Goal: Information Seeking & Learning: Learn about a topic

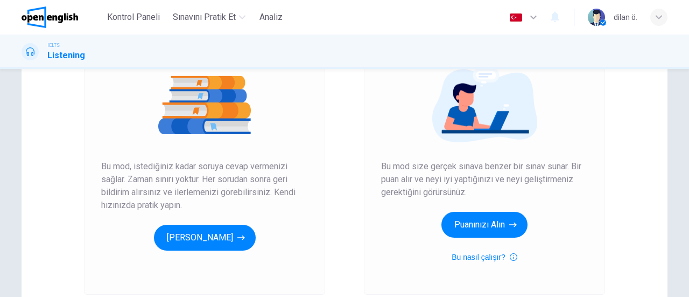
scroll to position [128, 0]
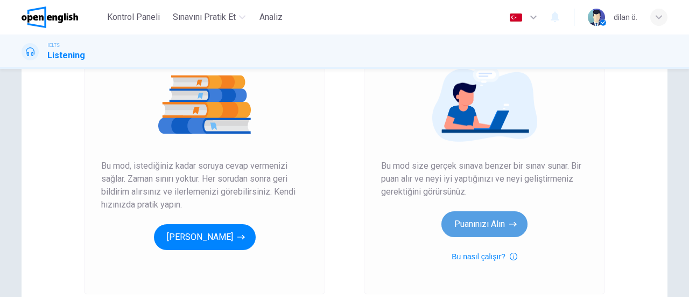
click at [442, 232] on button "Puanınızı Alın" at bounding box center [485, 224] width 86 height 26
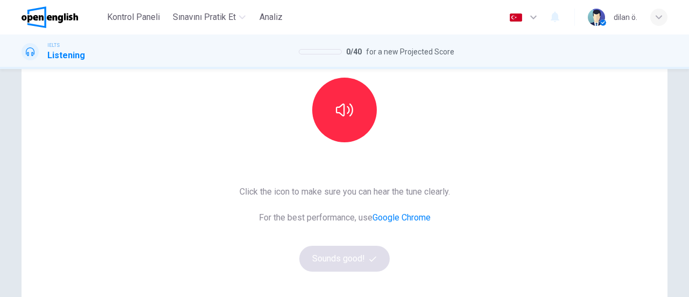
scroll to position [116, 0]
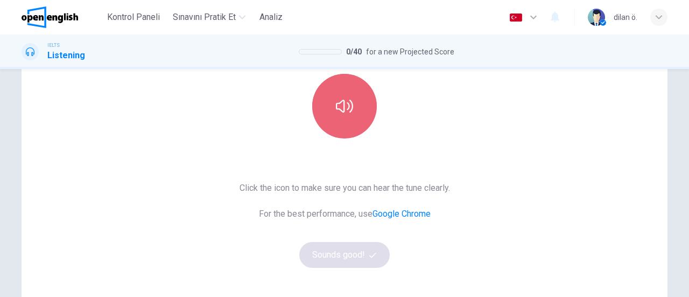
click at [327, 91] on button "button" at bounding box center [344, 106] width 65 height 65
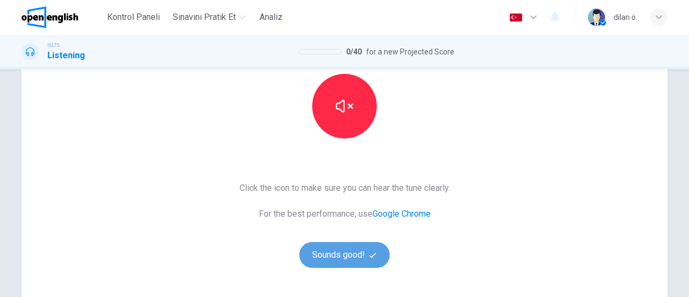
click at [338, 253] on button "Sounds good!" at bounding box center [344, 255] width 90 height 26
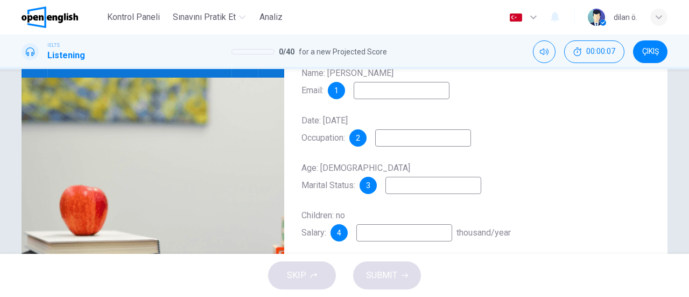
scroll to position [121, 0]
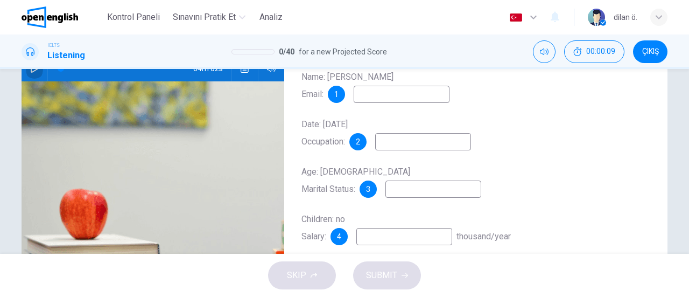
click at [30, 74] on button "button" at bounding box center [34, 68] width 17 height 26
click at [395, 99] on input at bounding box center [402, 94] width 96 height 17
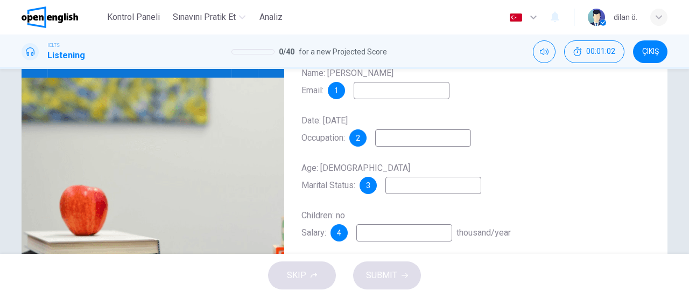
scroll to position [129, 0]
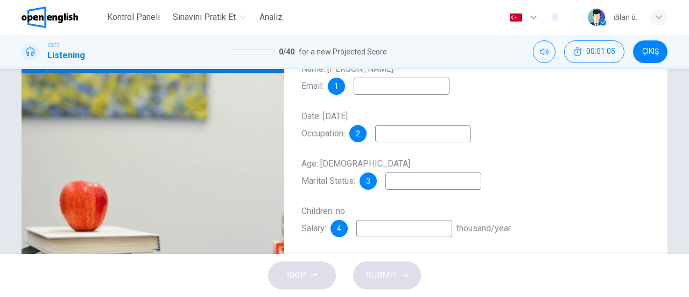
type input "**"
type input "***"
type input "**"
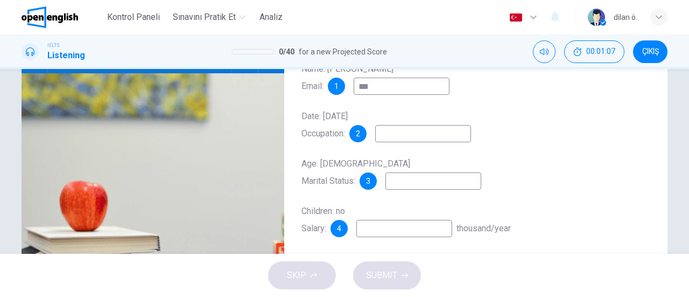
type input "****"
type input "**"
type input "*"
click at [440, 141] on input at bounding box center [423, 133] width 96 height 17
type input "**"
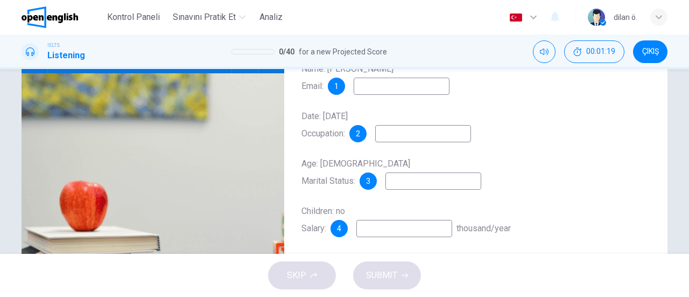
type input "*"
type input "**"
click at [417, 181] on input at bounding box center [434, 180] width 96 height 17
type input "**"
type input "****"
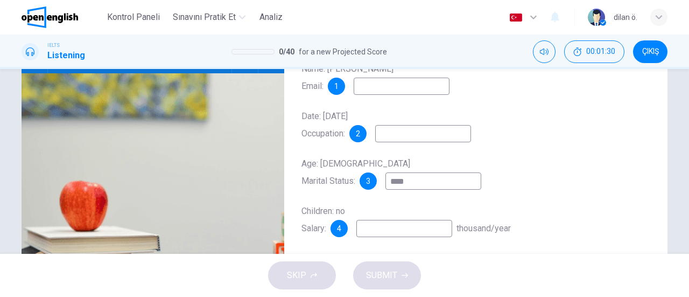
type input "**"
type input "******"
type input "**"
type input "******"
click at [384, 231] on input at bounding box center [404, 228] width 96 height 17
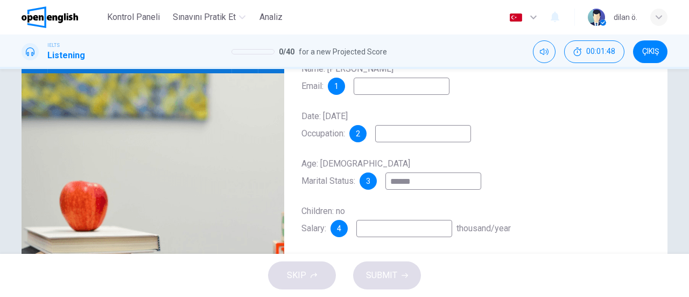
type input "**"
type input "*"
type input "**"
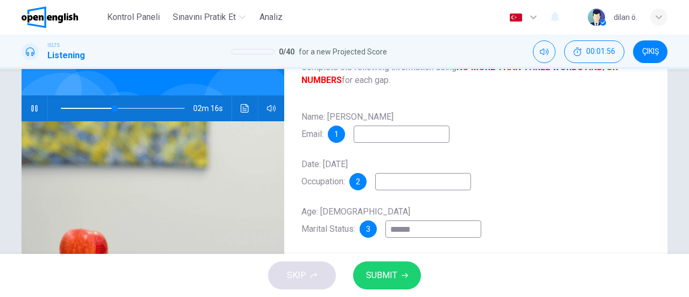
scroll to position [72, 0]
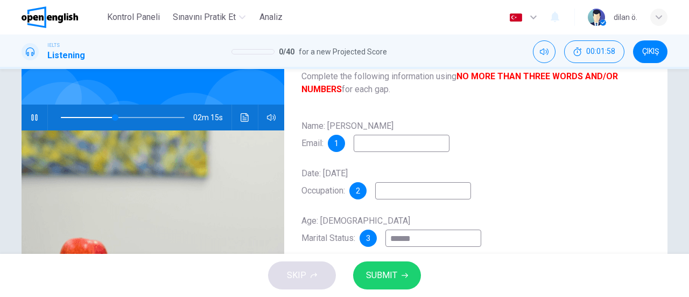
type input "**"
click at [424, 147] on input at bounding box center [402, 143] width 96 height 17
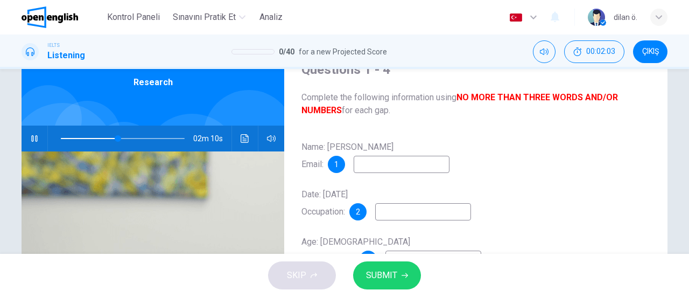
scroll to position [0, 0]
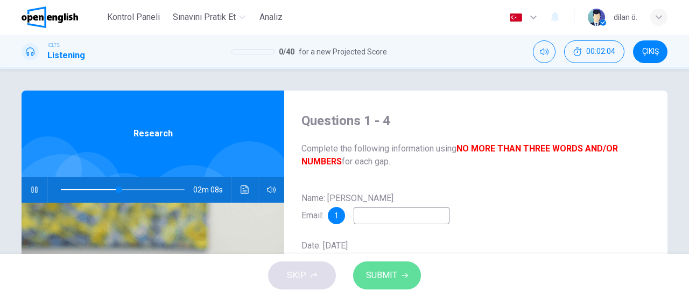
click at [386, 278] on span "SUBMIT" at bounding box center [381, 275] width 31 height 15
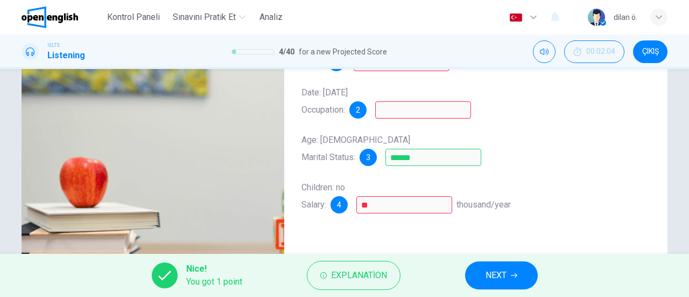
scroll to position [159, 0]
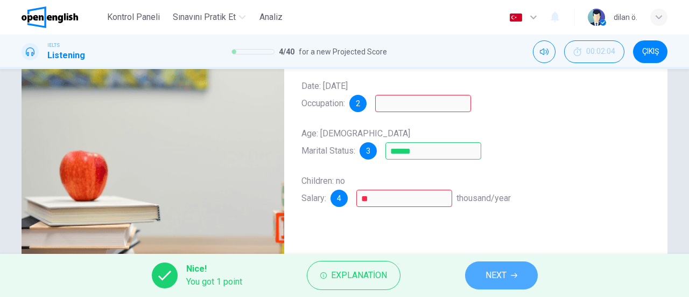
click at [504, 281] on span "NEXT" at bounding box center [496, 275] width 21 height 15
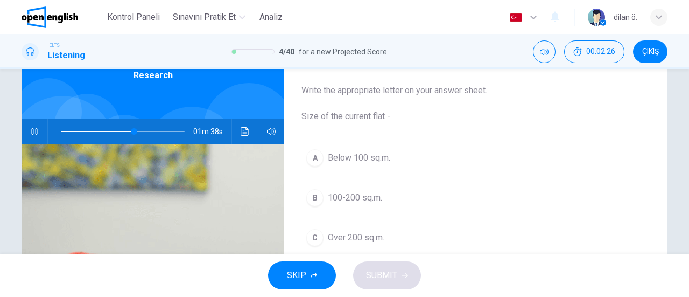
scroll to position [55, 0]
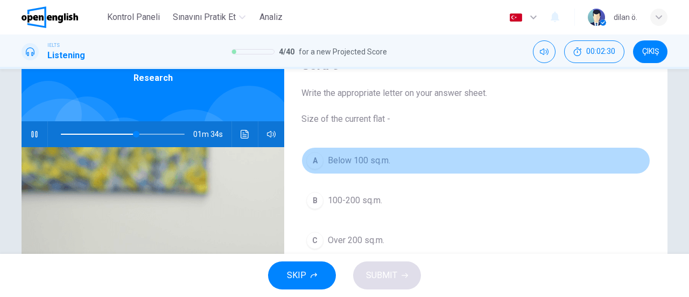
click at [309, 161] on div "A" at bounding box center [314, 160] width 17 height 17
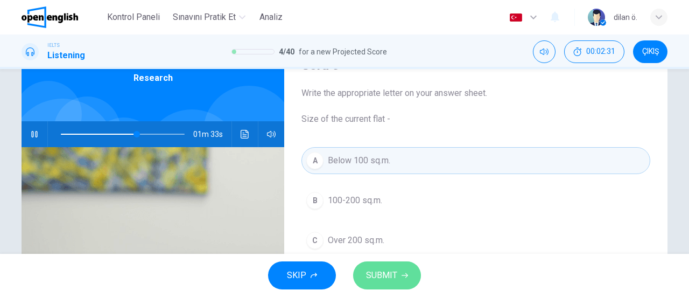
click at [374, 268] on span "SUBMIT" at bounding box center [381, 275] width 31 height 15
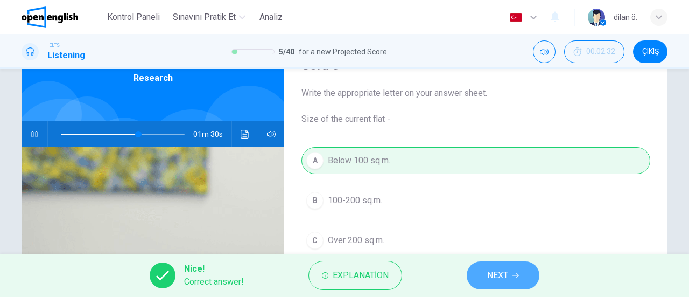
click at [505, 281] on span "NEXT" at bounding box center [497, 275] width 21 height 15
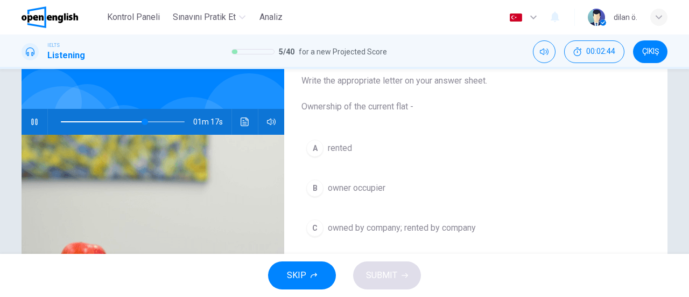
scroll to position [74, 0]
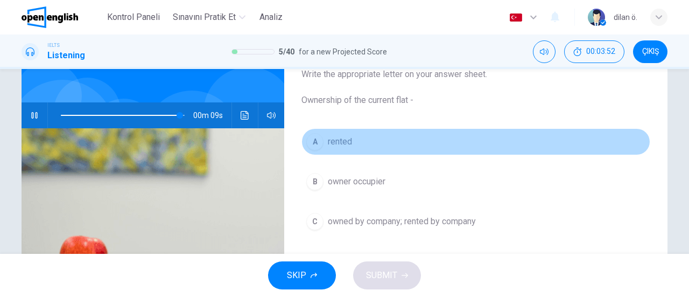
click at [311, 137] on div "A" at bounding box center [314, 141] width 17 height 17
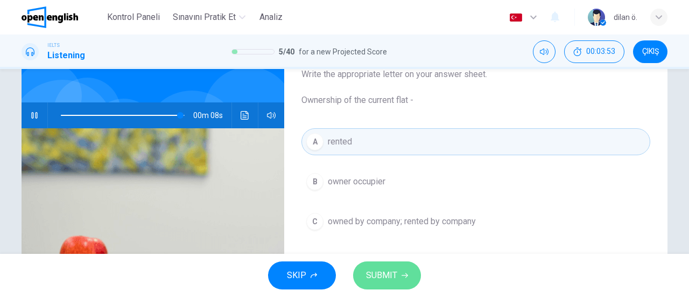
click at [382, 277] on span "SUBMIT" at bounding box center [381, 275] width 31 height 15
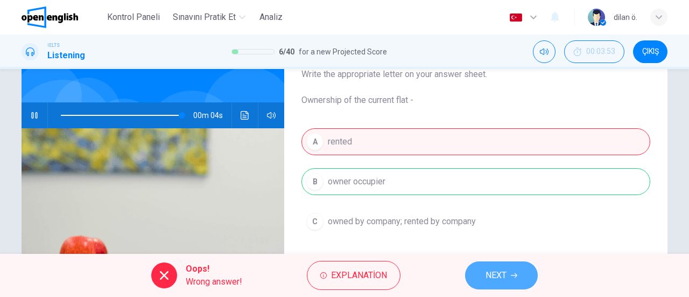
click at [506, 266] on button "NEXT" at bounding box center [501, 275] width 73 height 28
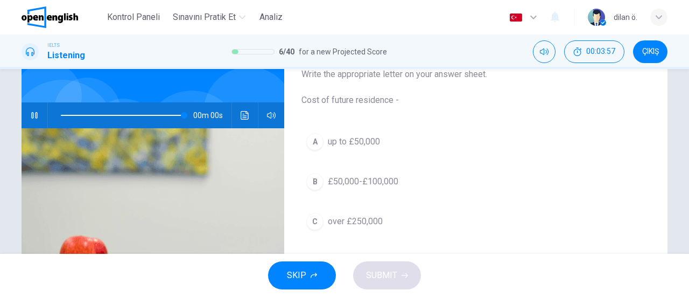
type input "*"
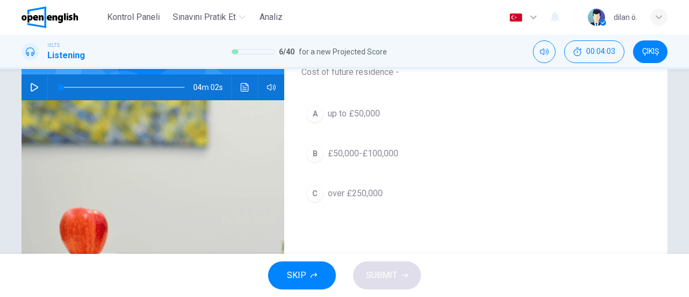
scroll to position [104, 0]
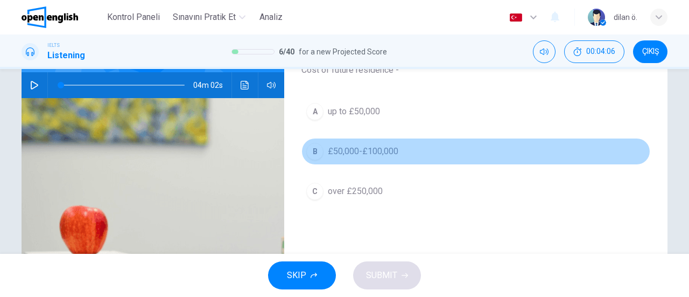
click at [312, 150] on div "B" at bounding box center [314, 151] width 17 height 17
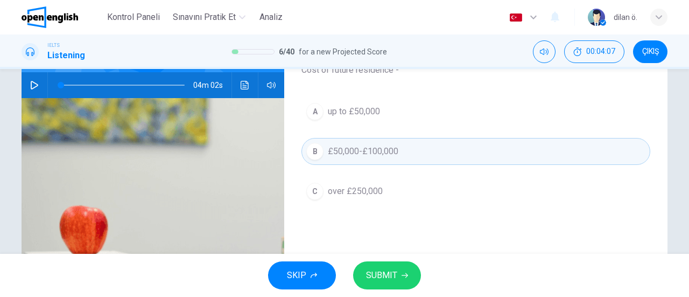
click at [387, 272] on span "SUBMIT" at bounding box center [381, 275] width 31 height 15
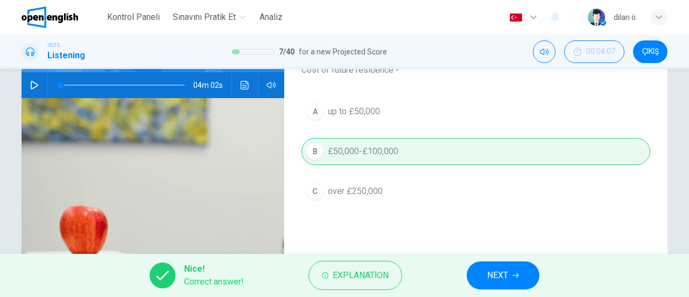
click at [503, 270] on span "NEXT" at bounding box center [497, 275] width 21 height 15
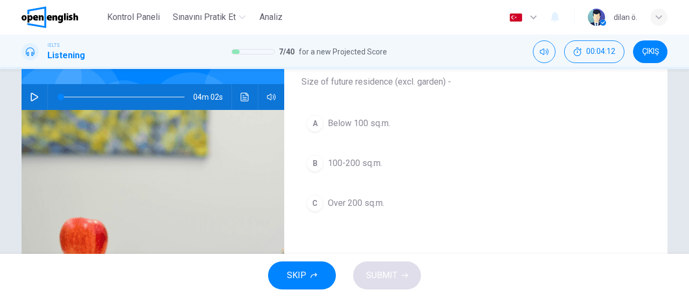
scroll to position [0, 0]
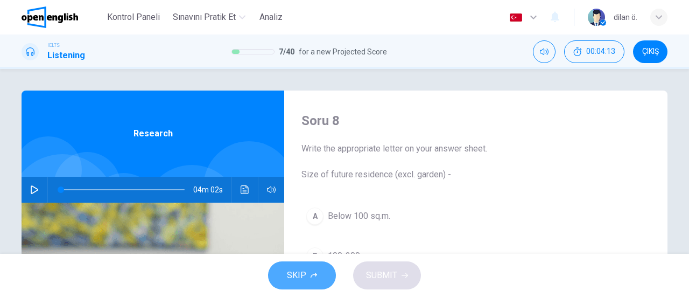
click at [302, 268] on span "SKIP" at bounding box center [296, 275] width 19 height 15
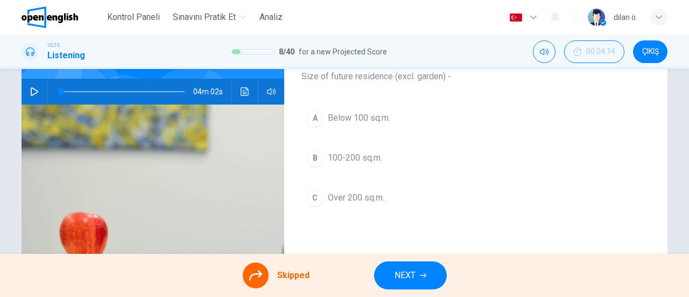
scroll to position [99, 0]
click at [310, 119] on div "A Below 100 sq.m. B 100-200 sq.m. C Over 200 sq.m." at bounding box center [476, 168] width 349 height 128
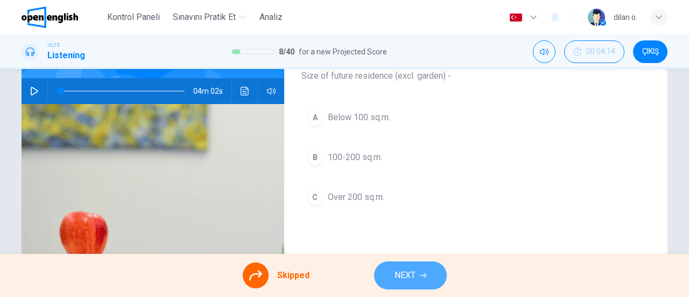
click at [415, 272] on button "NEXT" at bounding box center [410, 275] width 73 height 28
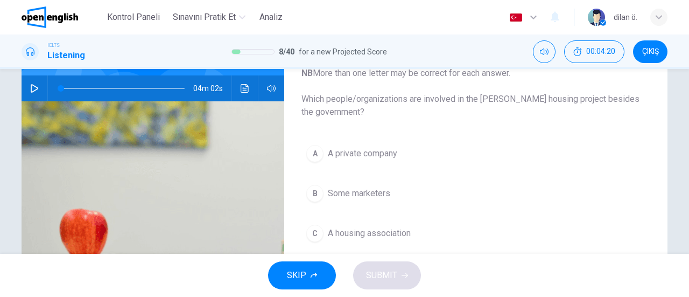
scroll to position [108, 0]
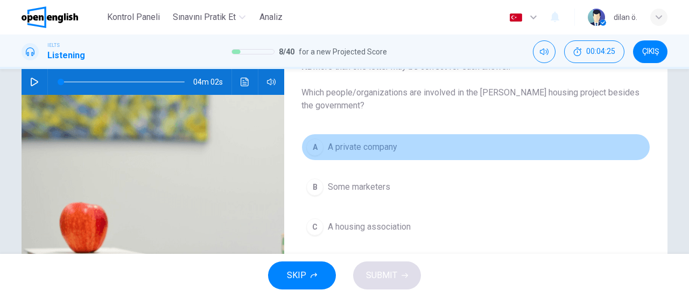
click at [303, 149] on button "A A private company" at bounding box center [476, 147] width 349 height 27
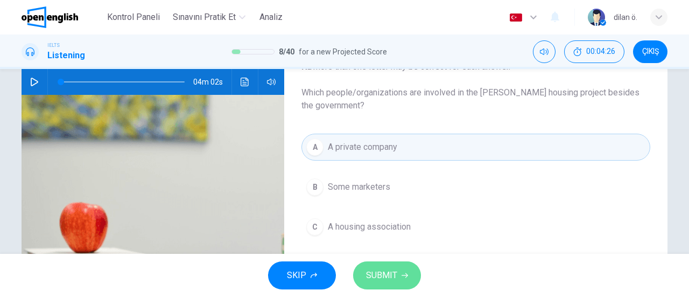
click at [377, 271] on span "SUBMIT" at bounding box center [381, 275] width 31 height 15
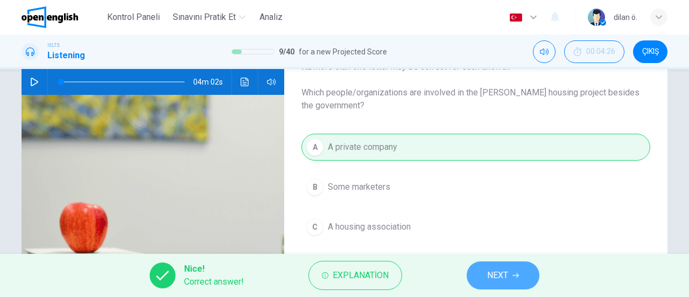
click at [509, 275] on button "NEXT" at bounding box center [503, 275] width 73 height 28
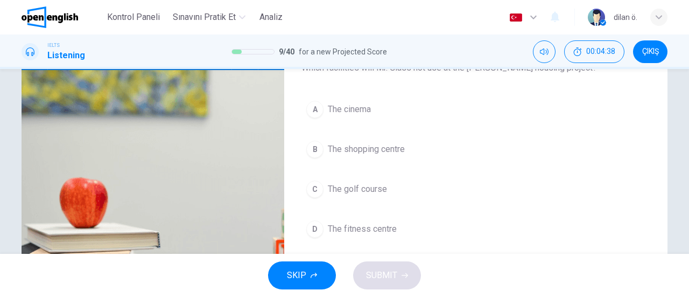
scroll to position [130, 0]
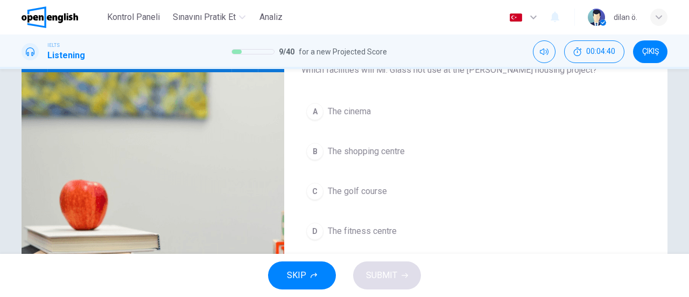
click at [314, 193] on div "C" at bounding box center [314, 191] width 17 height 17
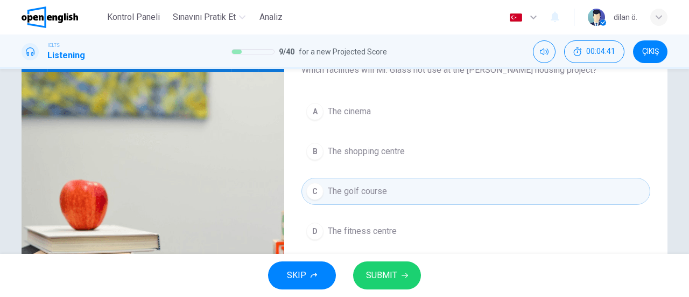
click at [400, 275] on button "SUBMIT" at bounding box center [387, 275] width 68 height 28
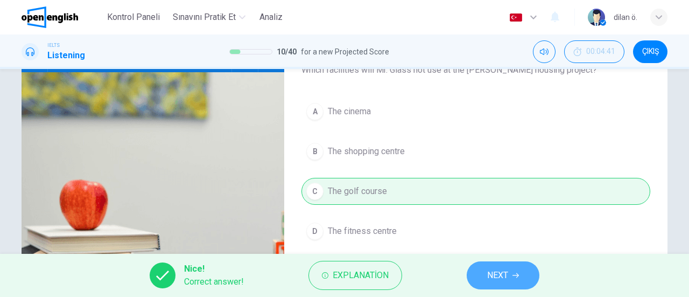
click at [508, 272] on span "NEXT" at bounding box center [497, 275] width 21 height 15
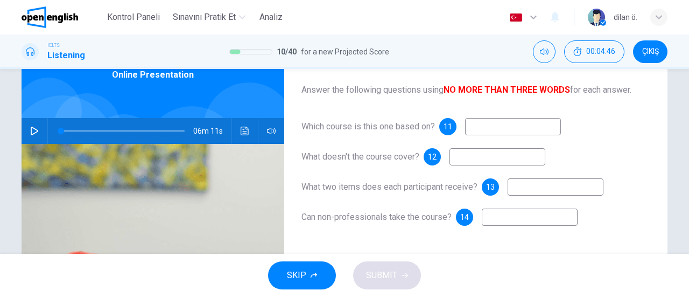
scroll to position [59, 0]
click at [520, 129] on input at bounding box center [513, 125] width 96 height 17
click at [465, 161] on input at bounding box center [498, 156] width 96 height 17
drag, startPoint x: 376, startPoint y: 190, endPoint x: 462, endPoint y: 192, distance: 86.2
click at [462, 192] on div "What two items does each participant receive? 13" at bounding box center [476, 186] width 349 height 17
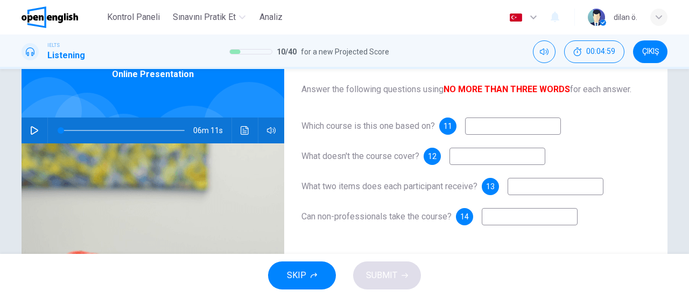
drag, startPoint x: 366, startPoint y: 218, endPoint x: 425, endPoint y: 219, distance: 59.3
click at [425, 219] on span "Can non-professionals take the course?" at bounding box center [377, 216] width 150 height 10
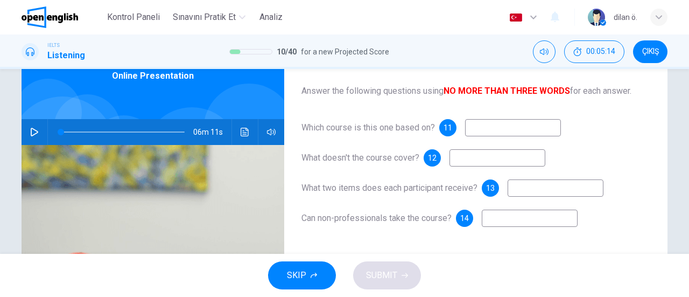
scroll to position [59, 0]
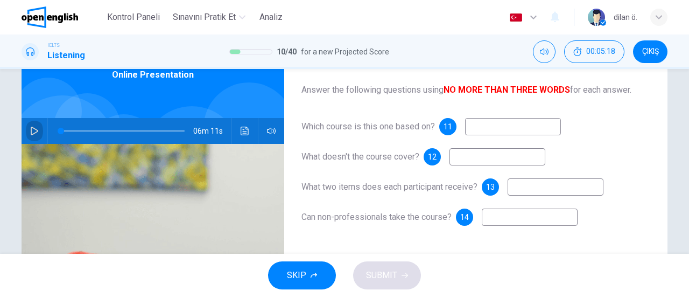
click at [30, 128] on icon "button" at bounding box center [34, 131] width 9 height 9
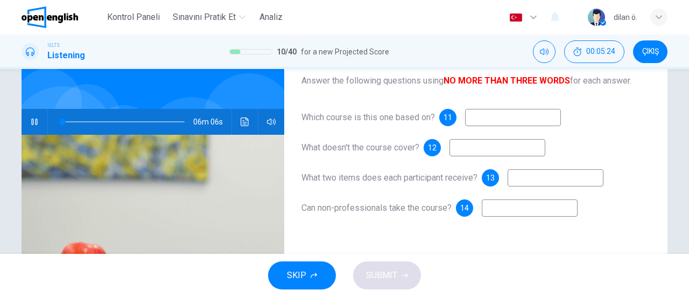
scroll to position [69, 0]
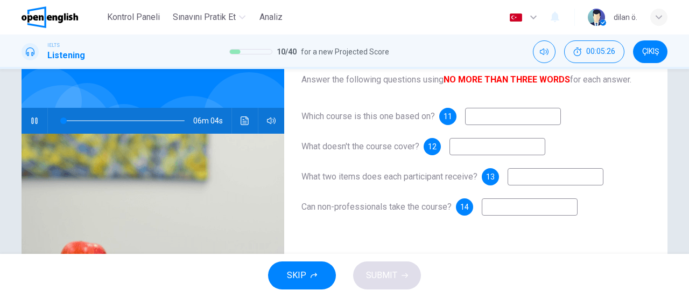
click at [500, 123] on input at bounding box center [513, 116] width 96 height 17
type input "*"
type input "***"
type input "*"
type input "*****"
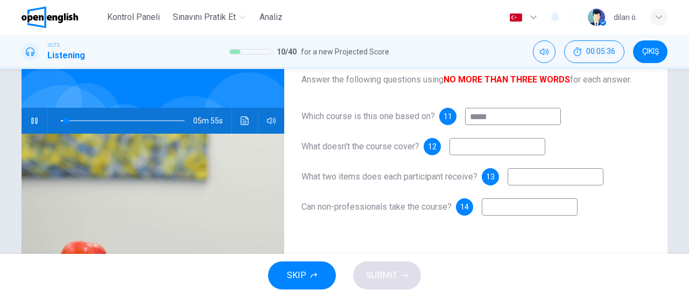
type input "*"
type input "****"
type input "*"
type input "*******"
type input "*"
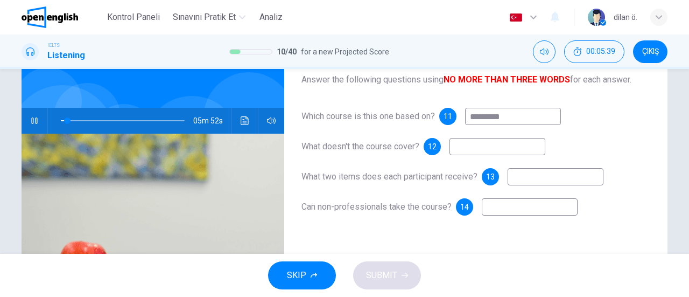
type input "**********"
type input "*"
type input "**********"
click at [502, 153] on input at bounding box center [498, 146] width 96 height 17
type input "**"
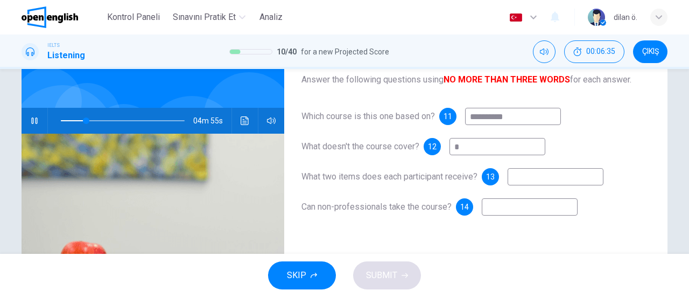
type input "**"
type input "*****"
type input "**"
type input "*******"
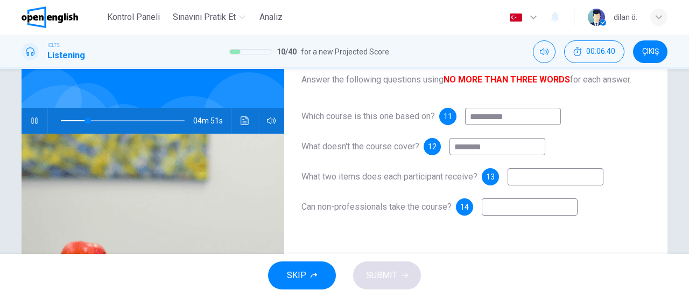
type input "**"
type input "**********"
type input "**"
type input "**********"
type input "**"
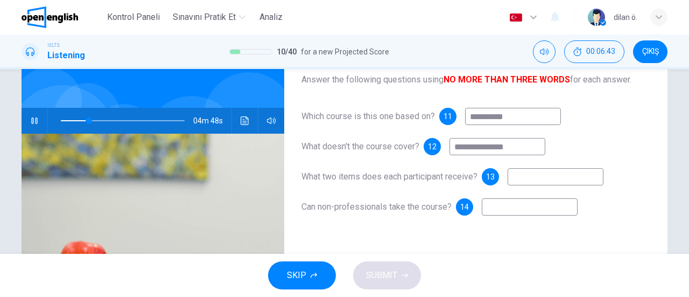
type input "**********"
type input "**"
type input "**********"
type input "**"
type input "**********"
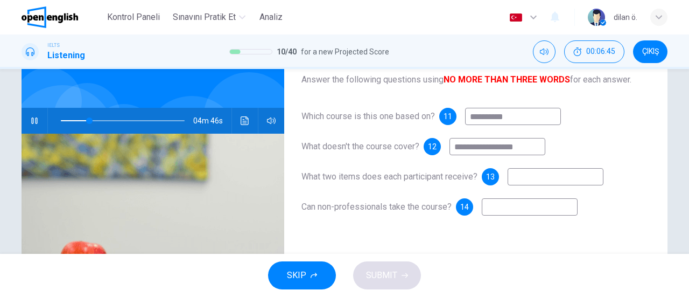
click at [568, 180] on input at bounding box center [556, 176] width 96 height 17
click at [521, 205] on input at bounding box center [530, 206] width 96 height 17
type input "**"
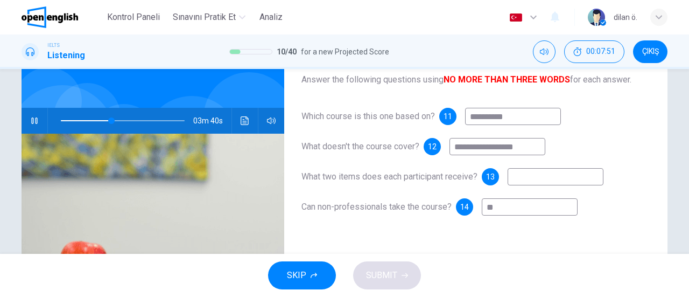
type input "***"
type input "**"
type input "***"
click at [583, 177] on input at bounding box center [556, 176] width 96 height 17
click at [400, 278] on div "SKIP SUBMIT" at bounding box center [344, 275] width 689 height 43
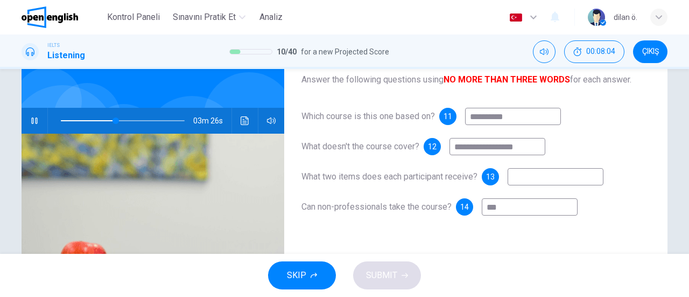
scroll to position [78, 0]
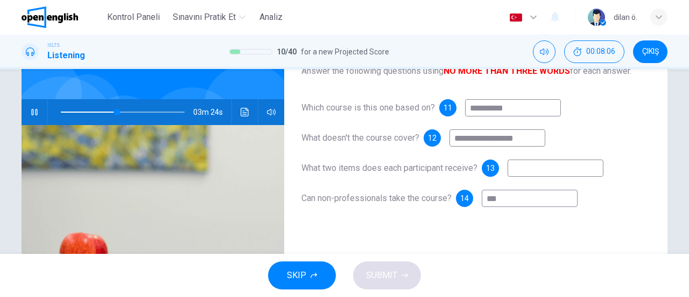
click at [522, 171] on input at bounding box center [556, 167] width 96 height 17
click at [291, 274] on span "SKIP" at bounding box center [296, 275] width 19 height 15
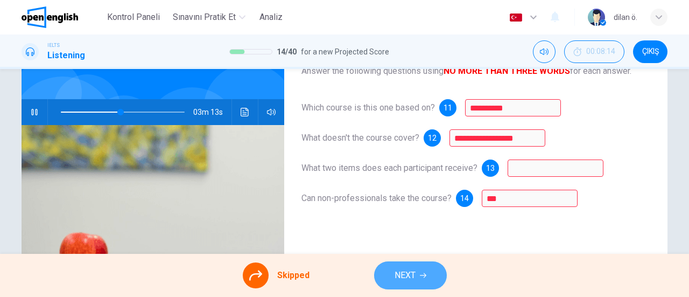
click at [416, 271] on button "NEXT" at bounding box center [410, 275] width 73 height 28
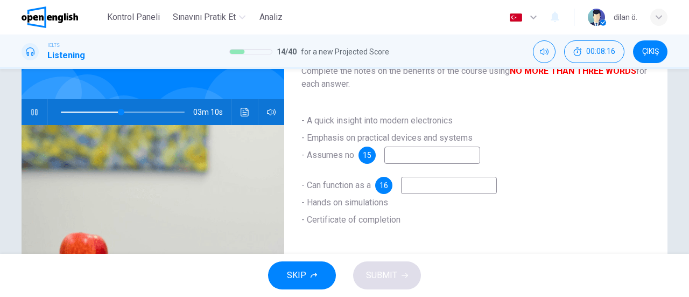
click at [415, 156] on input at bounding box center [432, 154] width 96 height 17
click at [32, 113] on icon "button" at bounding box center [34, 112] width 6 height 6
type input "**"
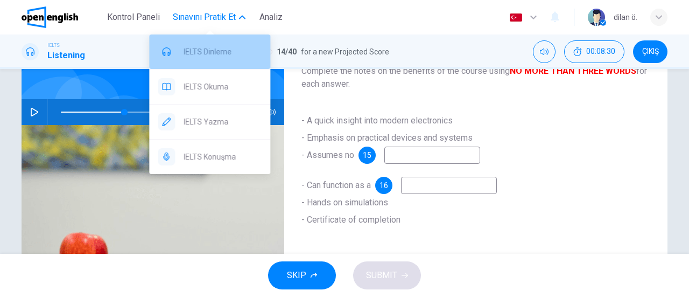
click at [187, 62] on div "IELTS Dinleme" at bounding box center [209, 51] width 121 height 34
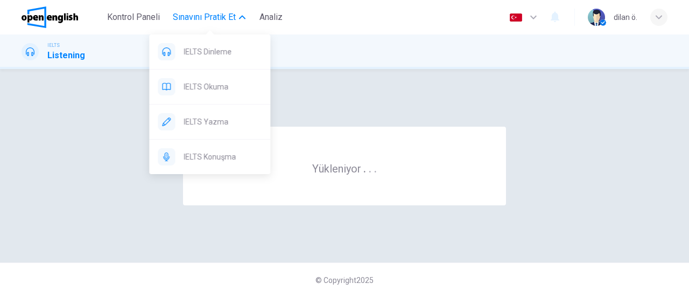
scroll to position [0, 0]
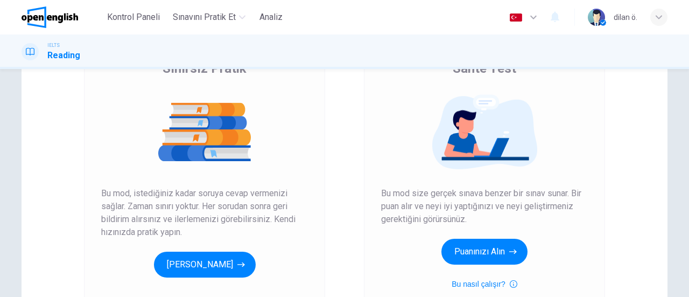
scroll to position [102, 0]
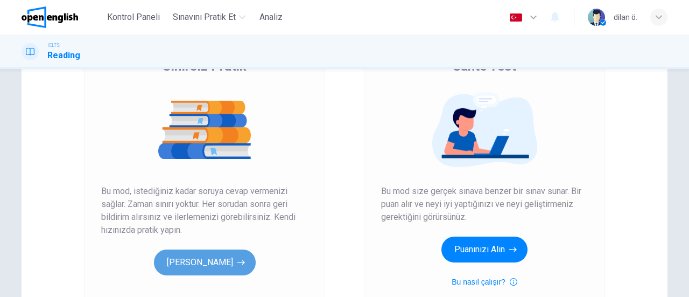
click at [229, 263] on button "[PERSON_NAME]" at bounding box center [205, 262] width 102 height 26
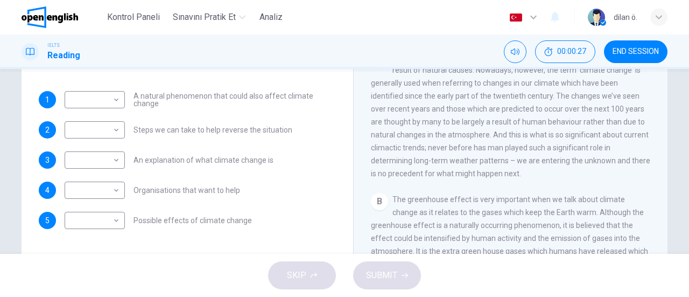
scroll to position [139, 0]
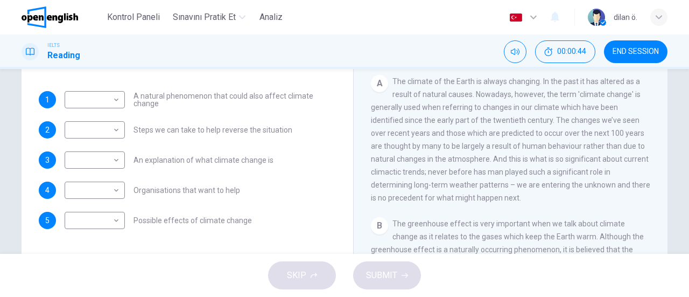
drag, startPoint x: 438, startPoint y: 94, endPoint x: 500, endPoint y: 97, distance: 61.5
click at [500, 97] on span "The climate of the Earth is always changing. In the past it has altered as a re…" at bounding box center [510, 139] width 279 height 125
drag, startPoint x: 500, startPoint y: 97, endPoint x: 388, endPoint y: 107, distance: 112.4
click at [388, 107] on span "The climate of the Earth is always changing. In the past it has altered as a re…" at bounding box center [510, 139] width 279 height 125
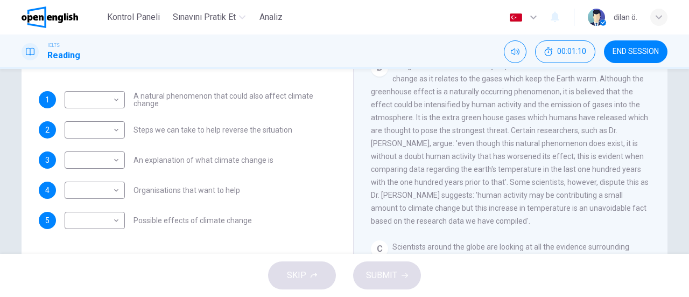
scroll to position [298, 0]
drag, startPoint x: 668, startPoint y: 107, endPoint x: 663, endPoint y: 117, distance: 10.6
click at [663, 117] on div "Questions 1 - 5 The Reading Passage has 5 paragraphs, A – E . Which paragraph c…" at bounding box center [344, 127] width 681 height 374
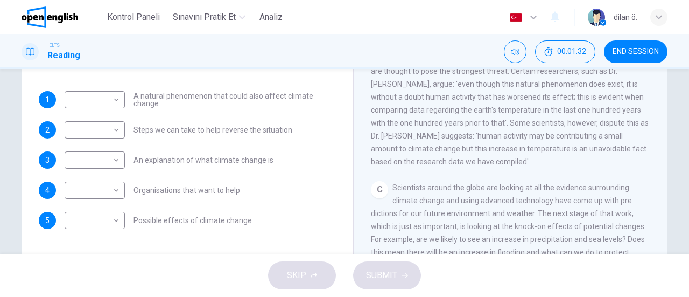
scroll to position [360, 0]
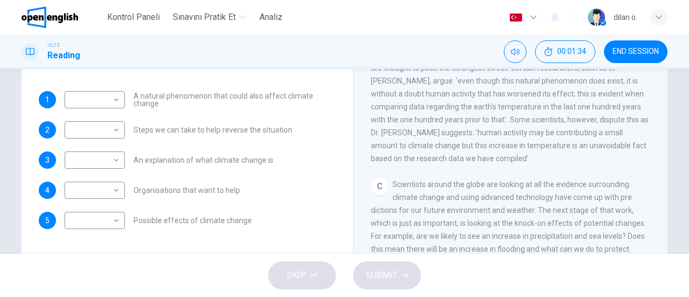
drag, startPoint x: 557, startPoint y: 99, endPoint x: 624, endPoint y: 106, distance: 67.1
click at [624, 106] on div "B The greenhouse effect is very important when we talk about climate change as …" at bounding box center [511, 81] width 280 height 168
drag, startPoint x: 410, startPoint y: 116, endPoint x: 488, endPoint y: 113, distance: 77.6
click at [488, 113] on span "The greenhouse effect is very important when we talk about climate change as it…" at bounding box center [510, 81] width 278 height 164
drag, startPoint x: 488, startPoint y: 113, endPoint x: 635, endPoint y: 114, distance: 147.5
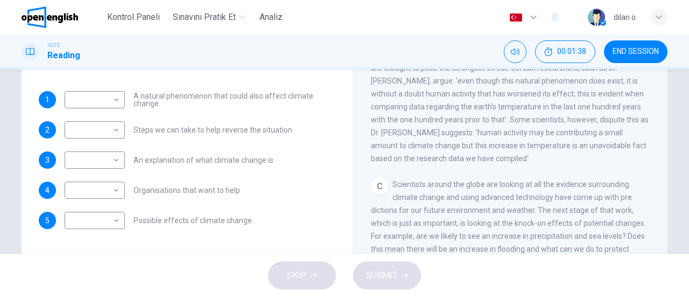
click at [635, 114] on span "The greenhouse effect is very important when we talk about climate change as it…" at bounding box center [510, 81] width 278 height 164
drag, startPoint x: 408, startPoint y: 143, endPoint x: 622, endPoint y: 137, distance: 214.4
click at [622, 137] on span "The greenhouse effect is very important when we talk about climate change as it…" at bounding box center [510, 81] width 278 height 164
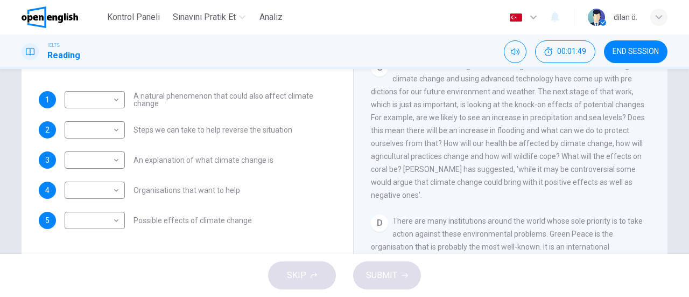
scroll to position [480, 0]
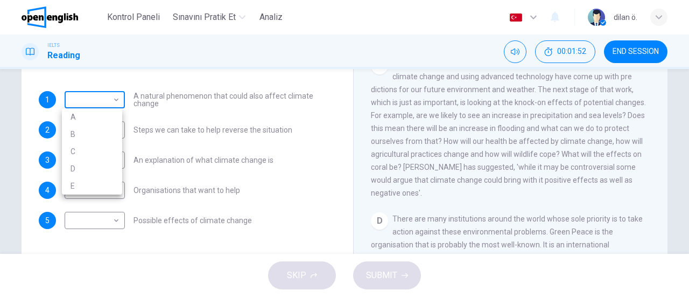
click at [116, 102] on body "This site uses cookies, as explained in our Privacy Policy . If you agree to th…" at bounding box center [344, 148] width 689 height 297
click at [313, 140] on div at bounding box center [344, 148] width 689 height 297
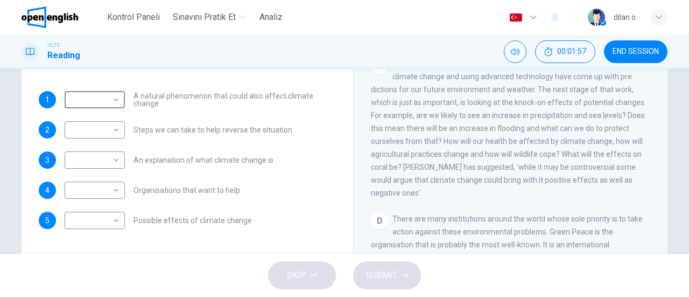
scroll to position [367, 0]
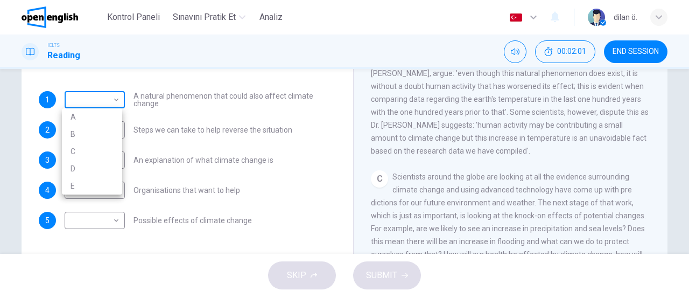
click at [100, 109] on body "This site uses cookies, as explained in our Privacy Policy . If you agree to th…" at bounding box center [344, 148] width 689 height 297
drag, startPoint x: 657, startPoint y: 147, endPoint x: 661, endPoint y: 135, distance: 12.3
click at [661, 135] on div at bounding box center [344, 148] width 689 height 297
click at [90, 101] on body "This site uses cookies, as explained in our Privacy Policy . If you agree to th…" at bounding box center [344, 148] width 689 height 297
click at [81, 142] on li "B" at bounding box center [92, 133] width 60 height 17
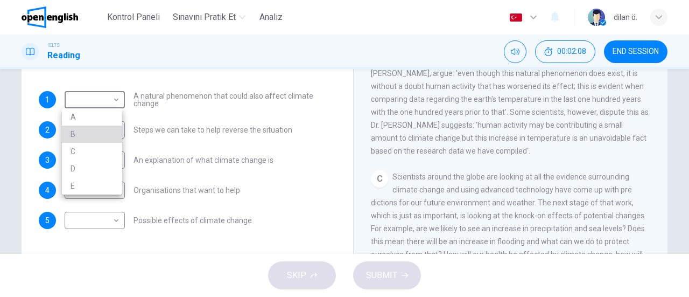
type input "*"
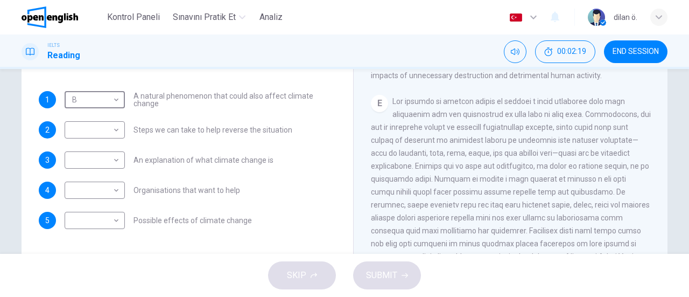
scroll to position [722, 0]
drag, startPoint x: 392, startPoint y: 172, endPoint x: 504, endPoint y: 200, distance: 115.5
click at [504, 200] on span at bounding box center [511, 198] width 280 height 202
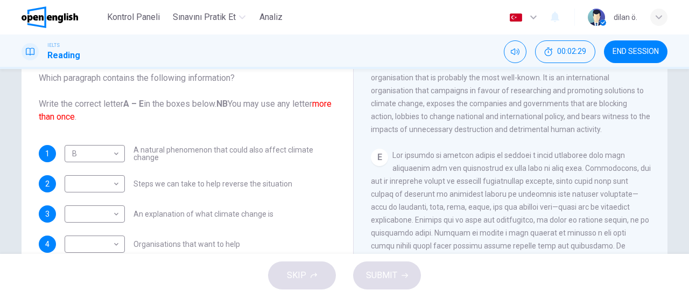
scroll to position [95, 0]
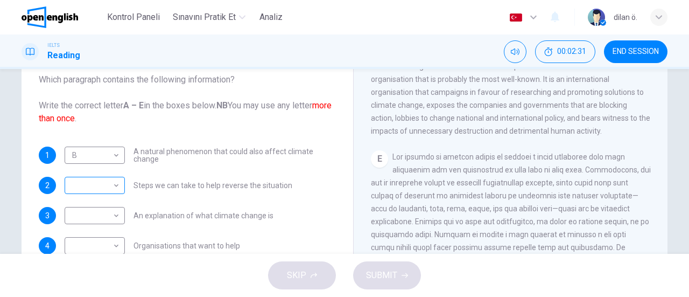
click at [121, 185] on div "​ ​" at bounding box center [95, 185] width 60 height 17
click at [113, 185] on body "This site uses cookies, as explained in our Privacy Policy . If you agree to th…" at bounding box center [344, 148] width 689 height 297
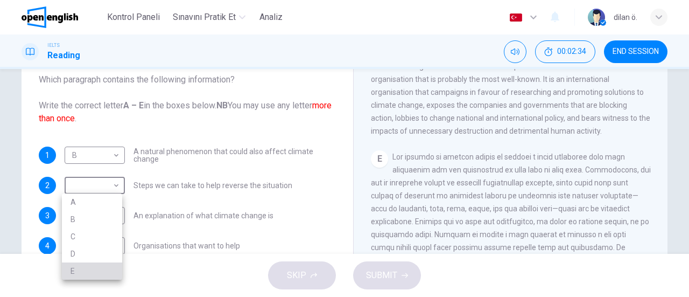
click at [89, 276] on li "E" at bounding box center [92, 270] width 60 height 17
type input "*"
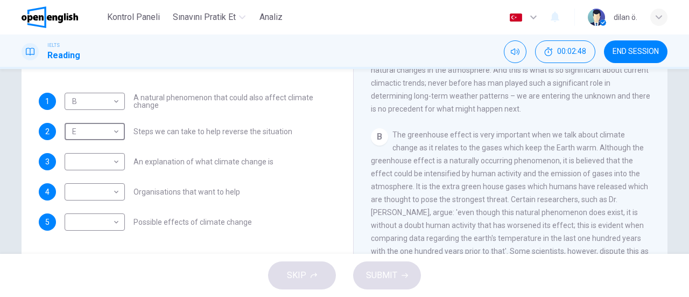
scroll to position [149, 0]
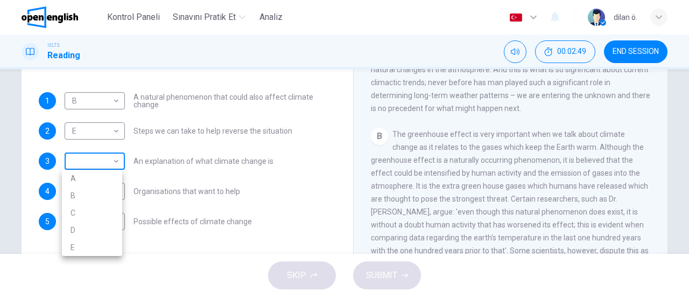
click at [69, 154] on body "This site uses cookies, as explained in our Privacy Policy . If you agree to th…" at bounding box center [344, 148] width 689 height 297
click at [86, 180] on li "A" at bounding box center [92, 178] width 60 height 17
type input "*"
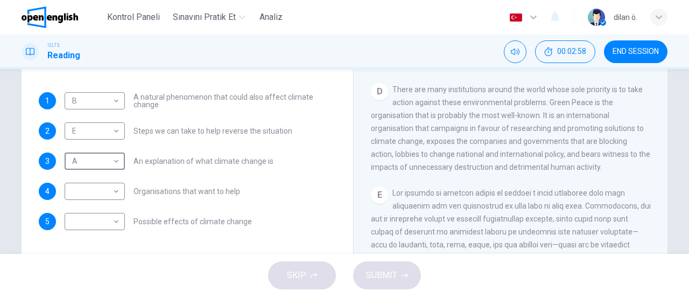
scroll to position [612, 0]
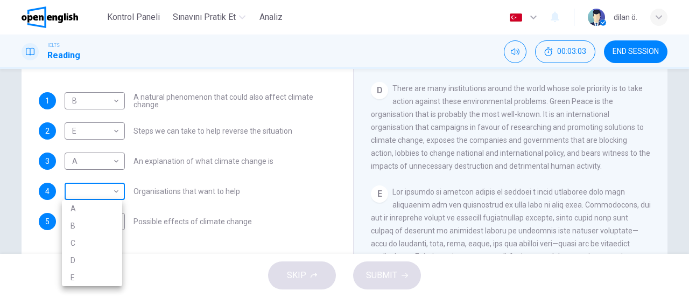
click at [79, 189] on body "This site uses cookies, as explained in our Privacy Policy . If you agree to th…" at bounding box center [344, 148] width 689 height 297
click at [82, 242] on li "C" at bounding box center [92, 242] width 60 height 17
click at [82, 194] on body "This site uses cookies, as explained in our Privacy Policy . If you agree to th…" at bounding box center [344, 148] width 689 height 297
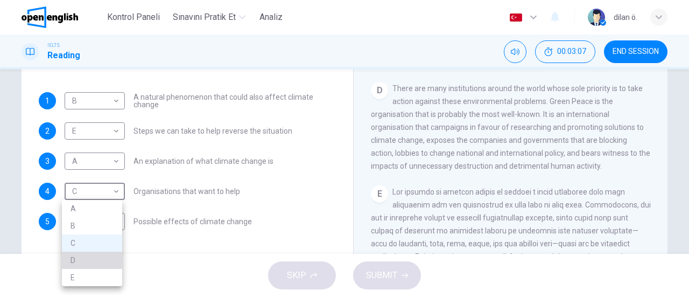
click at [82, 261] on li "D" at bounding box center [92, 259] width 60 height 17
type input "*"
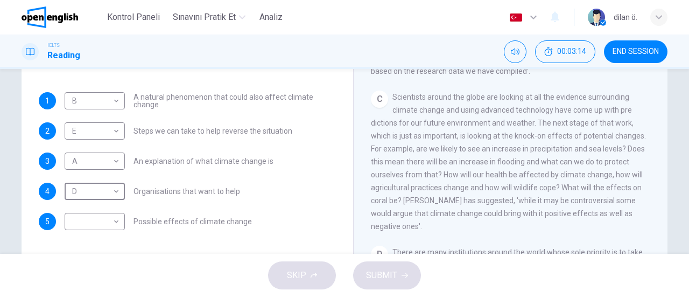
scroll to position [449, 0]
drag, startPoint x: 550, startPoint y: 117, endPoint x: 460, endPoint y: 142, distance: 92.8
click at [460, 142] on span "Scientists around the globe are looking at all the evidence surrounding climate…" at bounding box center [508, 161] width 275 height 138
drag, startPoint x: 460, startPoint y: 142, endPoint x: 573, endPoint y: 121, distance: 114.4
click at [573, 121] on span "Scientists around the globe are looking at all the evidence surrounding climate…" at bounding box center [508, 161] width 275 height 138
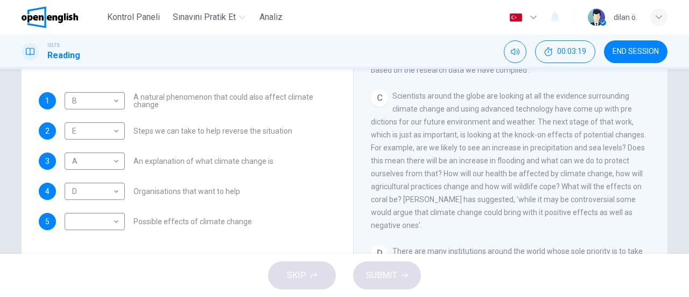
drag, startPoint x: 460, startPoint y: 146, endPoint x: 383, endPoint y: 164, distance: 79.0
click at [383, 164] on div "C Scientists around the globe are looking at all the evidence surrounding clima…" at bounding box center [511, 160] width 280 height 142
drag, startPoint x: 439, startPoint y: 171, endPoint x: 267, endPoint y: 216, distance: 178.0
click at [267, 216] on div "Questions 1 - 5 The Reading Passage has 5 paragraphs, A – E . Which paragraph c…" at bounding box center [345, 128] width 646 height 374
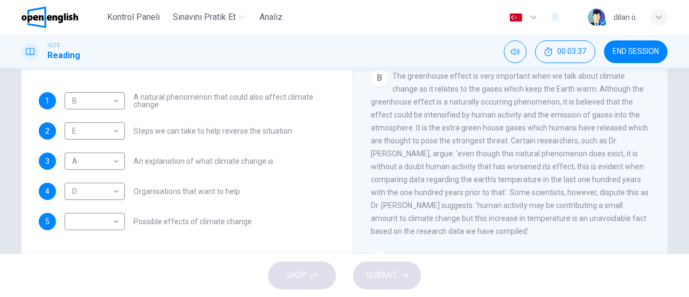
scroll to position [290, 0]
click at [102, 230] on body "This site uses cookies, as explained in our Privacy Policy . If you agree to th…" at bounding box center [344, 148] width 689 height 297
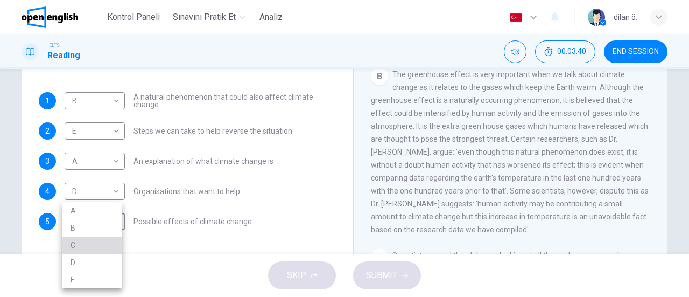
click at [83, 243] on li "C" at bounding box center [92, 244] width 60 height 17
type input "*"
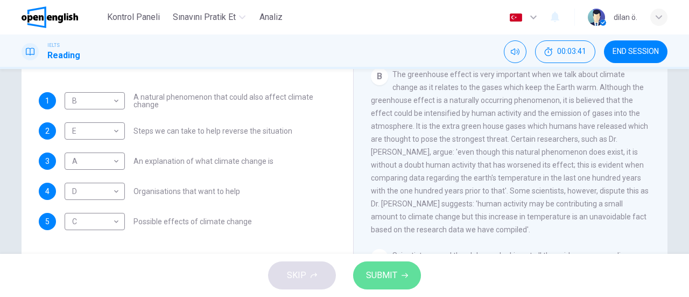
click at [396, 283] on button "SUBMIT" at bounding box center [387, 275] width 68 height 28
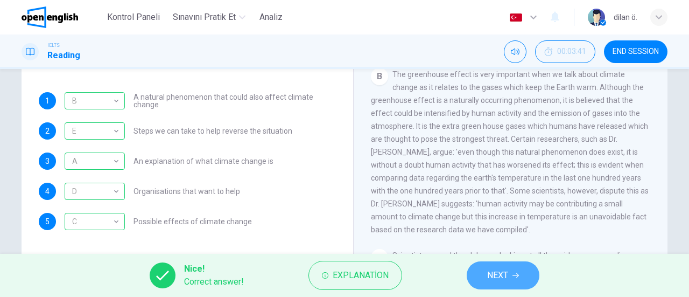
click at [529, 277] on button "NEXT" at bounding box center [503, 275] width 73 height 28
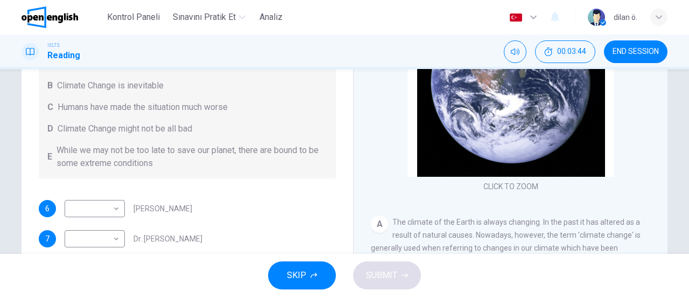
drag, startPoint x: 335, startPoint y: 214, endPoint x: 344, endPoint y: 221, distance: 10.7
click at [344, 221] on div "Questions 6 - 9 Look at the following people and the list of statements below. …" at bounding box center [345, 128] width 646 height 374
drag, startPoint x: 344, startPoint y: 221, endPoint x: 345, endPoint y: 183, distance: 38.3
click at [345, 183] on div "Questions 6 - 9 Look at the following people and the list of statements below. …" at bounding box center [345, 128] width 646 height 374
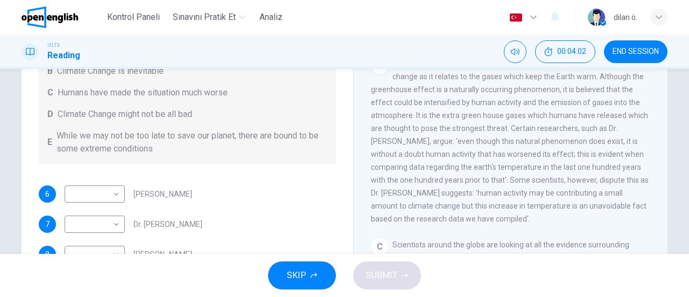
scroll to position [167, 0]
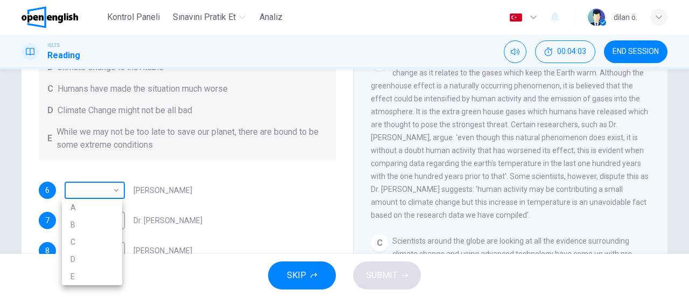
click at [88, 195] on body "This site uses cookies, as explained in our Privacy Policy . If you agree to th…" at bounding box center [344, 148] width 689 height 297
click at [200, 188] on div at bounding box center [344, 148] width 689 height 297
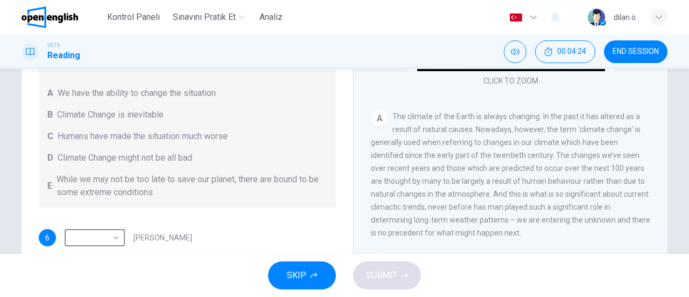
scroll to position [137, 0]
drag, startPoint x: 530, startPoint y: 122, endPoint x: 496, endPoint y: 178, distance: 65.9
click at [496, 178] on div "A The climate of the Earth is always changing. In the past it has altered as a …" at bounding box center [511, 172] width 280 height 129
drag, startPoint x: 496, startPoint y: 178, endPoint x: 555, endPoint y: 225, distance: 74.3
click at [555, 225] on span "The climate of the Earth is always changing. In the past it has altered as a re…" at bounding box center [510, 172] width 279 height 125
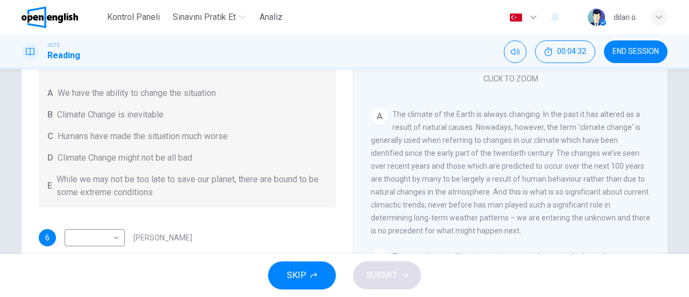
drag, startPoint x: 655, startPoint y: 133, endPoint x: 661, endPoint y: 141, distance: 9.6
click at [661, 141] on div "CLICK TO ZOOM Click to Zoom A The climate of the Earth is always changing. In t…" at bounding box center [518, 181] width 294 height 327
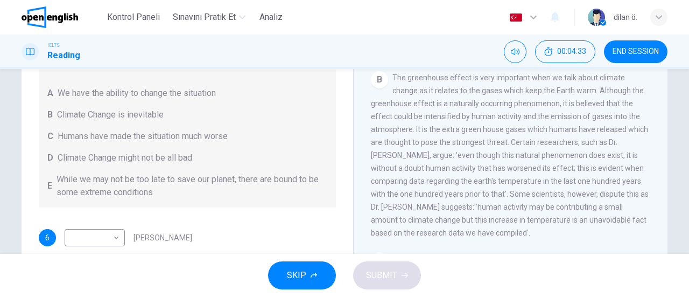
scroll to position [317, 0]
drag, startPoint x: 395, startPoint y: 159, endPoint x: 363, endPoint y: 177, distance: 36.9
click at [363, 177] on div "The Climate of the Earth CLICK TO ZOOM Click to Zoom A The climate of the Earth…" at bounding box center [510, 165] width 314 height 391
drag, startPoint x: 417, startPoint y: 172, endPoint x: 366, endPoint y: 185, distance: 52.2
click at [366, 185] on div "The Climate of the Earth CLICK TO ZOOM Click to Zoom A The climate of the Earth…" at bounding box center [510, 165] width 314 height 391
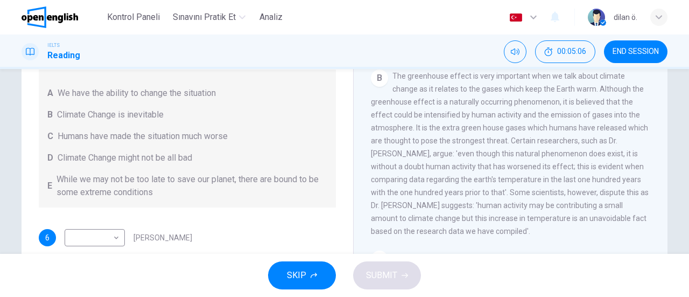
drag, startPoint x: 90, startPoint y: 181, endPoint x: 252, endPoint y: 182, distance: 161.5
click at [252, 182] on span "While we may not be too late to save our planet, there are bound to be some ext…" at bounding box center [192, 186] width 271 height 26
drag, startPoint x: 68, startPoint y: 155, endPoint x: 188, endPoint y: 165, distance: 120.5
click at [188, 165] on div "A We have the ability to change the situation B Climate Change is inevitable C …" at bounding box center [187, 138] width 297 height 138
drag, startPoint x: 92, startPoint y: 139, endPoint x: 327, endPoint y: 151, distance: 236.1
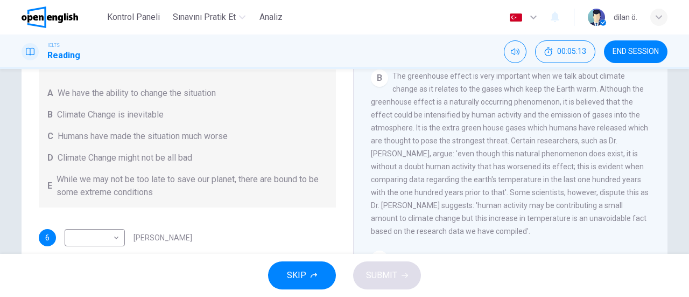
click at [327, 151] on div "A We have the ability to change the situation B Climate Change is inevitable C …" at bounding box center [187, 138] width 297 height 138
drag, startPoint x: 472, startPoint y: 176, endPoint x: 381, endPoint y: 179, distance: 91.6
click at [381, 179] on div "B The greenhouse effect is very important when we talk about climate change as …" at bounding box center [511, 153] width 280 height 168
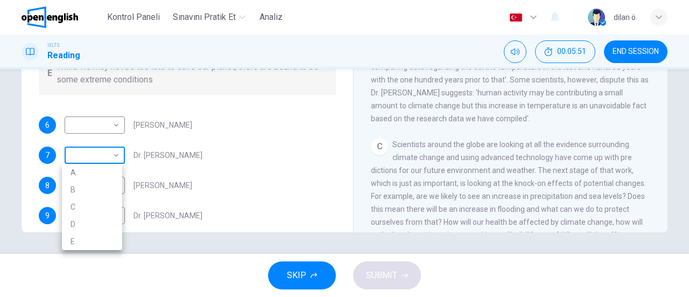
click at [102, 159] on body "This site uses cookies, as explained in our Privacy Policy . If you agree to th…" at bounding box center [344, 148] width 689 height 297
click at [82, 205] on li "C" at bounding box center [92, 206] width 60 height 17
type input "*"
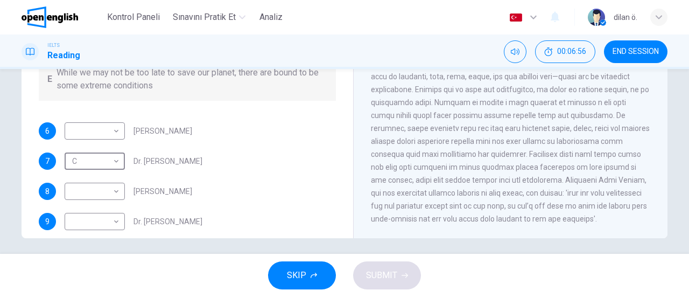
scroll to position [229, 0]
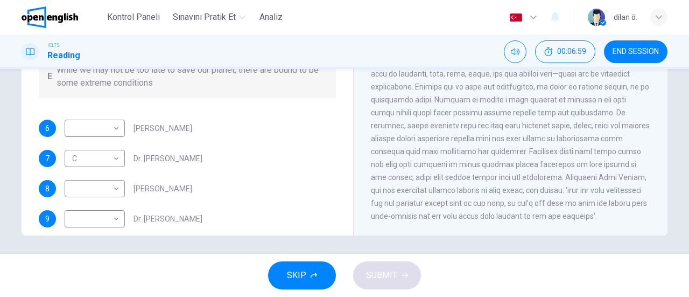
drag, startPoint x: 388, startPoint y: 205, endPoint x: 520, endPoint y: 201, distance: 131.4
click at [520, 201] on span at bounding box center [511, 119] width 280 height 202
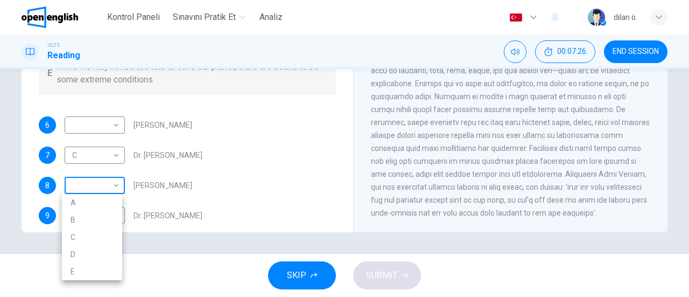
click at [109, 191] on body "This site uses cookies, as explained in our Privacy Policy . If you agree to th…" at bounding box center [344, 148] width 689 height 297
click at [100, 204] on li "A" at bounding box center [92, 202] width 60 height 17
type input "*"
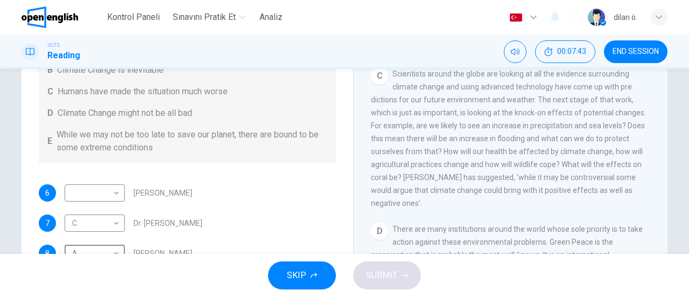
scroll to position [453, 0]
drag, startPoint x: 408, startPoint y: 204, endPoint x: 431, endPoint y: 204, distance: 22.6
click at [431, 204] on span "Scientists around the globe are looking at all the evidence surrounding climate…" at bounding box center [508, 141] width 275 height 138
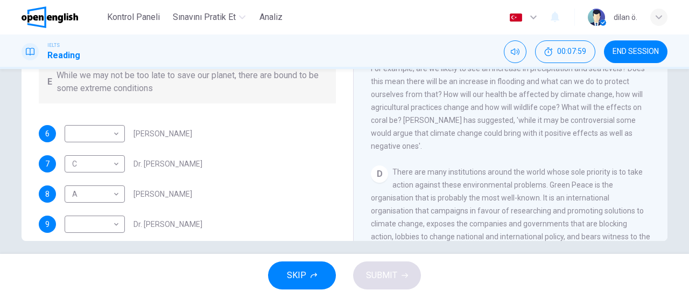
scroll to position [225, 0]
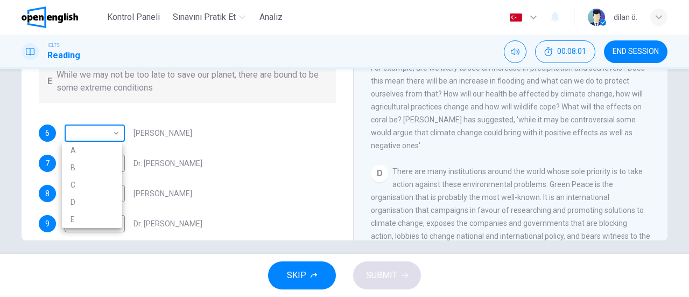
click at [98, 127] on body "This site uses cookies, as explained in our Privacy Policy . If you agree to th…" at bounding box center [344, 148] width 689 height 297
click at [85, 201] on li "D" at bounding box center [92, 201] width 60 height 17
type input "*"
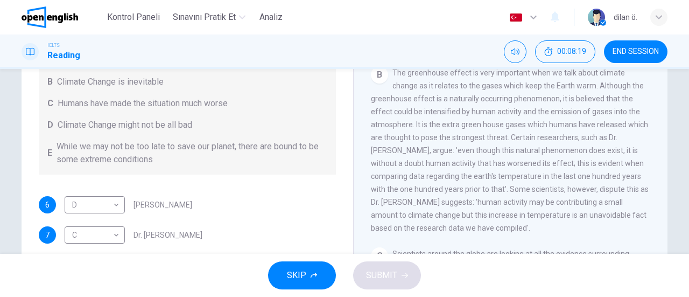
scroll to position [285, 0]
drag, startPoint x: 662, startPoint y: 182, endPoint x: 656, endPoint y: 132, distance: 50.4
click at [656, 132] on div "CLICK TO ZOOM Click to Zoom A The climate of the Earth is always changing. In t…" at bounding box center [518, 148] width 294 height 327
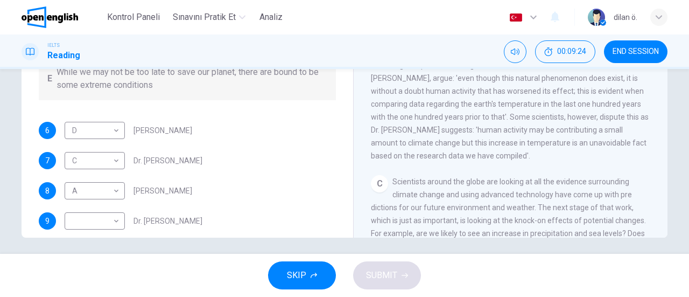
scroll to position [233, 0]
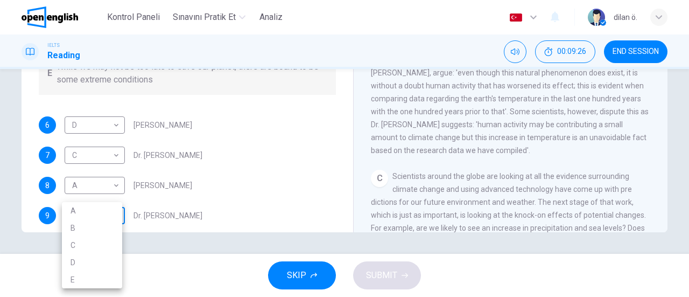
click at [89, 217] on body "This site uses cookies, as explained in our Privacy Policy . If you agree to th…" at bounding box center [344, 148] width 689 height 297
click at [88, 278] on li "E" at bounding box center [92, 279] width 60 height 17
type input "*"
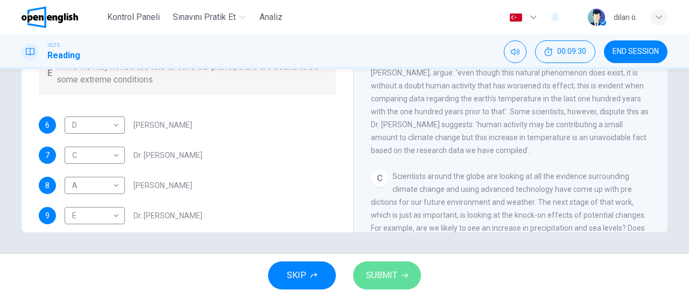
click at [386, 278] on span "SUBMIT" at bounding box center [381, 275] width 31 height 15
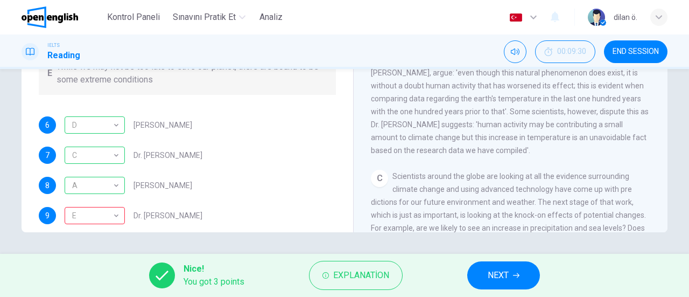
scroll to position [71, 0]
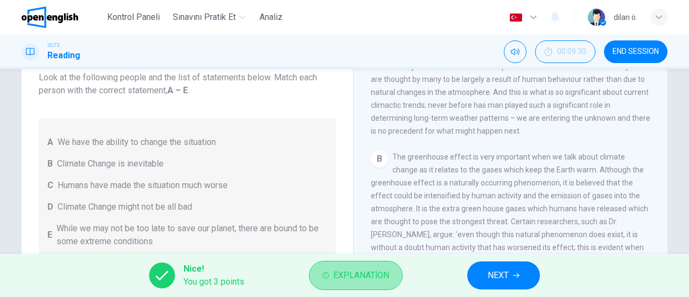
click at [346, 279] on span "Explanation" at bounding box center [361, 275] width 56 height 15
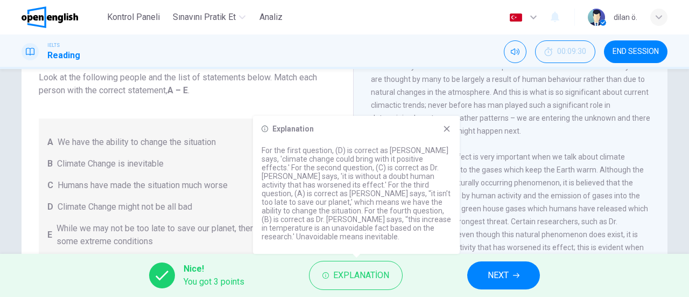
drag, startPoint x: 313, startPoint y: 222, endPoint x: 400, endPoint y: 221, distance: 86.2
click at [400, 221] on p "For the first question, (D) is correct as Professor Max Leonard says, 'climate …" at bounding box center [357, 193] width 190 height 95
drag, startPoint x: 414, startPoint y: 217, endPoint x: 423, endPoint y: 218, distance: 9.8
click at [423, 218] on p "For the first question, (D) is correct as Professor Max Leonard says, 'climate …" at bounding box center [357, 193] width 190 height 95
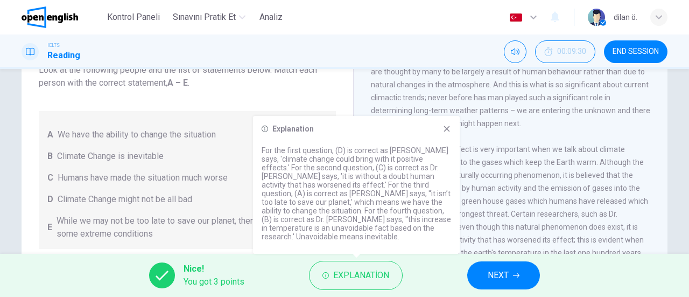
scroll to position [103, 0]
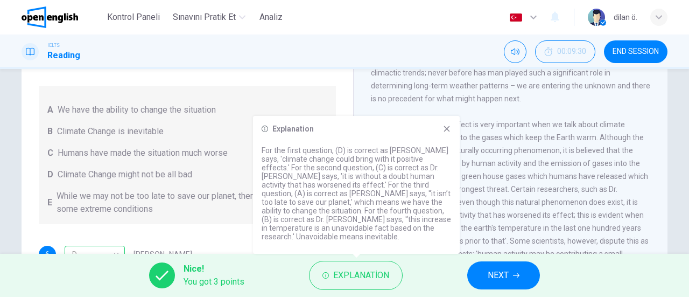
click at [417, 254] on div "Explanation For the first question, (D) is correct as Professor Max Leonard say…" at bounding box center [356, 185] width 207 height 138
click at [525, 271] on button "NEXT" at bounding box center [503, 275] width 73 height 28
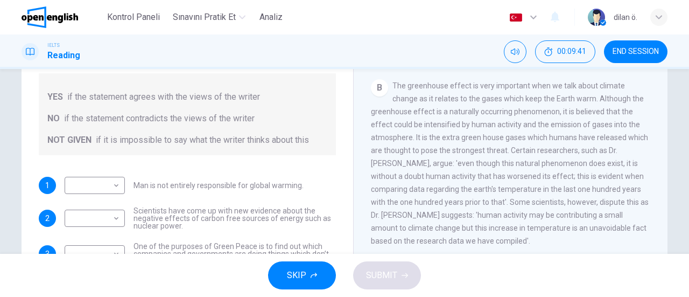
scroll to position [144, 0]
click at [676, 155] on div "Question 10 Do the following statements agree with the information given in the…" at bounding box center [344, 134] width 681 height 374
drag, startPoint x: 676, startPoint y: 155, endPoint x: 689, endPoint y: 160, distance: 13.5
click at [689, 160] on div "Question 10 Do the following statements agree with the information given in the…" at bounding box center [344, 161] width 689 height 185
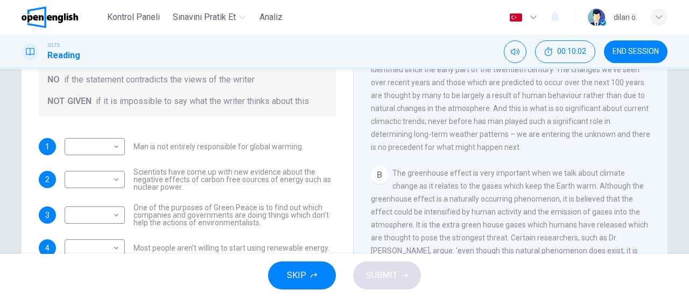
scroll to position [178, 0]
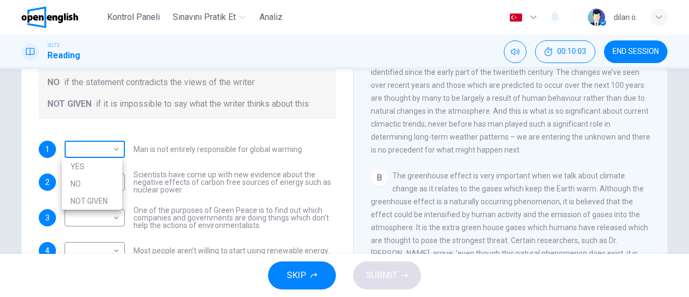
click at [85, 138] on body "This site uses cookies, as explained in our Privacy Policy . If you agree to th…" at bounding box center [344, 148] width 689 height 297
click at [182, 151] on div at bounding box center [344, 148] width 689 height 297
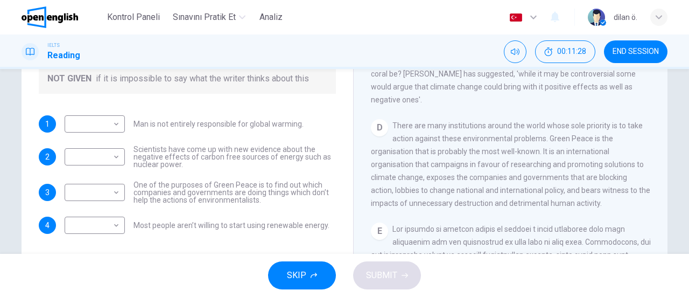
scroll to position [522, 0]
drag, startPoint x: 662, startPoint y: 96, endPoint x: 666, endPoint y: 128, distance: 31.5
click at [666, 128] on div "Question 10 Do the following statements agree with the information given in the…" at bounding box center [344, 74] width 681 height 374
drag, startPoint x: 416, startPoint y: 162, endPoint x: 543, endPoint y: 161, distance: 127.1
click at [543, 161] on span "There are many institutions around the world whose sole priority is to take act…" at bounding box center [510, 163] width 279 height 86
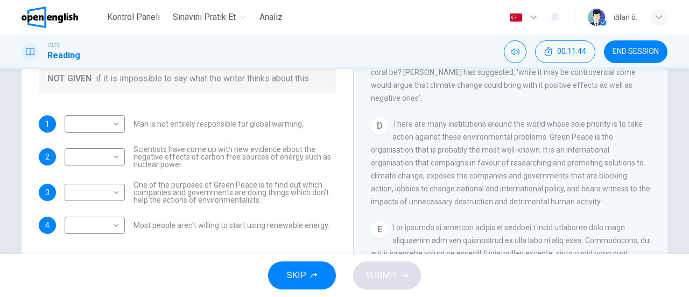
drag, startPoint x: 405, startPoint y: 172, endPoint x: 495, endPoint y: 179, distance: 90.2
click at [495, 179] on span "There are many institutions around the world whose sole priority is to take act…" at bounding box center [510, 163] width 279 height 86
drag, startPoint x: 495, startPoint y: 179, endPoint x: 433, endPoint y: 187, distance: 62.4
click at [433, 187] on span "There are many institutions around the world whose sole priority is to take act…" at bounding box center [510, 163] width 279 height 86
click at [391, 188] on span "There are many institutions around the world whose sole priority is to take act…" at bounding box center [510, 163] width 279 height 86
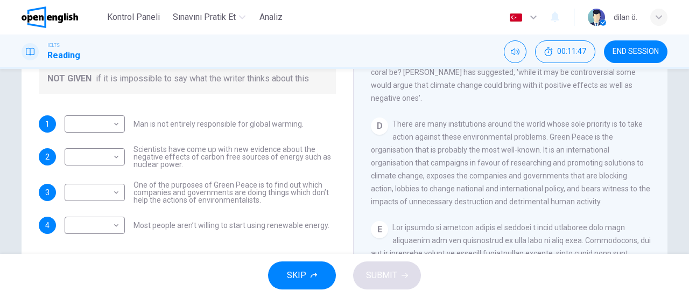
drag, startPoint x: 391, startPoint y: 188, endPoint x: 457, endPoint y: 194, distance: 66.5
click at [457, 194] on div "D There are many institutions around the world whose sole priority is to take a…" at bounding box center [511, 162] width 280 height 90
drag, startPoint x: 391, startPoint y: 204, endPoint x: 518, endPoint y: 202, distance: 127.1
click at [518, 202] on span "There are many institutions around the world whose sole priority is to take act…" at bounding box center [510, 163] width 279 height 86
drag, startPoint x: 387, startPoint y: 220, endPoint x: 508, endPoint y: 215, distance: 121.8
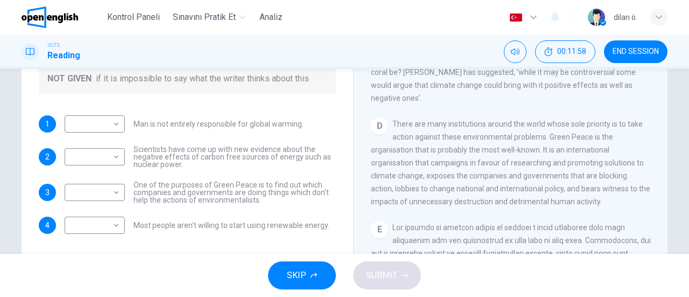
click at [508, 206] on span "There are many institutions around the world whose sole priority is to take act…" at bounding box center [510, 163] width 279 height 86
drag, startPoint x: 143, startPoint y: 201, endPoint x: 160, endPoint y: 199, distance: 17.4
click at [160, 199] on span "One of the purposes of Green Peace is to find out which companies and governmen…" at bounding box center [235, 192] width 202 height 23
drag, startPoint x: 453, startPoint y: 166, endPoint x: 421, endPoint y: 177, distance: 34.6
click at [421, 177] on span "There are many institutions around the world whose sole priority is to take act…" at bounding box center [510, 163] width 279 height 86
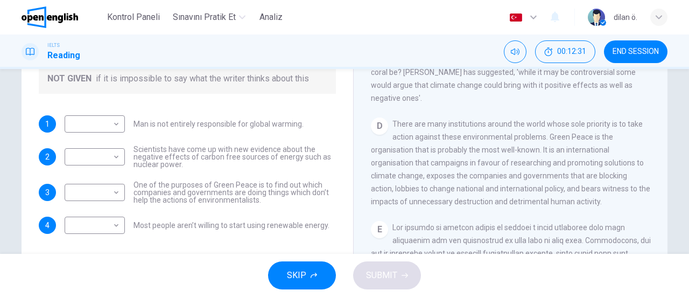
drag, startPoint x: 421, startPoint y: 177, endPoint x: 440, endPoint y: 180, distance: 20.2
click at [440, 180] on span "There are many institutions around the world whose sole priority is to take act…" at bounding box center [510, 163] width 279 height 86
click at [108, 196] on body "This site uses cookies, as explained in our Privacy Policy . If you agree to th…" at bounding box center [344, 148] width 689 height 297
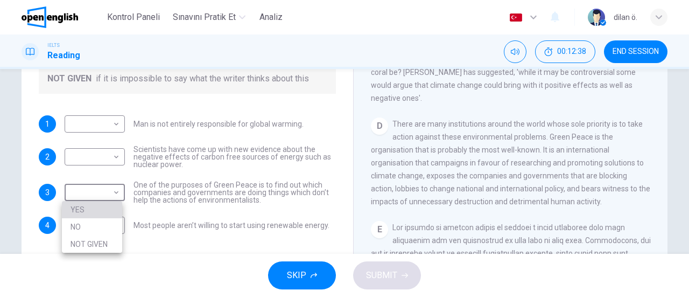
click at [94, 217] on li "YES" at bounding box center [92, 209] width 60 height 17
type input "***"
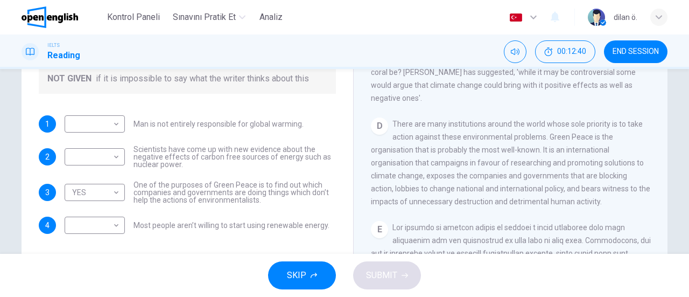
drag, startPoint x: 162, startPoint y: 228, endPoint x: 255, endPoint y: 221, distance: 93.4
click at [255, 221] on span "Most people aren’t willing to start using renewable energy." at bounding box center [232, 225] width 196 height 8
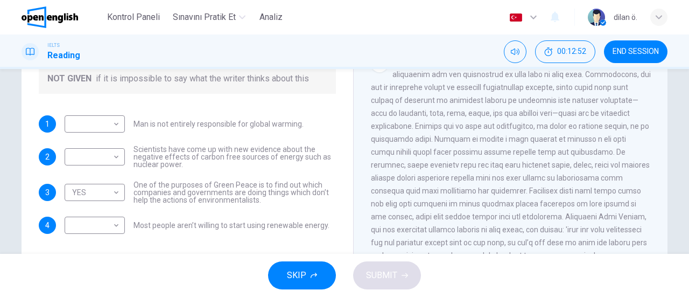
scroll to position [683, 0]
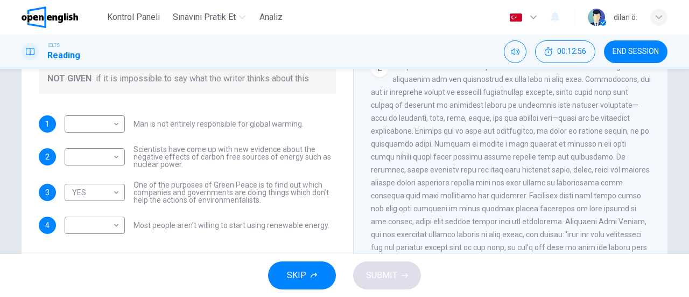
drag, startPoint x: 448, startPoint y: 89, endPoint x: 474, endPoint y: 96, distance: 26.8
click at [474, 96] on span at bounding box center [511, 163] width 280 height 202
drag, startPoint x: 474, startPoint y: 96, endPoint x: 576, endPoint y: 100, distance: 102.4
click at [576, 100] on div "E" at bounding box center [511, 163] width 280 height 207
drag, startPoint x: 403, startPoint y: 106, endPoint x: 536, endPoint y: 117, distance: 132.9
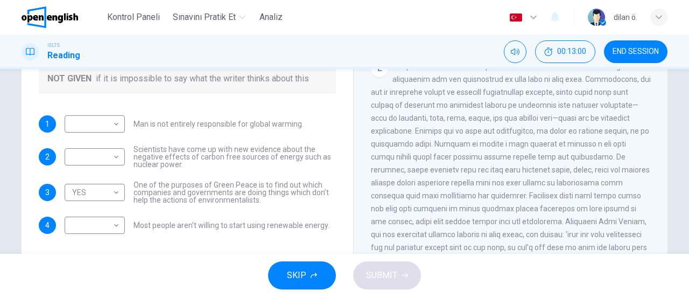
click at [536, 117] on span at bounding box center [511, 163] width 280 height 202
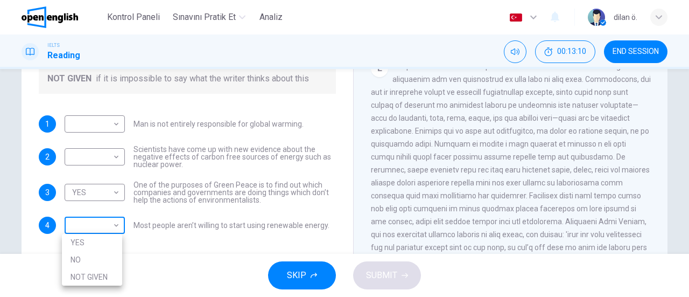
click at [118, 226] on body "This site uses cookies, as explained in our Privacy Policy . If you agree to th…" at bounding box center [344, 148] width 689 height 297
click at [104, 260] on li "NO" at bounding box center [92, 259] width 60 height 17
type input "**"
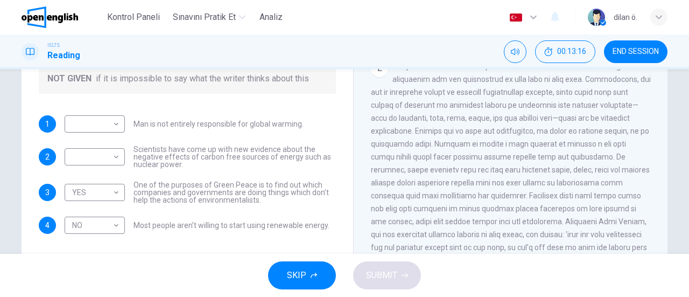
drag, startPoint x: 185, startPoint y: 151, endPoint x: 245, endPoint y: 151, distance: 60.3
click at [245, 151] on span "Scientists have come up with new evidence about the negative effects of carbon …" at bounding box center [235, 156] width 202 height 23
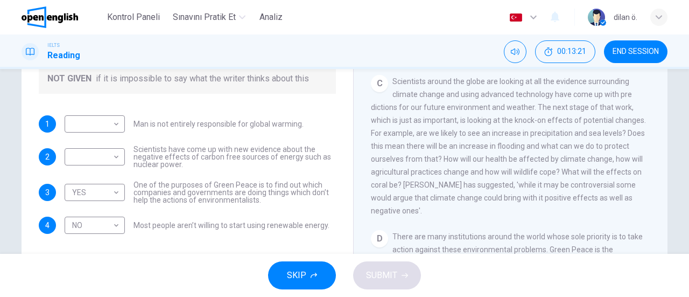
scroll to position [404, 0]
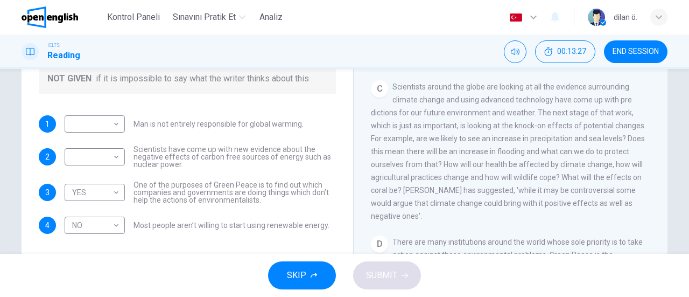
drag, startPoint x: 162, startPoint y: 159, endPoint x: 253, endPoint y: 158, distance: 91.0
click at [253, 158] on span "Scientists have come up with new evidence about the negative effects of carbon …" at bounding box center [235, 156] width 202 height 23
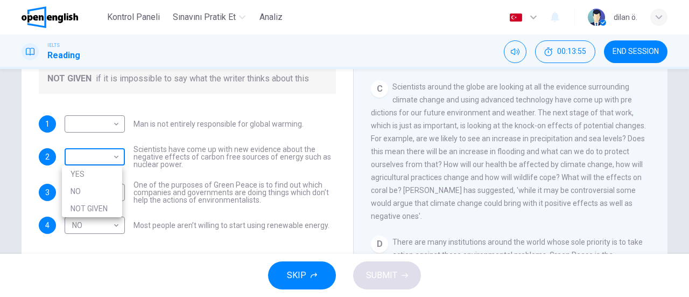
click at [86, 153] on body "This site uses cookies, as explained in our Privacy Policy . If you agree to th…" at bounding box center [344, 148] width 689 height 297
click at [104, 206] on li "NOT GIVEN" at bounding box center [92, 208] width 60 height 17
type input "*********"
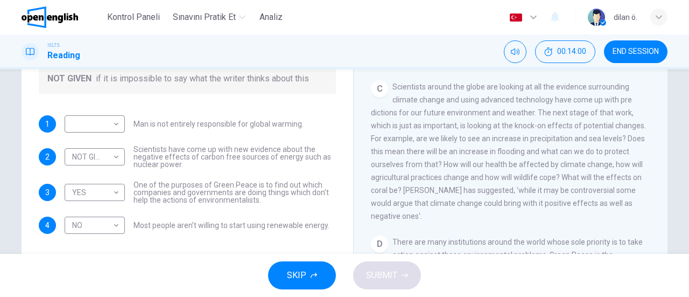
drag, startPoint x: 153, startPoint y: 122, endPoint x: 262, endPoint y: 123, distance: 108.2
click at [262, 123] on span "Man is not entirely responsible for global warming." at bounding box center [219, 124] width 170 height 8
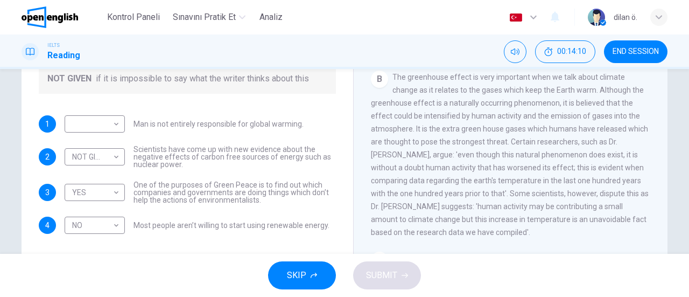
scroll to position [234, 0]
drag, startPoint x: 465, startPoint y: 97, endPoint x: 582, endPoint y: 95, distance: 116.9
click at [582, 95] on span "The greenhouse effect is very important when we talk about climate change as it…" at bounding box center [510, 154] width 278 height 164
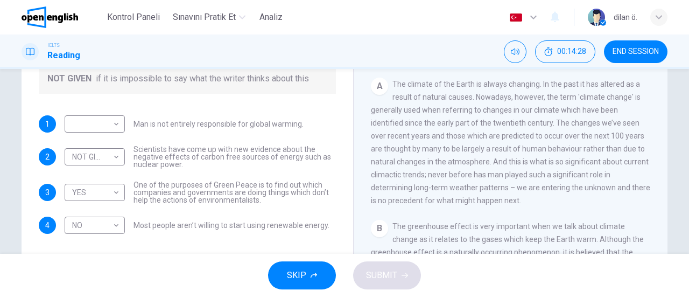
scroll to position [75, 0]
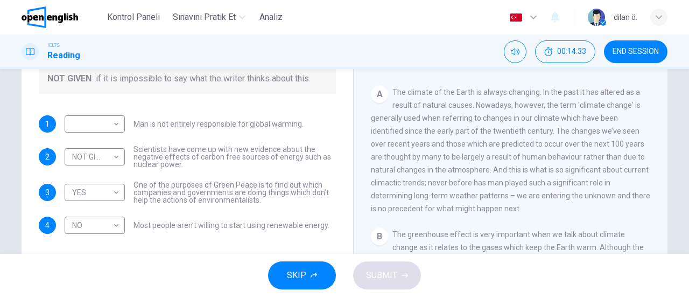
drag, startPoint x: 412, startPoint y: 149, endPoint x: 603, endPoint y: 163, distance: 191.7
click at [603, 163] on span "The climate of the Earth is always changing. In the past it has altered as a re…" at bounding box center [510, 150] width 279 height 125
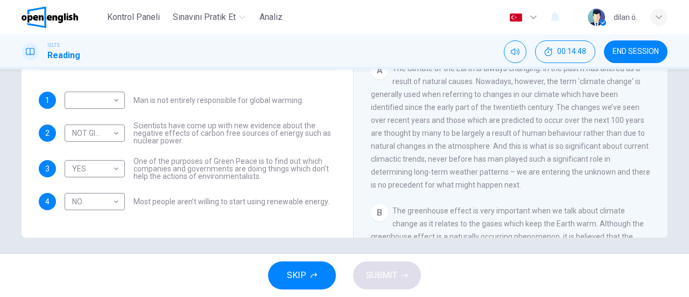
scroll to position [233, 0]
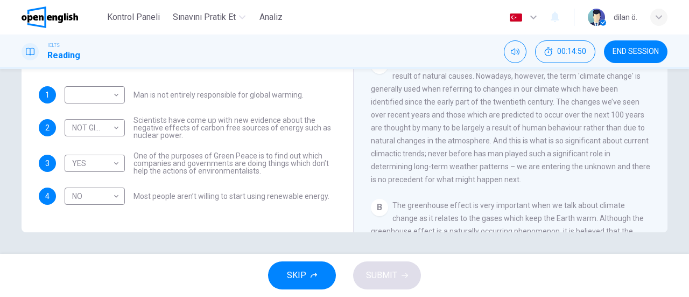
click at [662, 166] on div "The Climate of the Earth CLICK TO ZOOM Click to Zoom A The climate of the Earth…" at bounding box center [510, 53] width 314 height 391
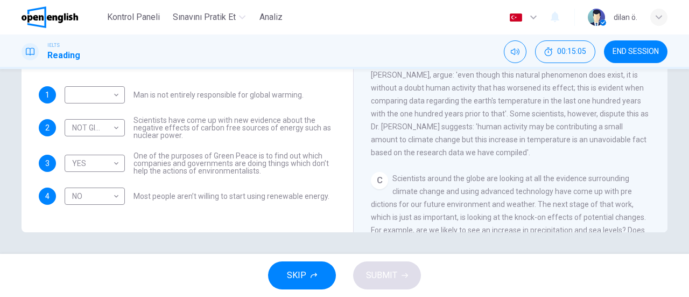
scroll to position [291, 0]
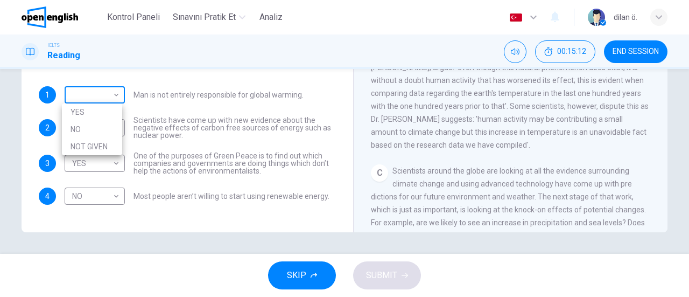
click at [115, 95] on body "This site uses cookies, as explained in our Privacy Policy . If you agree to th…" at bounding box center [344, 148] width 689 height 297
click at [97, 116] on li "YES" at bounding box center [92, 111] width 60 height 17
type input "***"
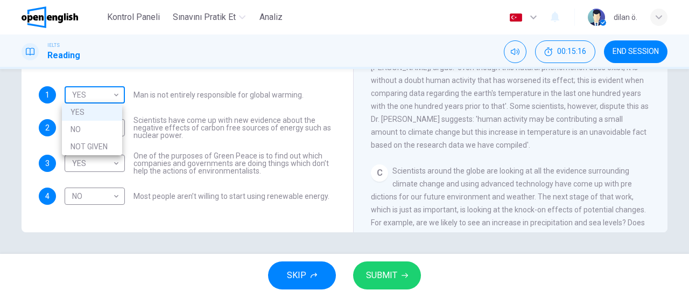
click at [96, 96] on body "This site uses cookies, as explained in our Privacy Policy . If you agree to th…" at bounding box center [344, 148] width 689 height 297
click at [178, 114] on div at bounding box center [344, 148] width 689 height 297
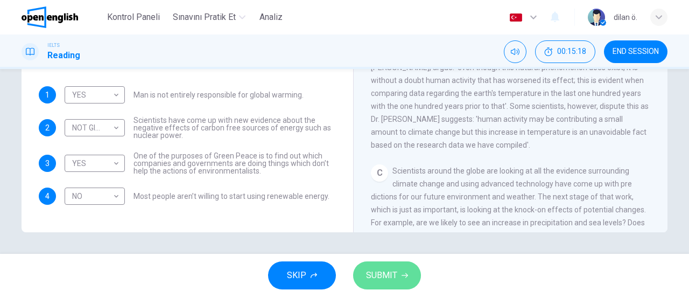
click at [393, 277] on span "SUBMIT" at bounding box center [381, 275] width 31 height 15
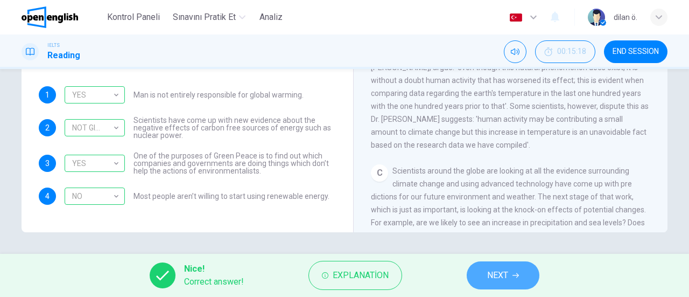
click at [516, 274] on icon "button" at bounding box center [516, 275] width 6 height 6
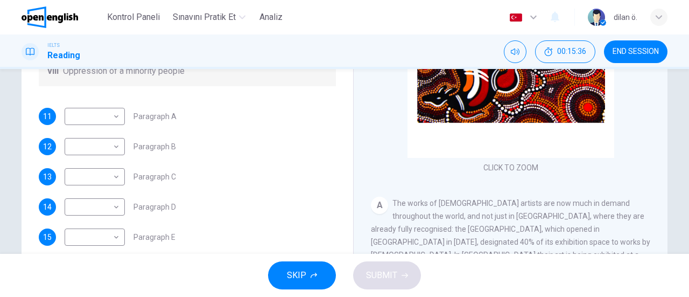
scroll to position [155, 0]
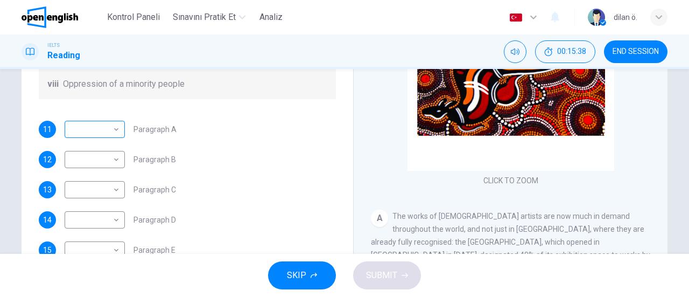
click at [111, 129] on body "This site uses cookies, as explained in our Privacy Policy . If you agree to th…" at bounding box center [344, 148] width 689 height 297
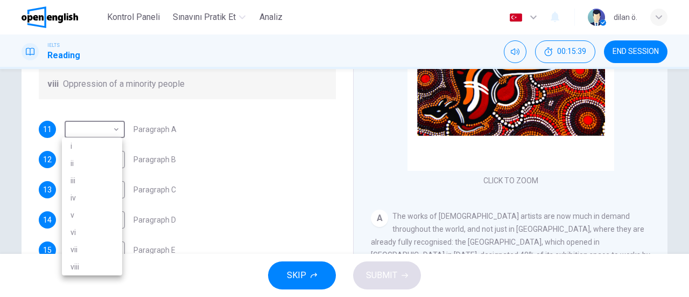
click at [215, 144] on div at bounding box center [344, 148] width 689 height 297
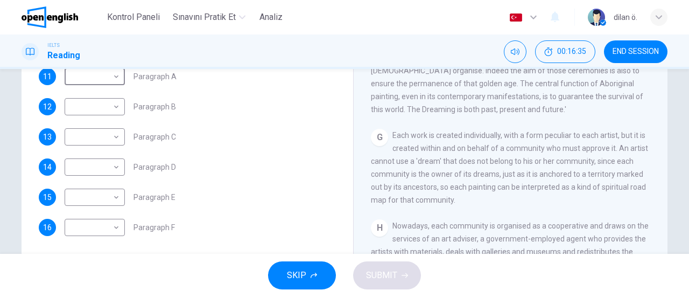
scroll to position [871, 0]
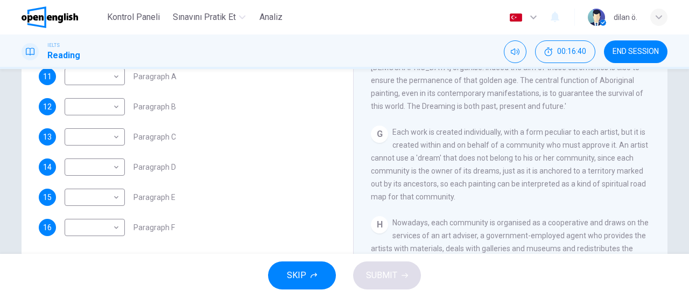
drag, startPoint x: 654, startPoint y: 191, endPoint x: 654, endPoint y: 205, distance: 14.0
click at [654, 205] on div "CLICK TO ZOOM Click to Zoom A The works of Aboriginal artists are now much in d…" at bounding box center [518, 93] width 294 height 327
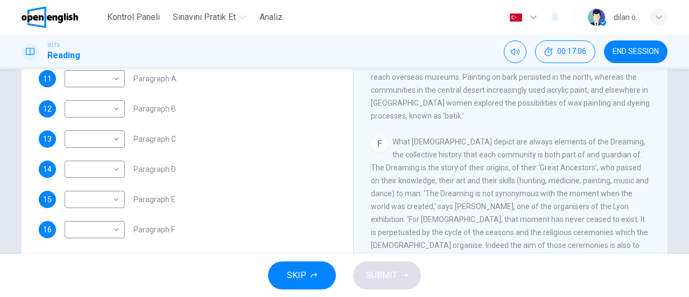
scroll to position [233, 0]
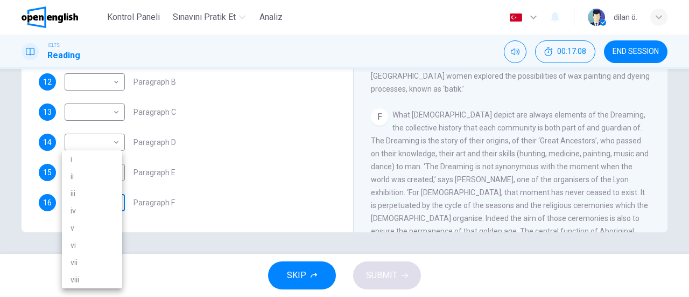
click at [87, 199] on body "This site uses cookies, as explained in our Privacy Policy . If you agree to th…" at bounding box center [344, 148] width 689 height 297
click at [87, 169] on li "ii" at bounding box center [92, 175] width 60 height 17
type input "**"
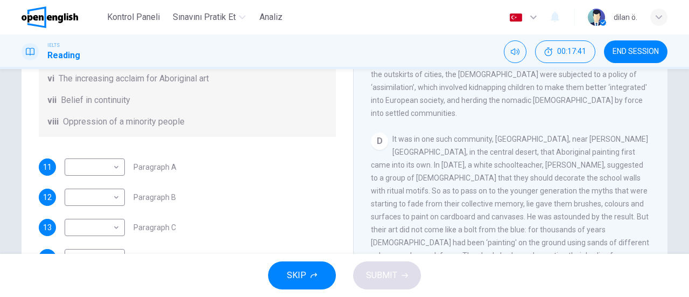
scroll to position [419, 0]
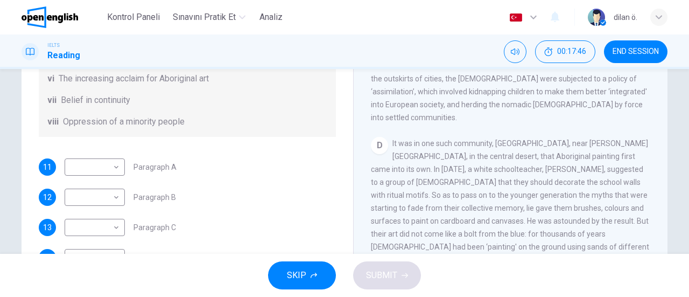
drag, startPoint x: 387, startPoint y: 215, endPoint x: 577, endPoint y: 218, distance: 190.6
click at [577, 218] on span "It was in one such community, Papunya, near Alice Springs, in the central deser…" at bounding box center [510, 208] width 278 height 138
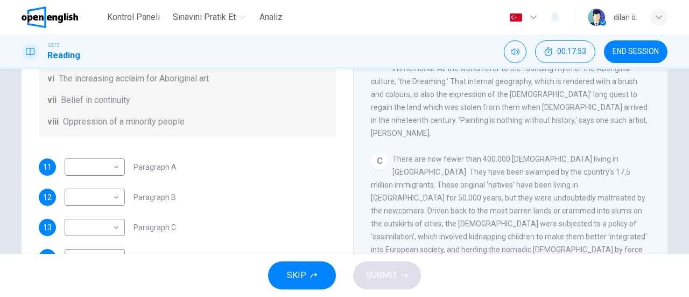
scroll to position [276, 0]
drag, startPoint x: 470, startPoint y: 128, endPoint x: 580, endPoint y: 142, distance: 111.3
click at [580, 151] on div "C There are now fewer than 400.000 Aborigines living in Australia. They have be…" at bounding box center [511, 209] width 280 height 116
drag, startPoint x: 580, startPoint y: 142, endPoint x: 413, endPoint y: 156, distance: 168.1
click at [413, 156] on div "C There are now fewer than 400.000 Aborigines living in Australia. They have be…" at bounding box center [511, 209] width 280 height 116
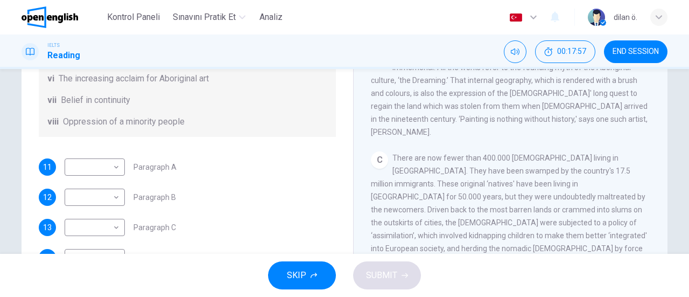
drag, startPoint x: 413, startPoint y: 156, endPoint x: 493, endPoint y: 168, distance: 80.7
click at [493, 168] on div "C There are now fewer than 400.000 Aborigines living in Australia. They have be…" at bounding box center [511, 209] width 280 height 116
drag, startPoint x: 493, startPoint y: 168, endPoint x: 619, endPoint y: 166, distance: 126.6
click at [619, 166] on span "There are now fewer than 400.000 Aborigines living in Australia. They have been…" at bounding box center [509, 209] width 276 height 112
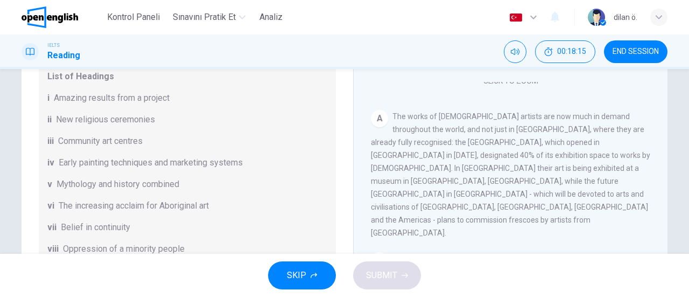
scroll to position [54, 0]
drag, startPoint x: 436, startPoint y: 151, endPoint x: 482, endPoint y: 160, distance: 47.2
click at [482, 160] on div "A The works of Aboriginal artists are now much in demand throughout the world, …" at bounding box center [511, 175] width 280 height 129
drag, startPoint x: 482, startPoint y: 160, endPoint x: 563, endPoint y: 166, distance: 80.5
click at [563, 166] on span "The works of Aboriginal artists are now much in demand throughout the world, an…" at bounding box center [510, 176] width 279 height 125
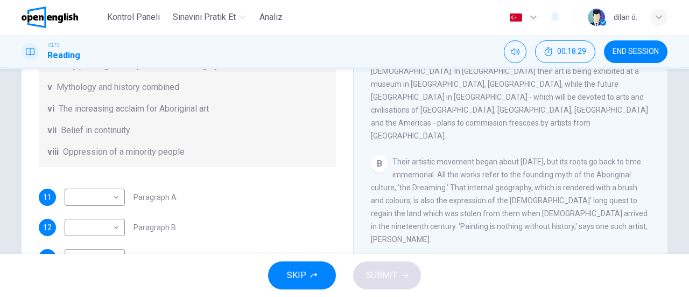
scroll to position [155, 0]
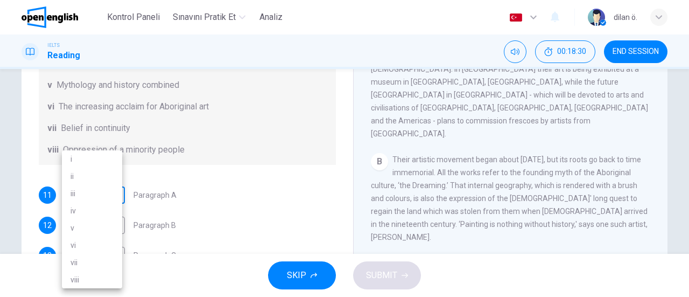
click at [106, 201] on body "This site uses cookies, as explained in our Privacy Policy . If you agree to th…" at bounding box center [344, 148] width 689 height 297
click at [103, 153] on li "i" at bounding box center [92, 158] width 60 height 17
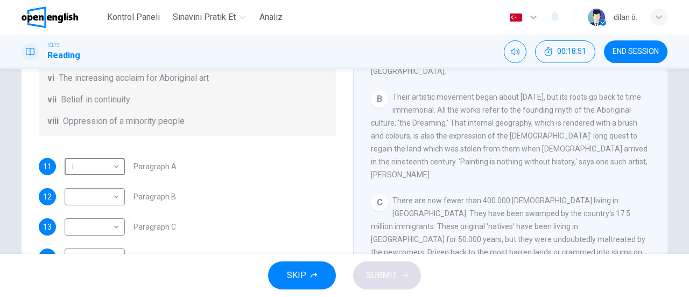
scroll to position [192, 0]
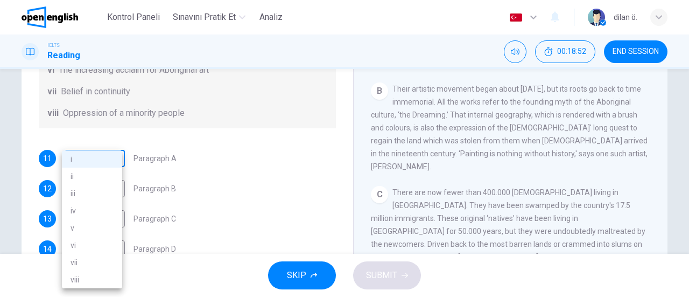
click at [103, 160] on body "This site uses cookies, as explained in our Privacy Policy . If you agree to th…" at bounding box center [344, 148] width 689 height 297
click at [88, 192] on li "iii" at bounding box center [92, 193] width 60 height 17
type input "***"
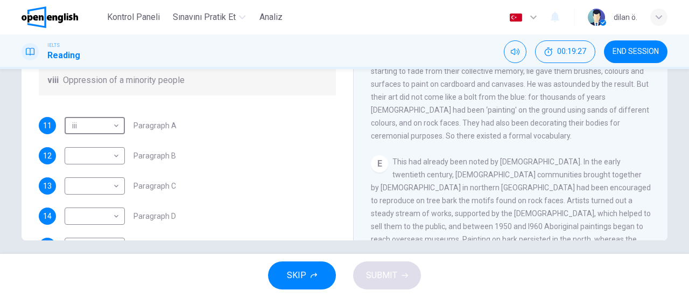
scroll to position [226, 0]
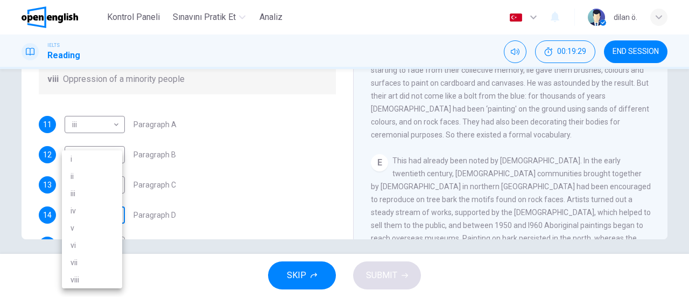
click at [102, 216] on body "This site uses cookies, as explained in our Privacy Policy . If you agree to th…" at bounding box center [344, 148] width 689 height 297
click at [92, 205] on li "iv" at bounding box center [92, 210] width 60 height 17
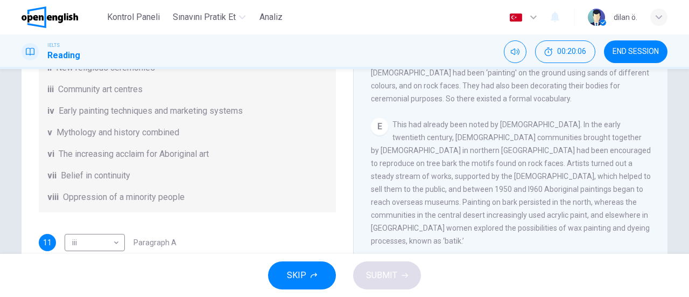
scroll to position [106, 0]
click at [655, 199] on div "CLICK TO ZOOM Click to Zoom A The works of Aboriginal artists are now much in d…" at bounding box center [518, 195] width 294 height 327
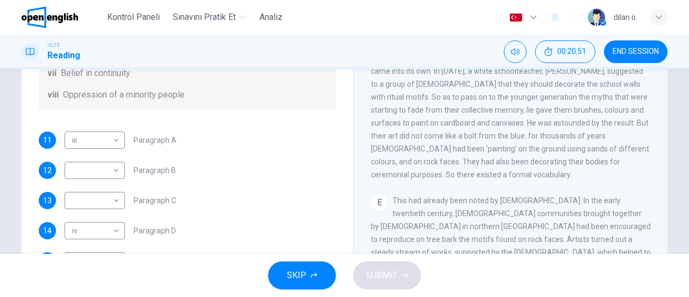
scroll to position [233, 0]
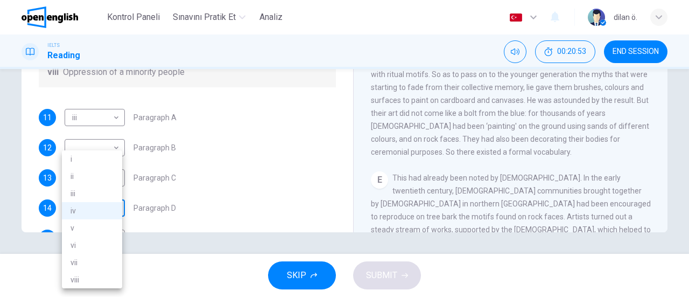
click at [107, 208] on body "This site uses cookies, as explained in our Privacy Policy . If you agree to th…" at bounding box center [344, 148] width 689 height 297
click at [92, 227] on li "v" at bounding box center [92, 227] width 60 height 17
type input "*"
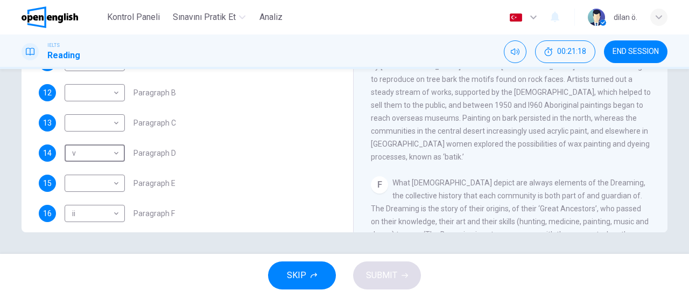
scroll to position [181, 0]
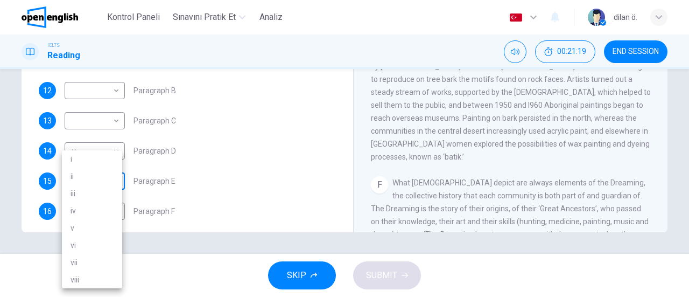
click at [86, 177] on body "This site uses cookies, as explained in our Privacy Policy . If you agree to th…" at bounding box center [344, 148] width 689 height 297
click at [87, 250] on li "vi" at bounding box center [92, 244] width 60 height 17
type input "**"
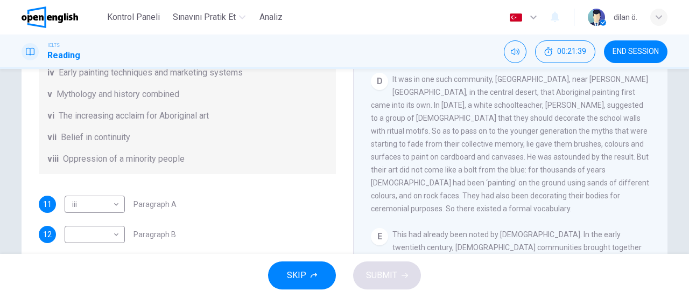
scroll to position [92, 0]
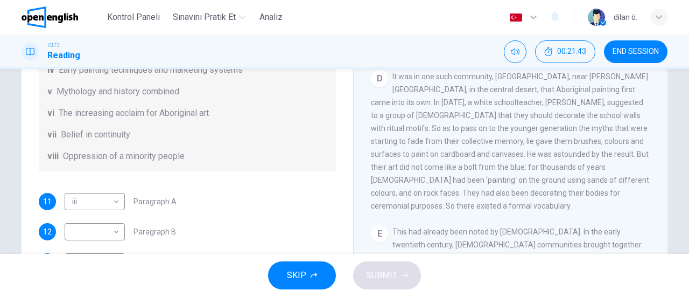
drag, startPoint x: 342, startPoint y: 179, endPoint x: 342, endPoint y: 167, distance: 11.9
click at [342, 167] on div "Questions 11 - 16 The Reading Passage has eight paragraphs A-H . Choose the mos…" at bounding box center [345, 186] width 646 height 374
drag, startPoint x: 100, startPoint y: 157, endPoint x: 169, endPoint y: 155, distance: 69.0
click at [169, 155] on span "Oppression of a minority people" at bounding box center [124, 156] width 122 height 13
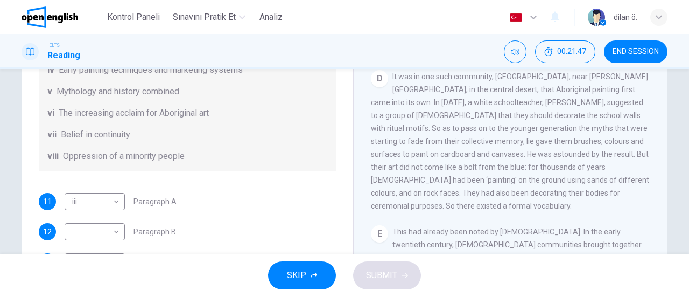
drag, startPoint x: 127, startPoint y: 153, endPoint x: 184, endPoint y: 155, distance: 57.6
click at [184, 155] on div "viii Oppression of a minority people" at bounding box center [187, 156] width 280 height 13
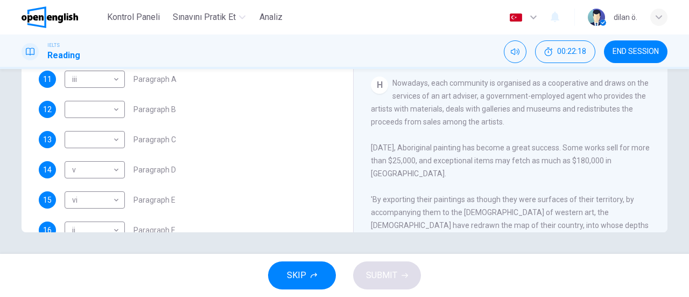
scroll to position [190, 0]
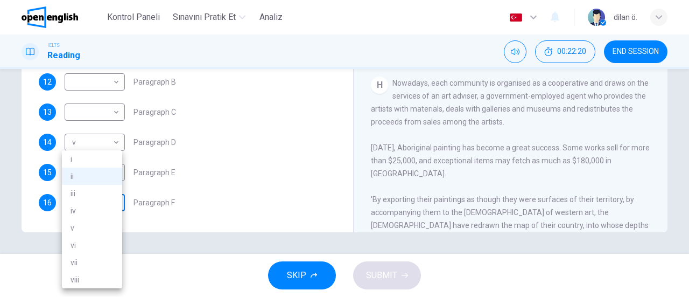
click at [108, 206] on body "This site uses cookies, as explained in our Privacy Policy . If you agree to th…" at bounding box center [344, 148] width 689 height 297
click at [92, 158] on li "i" at bounding box center [92, 158] width 60 height 17
type input "*"
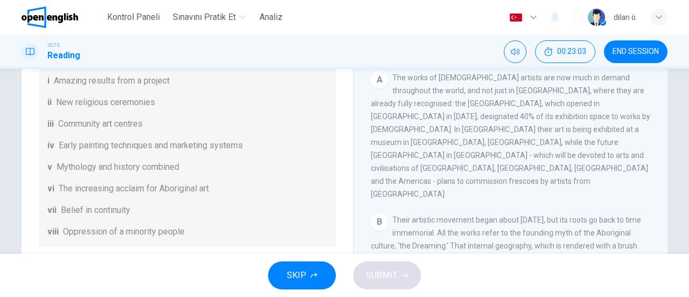
scroll to position [80, 0]
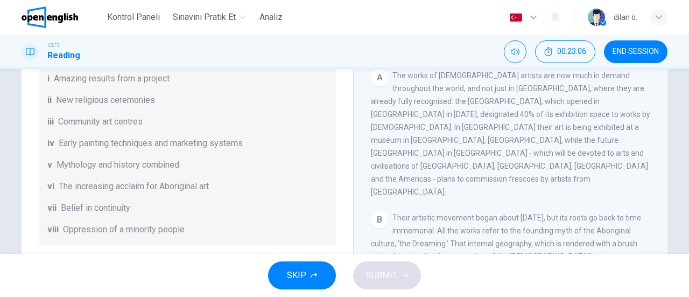
drag, startPoint x: 428, startPoint y: 89, endPoint x: 512, endPoint y: 92, distance: 84.1
click at [512, 92] on span "The works of Aboriginal artists are now much in demand throughout the world, an…" at bounding box center [510, 133] width 279 height 125
drag, startPoint x: 386, startPoint y: 102, endPoint x: 537, endPoint y: 105, distance: 151.3
click at [537, 105] on span "The works of Aboriginal artists are now much in demand throughout the world, an…" at bounding box center [510, 133] width 279 height 125
drag, startPoint x: 404, startPoint y: 137, endPoint x: 563, endPoint y: 139, distance: 159.4
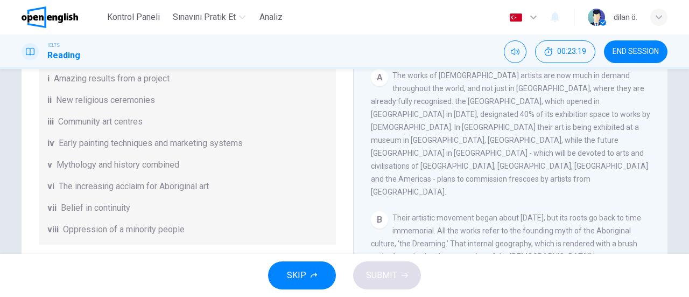
click at [563, 139] on span "The works of Aboriginal artists are now much in demand throughout the world, an…" at bounding box center [510, 133] width 279 height 125
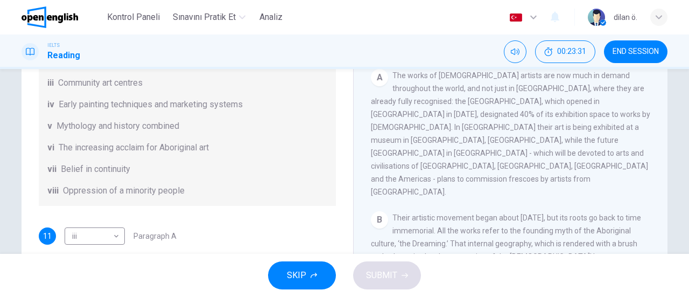
scroll to position [164, 0]
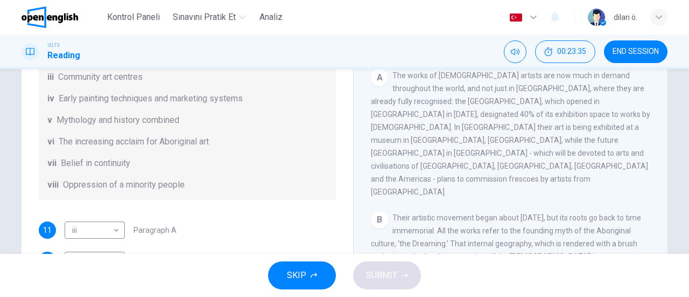
drag, startPoint x: 93, startPoint y: 140, endPoint x: 205, endPoint y: 139, distance: 111.5
click at [205, 139] on span "The increasing acclaim for Aboriginal art" at bounding box center [134, 141] width 150 height 13
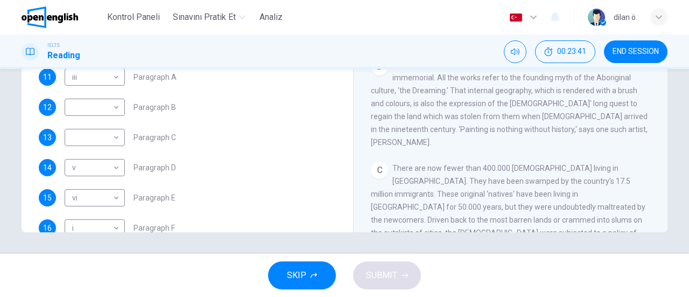
click at [344, 203] on div "Questions 11 - 16 The Reading Passage has eight paragraphs A-H . Choose the mos…" at bounding box center [345, 45] width 646 height 374
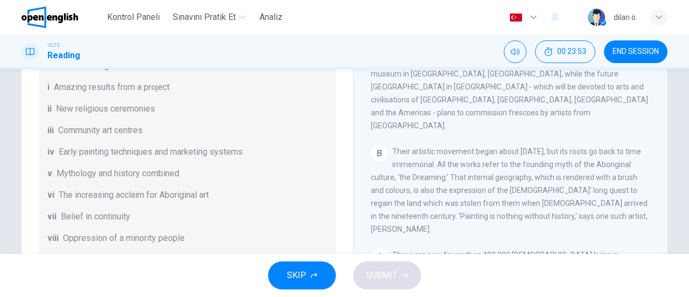
scroll to position [145, 0]
drag, startPoint x: 448, startPoint y: 128, endPoint x: 579, endPoint y: 127, distance: 131.4
click at [579, 148] on span "Their artistic movement began about 30 years ago, but its roots go back to time…" at bounding box center [509, 191] width 277 height 86
drag, startPoint x: 579, startPoint y: 127, endPoint x: 643, endPoint y: 130, distance: 64.1
click at [643, 130] on div "CLICK TO ZOOM Click to Zoom A The works of Aboriginal artists are now much in d…" at bounding box center [518, 156] width 294 height 327
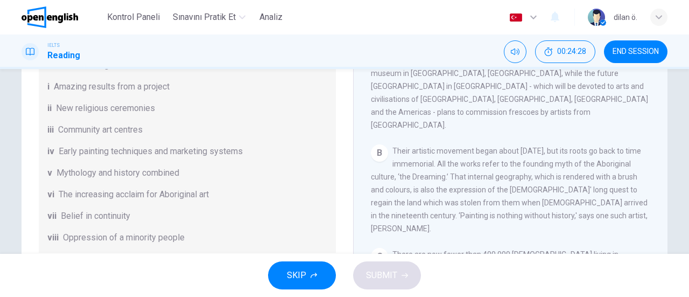
scroll to position [143, 0]
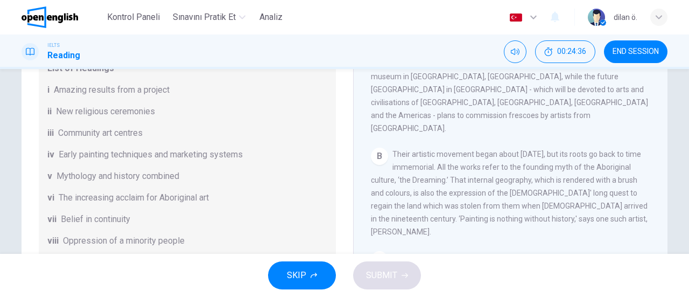
drag, startPoint x: 473, startPoint y: 142, endPoint x: 417, endPoint y: 136, distance: 56.3
click at [417, 148] on div "B Their artistic movement began about 30 years ago, but its roots go back to ti…" at bounding box center [511, 193] width 280 height 90
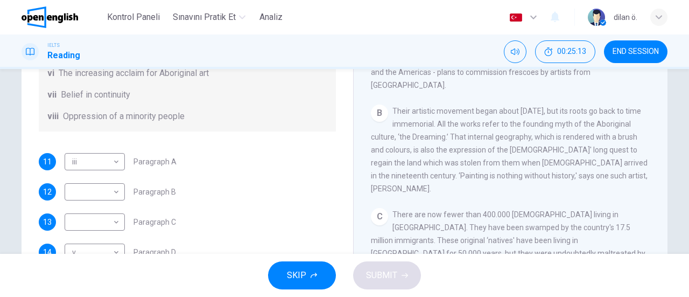
scroll to position [109, 0]
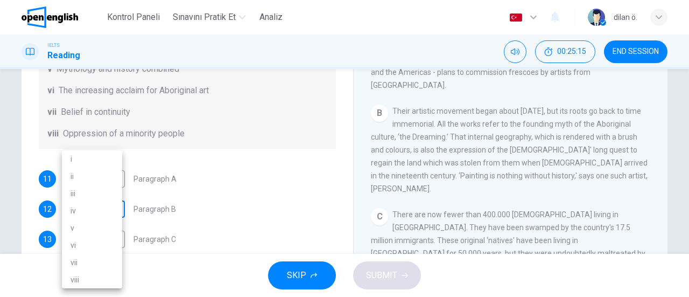
click at [103, 210] on body "This site uses cookies, as explained in our Privacy Policy . If you agree to th…" at bounding box center [344, 148] width 689 height 297
click at [99, 247] on li "vi" at bounding box center [92, 244] width 60 height 17
type input "**"
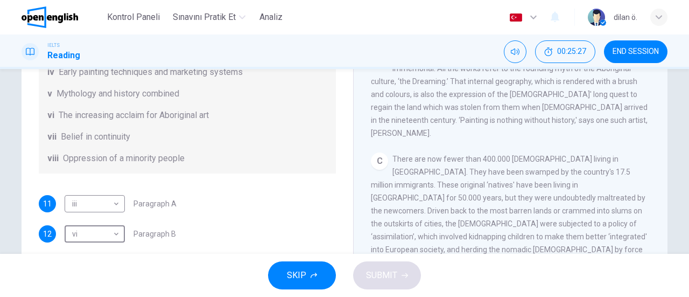
scroll to position [173, 0]
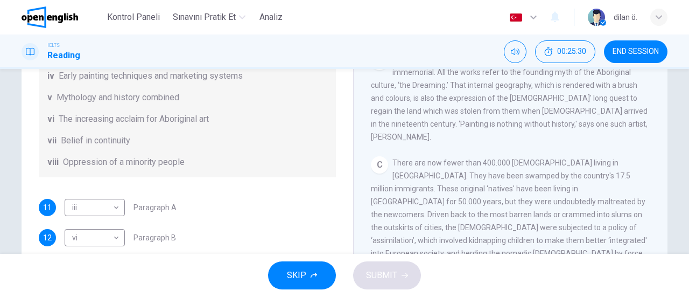
drag, startPoint x: 454, startPoint y: 128, endPoint x: 596, endPoint y: 135, distance: 141.3
click at [596, 156] on div "C There are now fewer than 400.000 Aborigines living in Australia. They have be…" at bounding box center [511, 214] width 280 height 116
drag, startPoint x: 431, startPoint y: 146, endPoint x: 535, endPoint y: 150, distance: 104.0
click at [535, 156] on div "C There are now fewer than 400.000 Aborigines living in Australia. They have be…" at bounding box center [511, 214] width 280 height 116
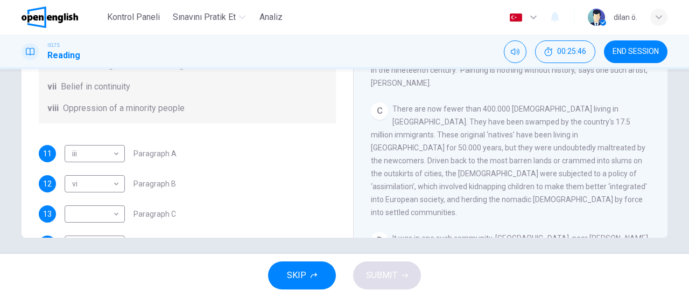
scroll to position [233, 0]
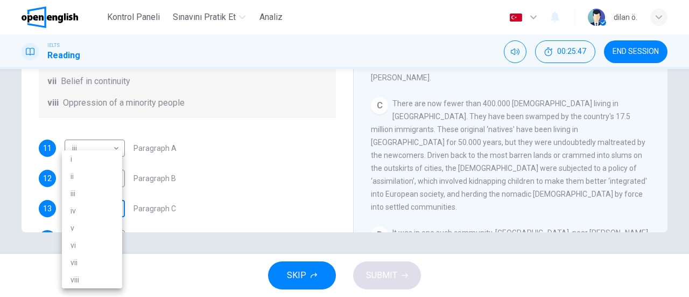
click at [106, 210] on body "This site uses cookies, as explained in our Privacy Policy . If you agree to th…" at bounding box center [344, 148] width 689 height 297
click at [84, 281] on li "viii" at bounding box center [92, 279] width 60 height 17
type input "****"
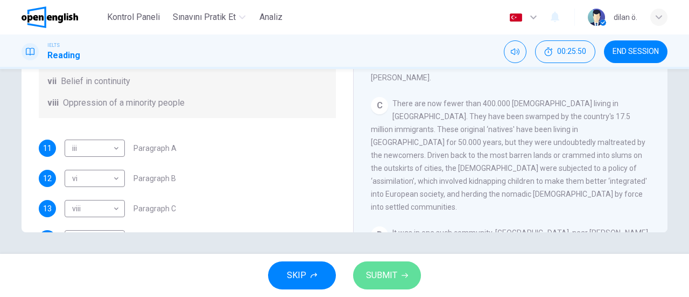
click at [409, 267] on button "SUBMIT" at bounding box center [387, 275] width 68 height 28
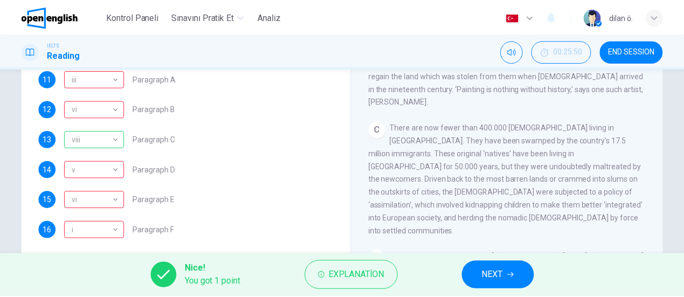
scroll to position [208, 0]
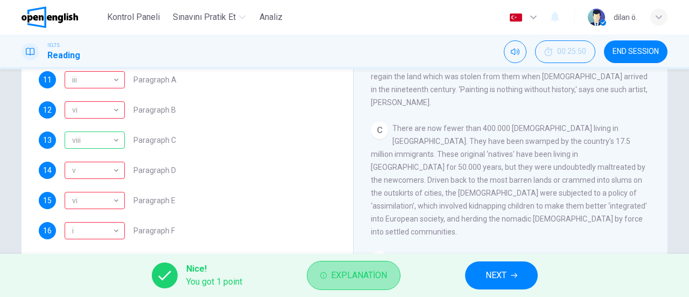
click at [377, 272] on span "Explanation" at bounding box center [359, 275] width 56 height 15
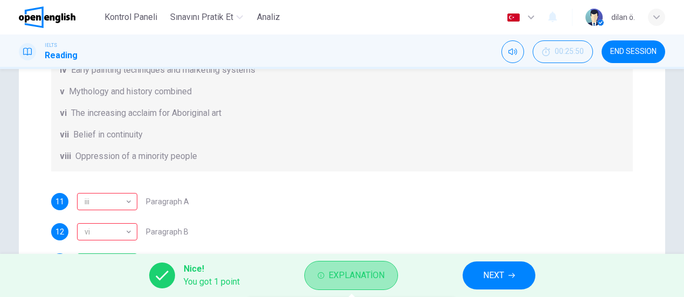
click at [377, 272] on span "Explanation" at bounding box center [356, 275] width 56 height 15
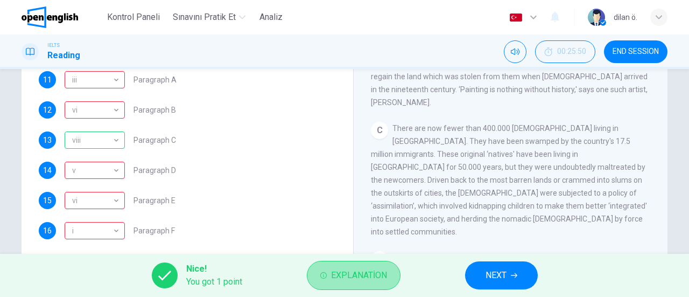
click at [377, 272] on span "Explanation" at bounding box center [359, 275] width 56 height 15
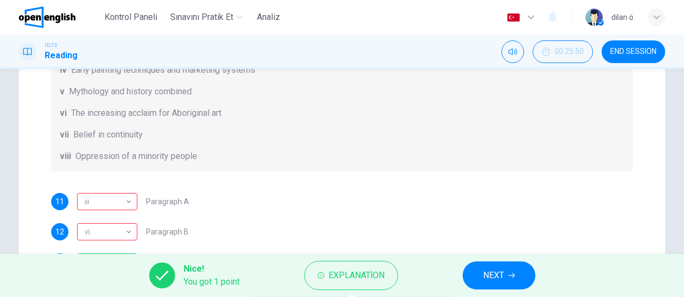
scroll to position [12, 0]
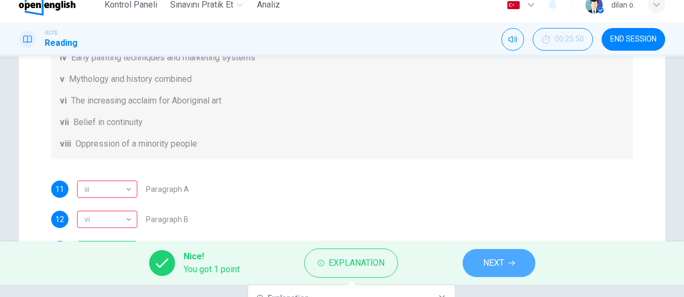
click at [498, 260] on span "NEXT" at bounding box center [493, 262] width 21 height 15
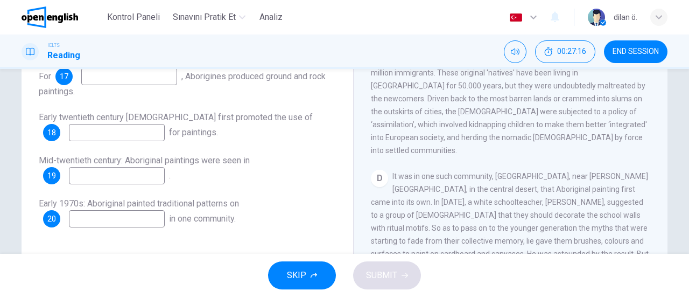
scroll to position [141, 0]
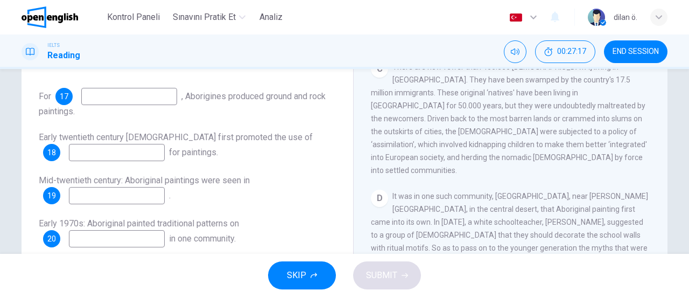
drag, startPoint x: 110, startPoint y: 105, endPoint x: 112, endPoint y: 94, distance: 11.0
click at [112, 94] on div "For 17 , Aborigines produced ground and rock paintings." at bounding box center [187, 103] width 297 height 30
click at [112, 94] on input at bounding box center [129, 96] width 96 height 17
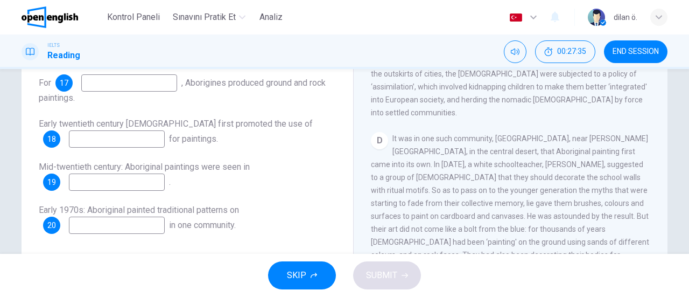
scroll to position [450, 0]
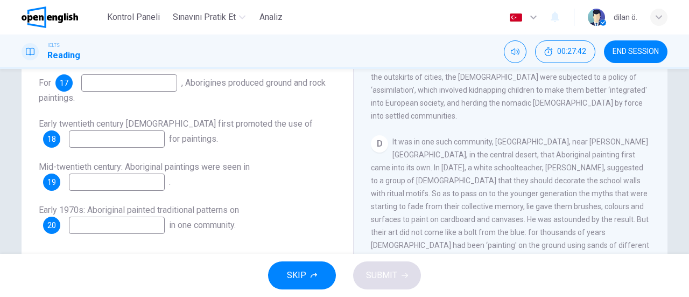
drag, startPoint x: 460, startPoint y: 217, endPoint x: 496, endPoint y: 216, distance: 36.6
click at [496, 216] on span "It was in one such community, Papunya, near Alice Springs, in the central deser…" at bounding box center [510, 206] width 278 height 138
click at [164, 85] on input at bounding box center [129, 82] width 96 height 17
click at [124, 86] on input "**********" at bounding box center [129, 82] width 96 height 17
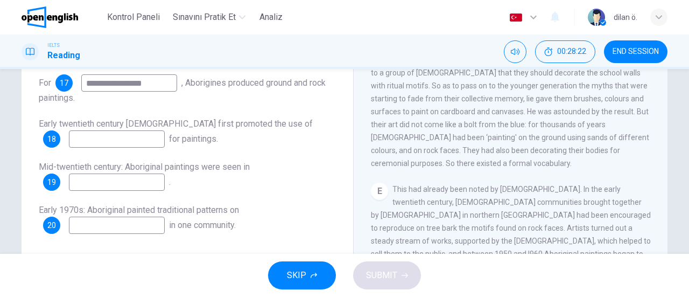
scroll to position [561, 0]
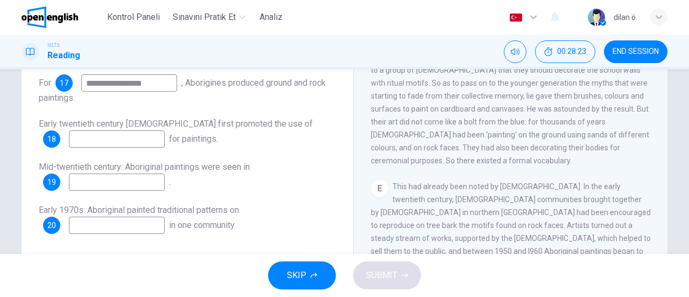
type input "**********"
drag, startPoint x: 486, startPoint y: 147, endPoint x: 591, endPoint y: 144, distance: 105.6
click at [591, 182] on span "This had already been noted by Europeans. In the early twentieth century, Abori…" at bounding box center [511, 244] width 280 height 125
drag, startPoint x: 444, startPoint y: 159, endPoint x: 450, endPoint y: 161, distance: 6.1
click at [450, 182] on span "This had already been noted by Europeans. In the early twentieth century, Abori…" at bounding box center [511, 244] width 280 height 125
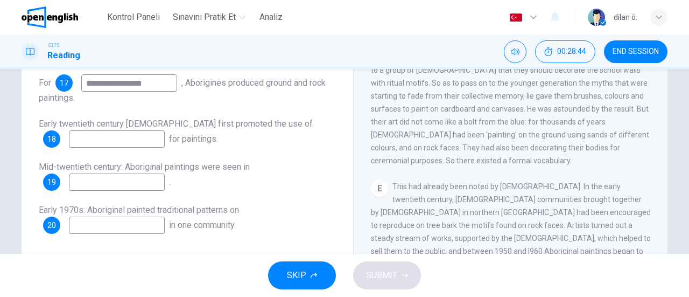
click at [135, 134] on input at bounding box center [117, 138] width 96 height 17
drag, startPoint x: 420, startPoint y: 186, endPoint x: 537, endPoint y: 192, distance: 117.6
click at [537, 192] on div "E This had already been noted by Europeans. In the early twentieth century, Abo…" at bounding box center [511, 244] width 280 height 129
drag, startPoint x: 452, startPoint y: 187, endPoint x: 509, endPoint y: 191, distance: 57.2
click at [509, 191] on div "E This had already been noted by Europeans. In the early twentieth century, Abo…" at bounding box center [511, 244] width 280 height 129
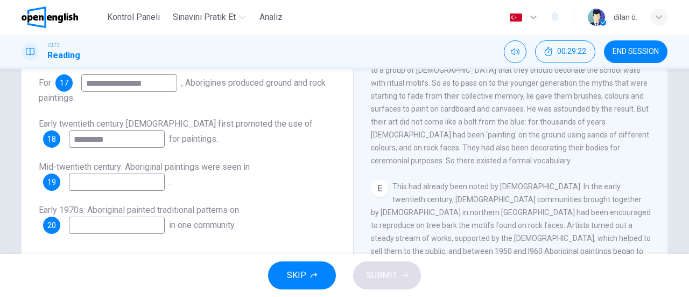
click at [123, 143] on input "*********" at bounding box center [117, 138] width 96 height 17
type input "*"
type input "**********"
drag, startPoint x: 78, startPoint y: 171, endPoint x: 160, endPoint y: 168, distance: 83.0
click at [160, 168] on span "Mid-twentieth century: Aboriginal paintings were seen in" at bounding box center [144, 167] width 211 height 10
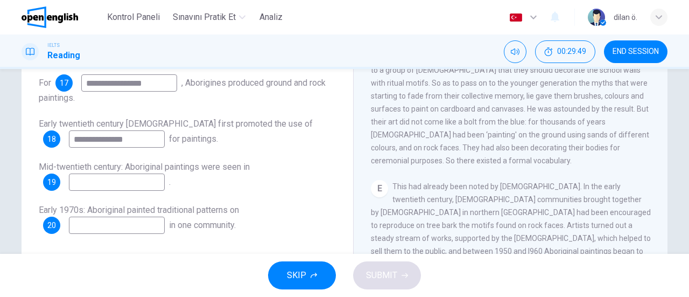
drag, startPoint x: 160, startPoint y: 168, endPoint x: 241, endPoint y: 168, distance: 80.8
click at [241, 168] on span "Mid-twentieth century: Aboriginal paintings were seen in" at bounding box center [144, 167] width 211 height 10
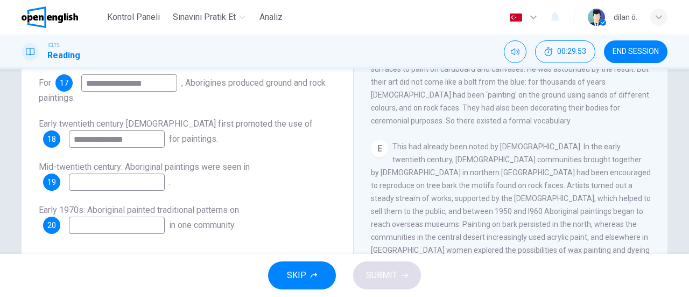
scroll to position [610, 0]
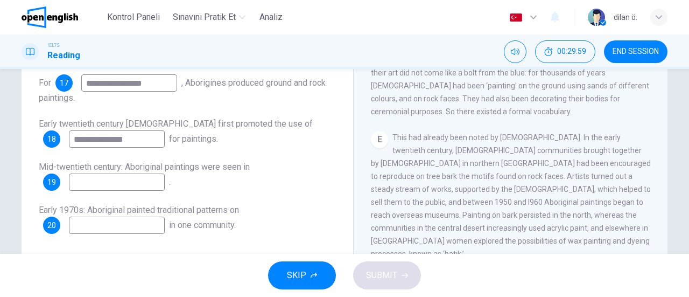
click at [137, 184] on input at bounding box center [117, 181] width 96 height 17
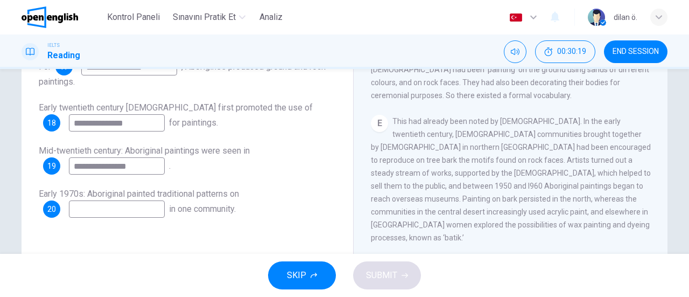
scroll to position [171, 0]
type input "**********"
drag, startPoint x: 662, startPoint y: 167, endPoint x: 660, endPoint y: 181, distance: 13.6
click at [660, 181] on div "Painters of Time CLICK TO ZOOM Click to Zoom A The works of Aboriginal artists …" at bounding box center [510, 114] width 314 height 391
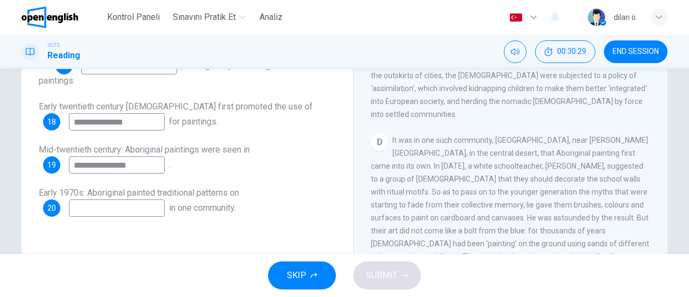
scroll to position [432, 0]
drag, startPoint x: 572, startPoint y: 115, endPoint x: 583, endPoint y: 118, distance: 11.4
click at [583, 136] on div "D It was in one such community, Papunya, near Alice Springs, in the central des…" at bounding box center [511, 207] width 280 height 142
drag, startPoint x: 426, startPoint y: 128, endPoint x: 545, endPoint y: 122, distance: 119.2
click at [545, 138] on span "It was in one such community, Papunya, near Alice Springs, in the central deser…" at bounding box center [510, 207] width 278 height 138
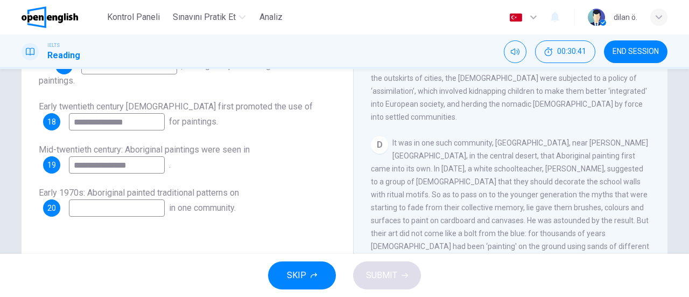
drag, startPoint x: 545, startPoint y: 122, endPoint x: 462, endPoint y: 129, distance: 83.8
click at [462, 138] on span "It was in one such community, Papunya, near Alice Springs, in the central deser…" at bounding box center [510, 207] width 278 height 138
drag, startPoint x: 394, startPoint y: 137, endPoint x: 463, endPoint y: 141, distance: 69.0
click at [463, 141] on span "It was in one such community, Papunya, near Alice Springs, in the central deser…" at bounding box center [510, 207] width 278 height 138
click at [139, 208] on input at bounding box center [117, 207] width 96 height 17
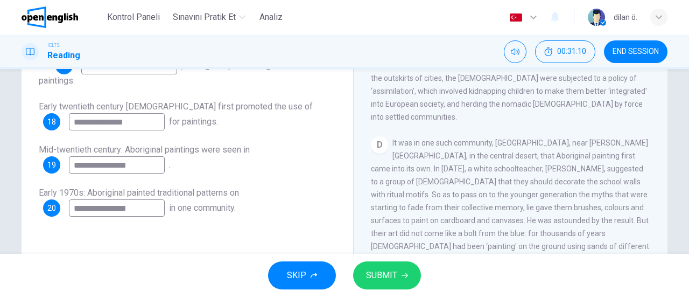
type input "**********"
click at [381, 271] on span "SUBMIT" at bounding box center [381, 275] width 31 height 15
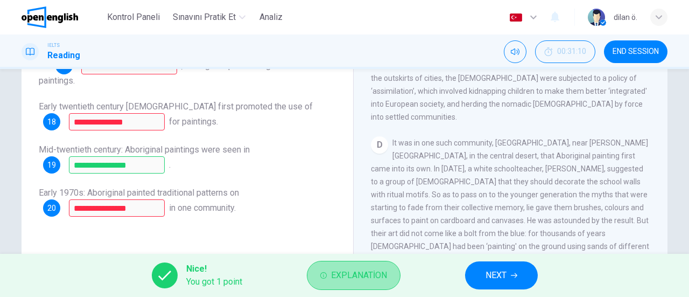
click at [354, 277] on span "Explanation" at bounding box center [359, 275] width 56 height 15
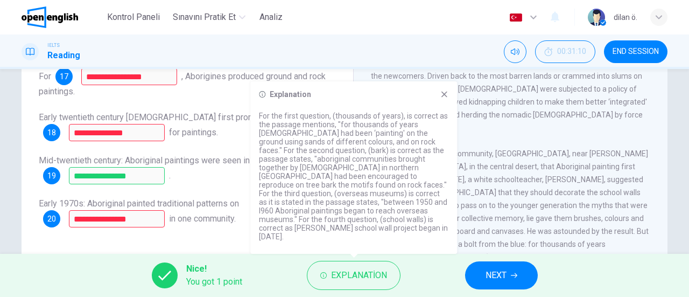
scroll to position [159, 0]
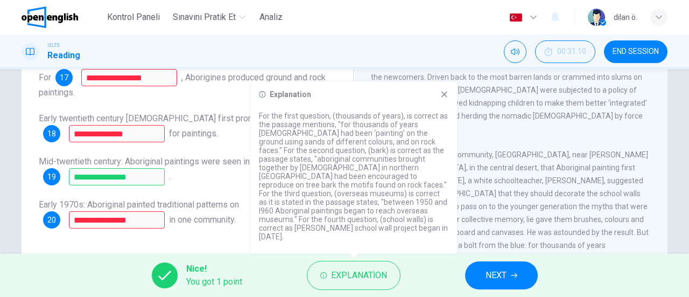
drag, startPoint x: 328, startPoint y: 169, endPoint x: 281, endPoint y: 179, distance: 49.1
click at [281, 179] on p "For the first question, (thousands of years), is correct as the passage mention…" at bounding box center [354, 175] width 190 height 129
drag, startPoint x: 281, startPoint y: 179, endPoint x: 396, endPoint y: 179, distance: 115.2
click at [396, 179] on p "For the first question, (thousands of years), is correct as the passage mention…" at bounding box center [354, 175] width 190 height 129
drag, startPoint x: 280, startPoint y: 192, endPoint x: 387, endPoint y: 192, distance: 106.6
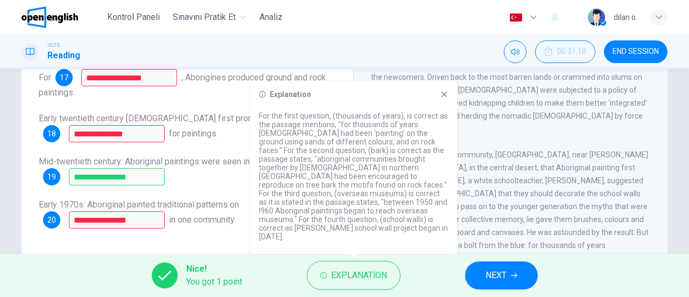
click at [387, 192] on p "For the first question, (thousands of years), is correct as the passage mention…" at bounding box center [354, 175] width 190 height 129
drag, startPoint x: 322, startPoint y: 212, endPoint x: 293, endPoint y: 230, distance: 34.4
click at [293, 230] on p "For the first question, (thousands of years), is correct as the passage mention…" at bounding box center [354, 175] width 190 height 129
click at [493, 268] on span "NEXT" at bounding box center [496, 275] width 21 height 15
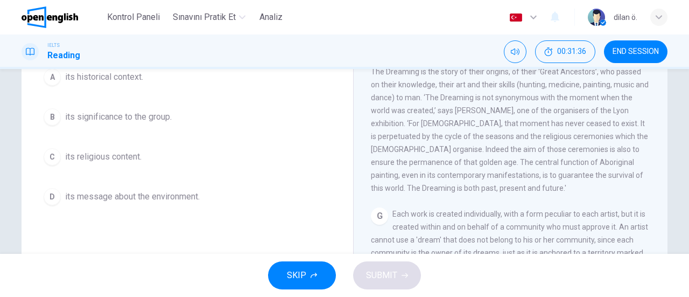
scroll to position [141, 0]
drag, startPoint x: 421, startPoint y: 211, endPoint x: 523, endPoint y: 208, distance: 102.3
click at [523, 208] on span "Each work is created individually, with a form peculiar to each artist, but it …" at bounding box center [509, 243] width 277 height 73
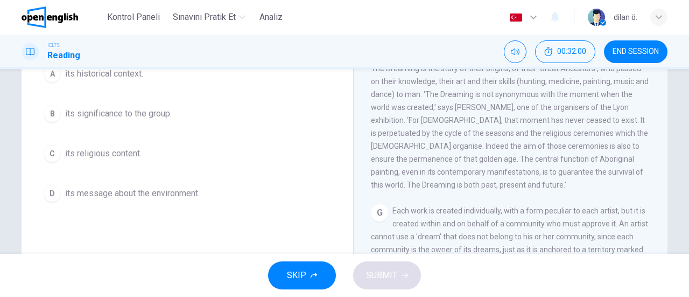
drag, startPoint x: 502, startPoint y: 167, endPoint x: 600, endPoint y: 165, distance: 98.0
click at [600, 206] on span "Each work is created individually, with a form peculiar to each artist, but it …" at bounding box center [509, 242] width 277 height 73
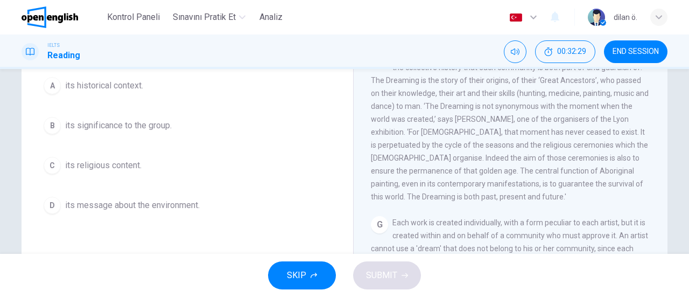
scroll to position [130, 0]
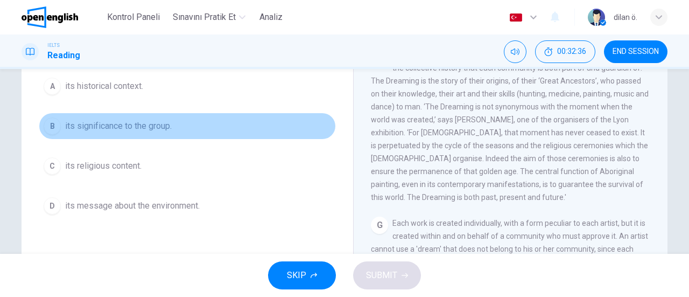
click at [51, 135] on div "B" at bounding box center [52, 125] width 17 height 17
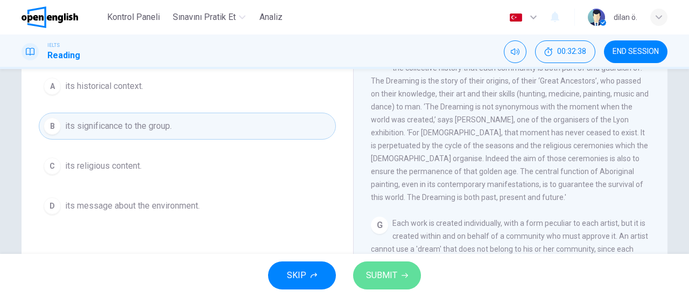
click at [379, 267] on button "SUBMIT" at bounding box center [387, 275] width 68 height 28
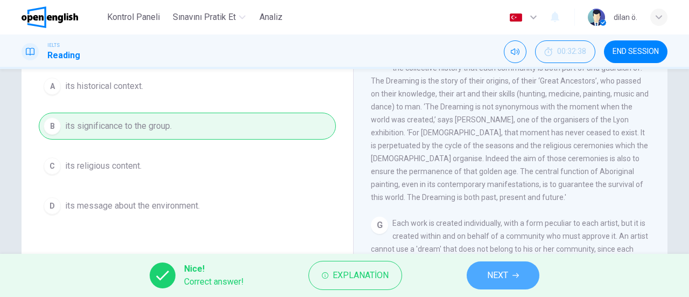
click at [497, 277] on span "NEXT" at bounding box center [497, 275] width 21 height 15
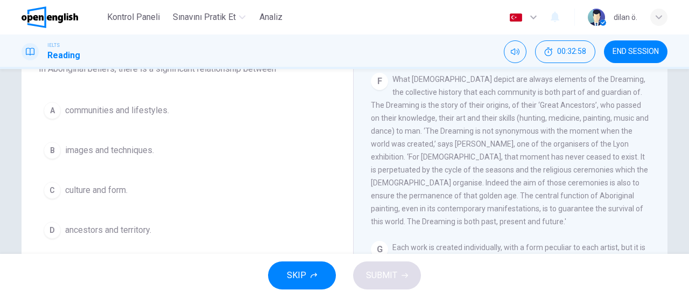
scroll to position [108, 0]
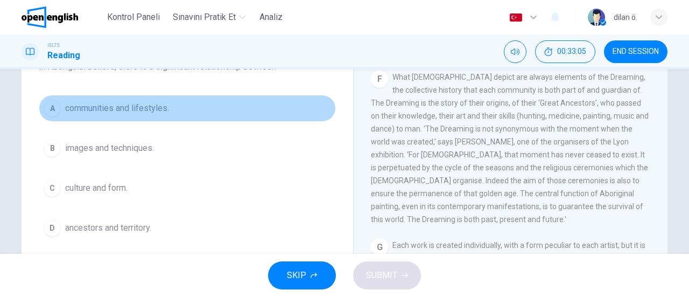
click at [58, 107] on div "A" at bounding box center [52, 108] width 17 height 17
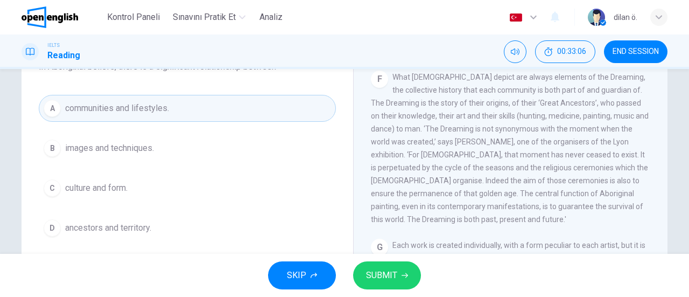
drag, startPoint x: 381, startPoint y: 261, endPoint x: 384, endPoint y: 271, distance: 10.7
click at [384, 271] on div "SKIP SUBMIT" at bounding box center [344, 275] width 689 height 43
click at [384, 271] on span "SUBMIT" at bounding box center [381, 275] width 31 height 15
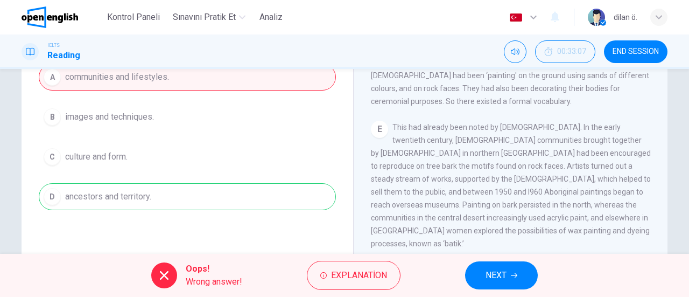
scroll to position [622, 0]
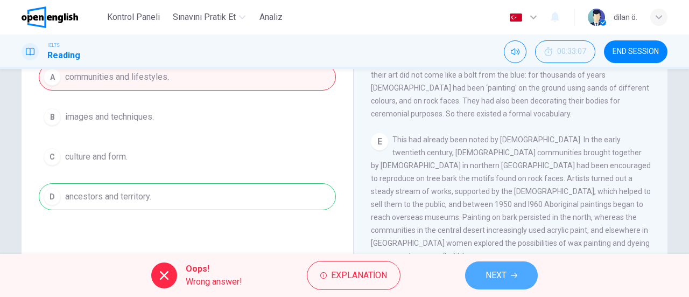
click at [523, 275] on button "NEXT" at bounding box center [501, 275] width 73 height 28
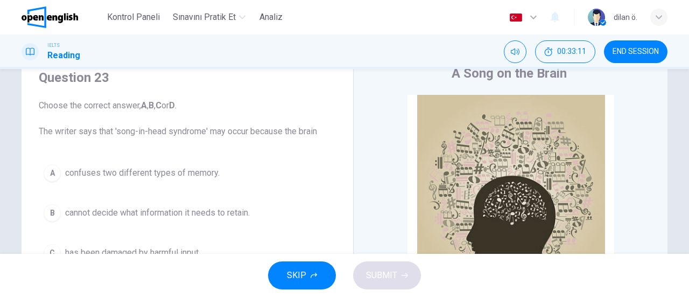
scroll to position [0, 0]
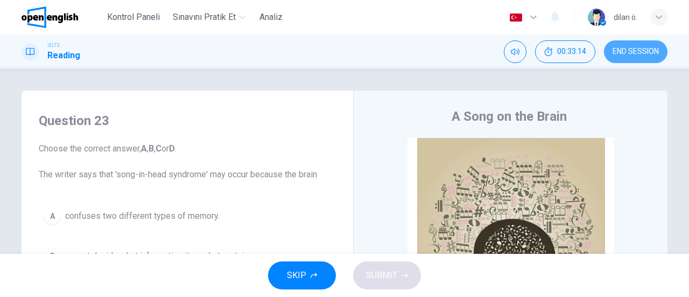
click at [622, 48] on span "END SESSION" at bounding box center [636, 51] width 46 height 9
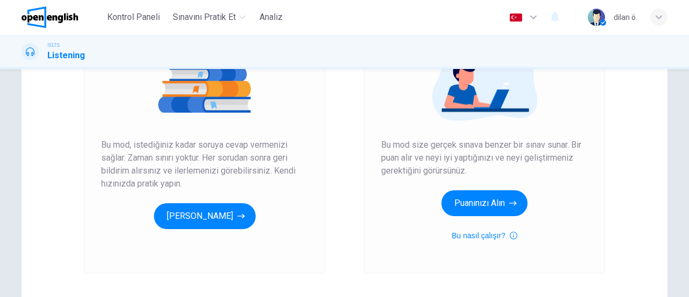
scroll to position [159, 0]
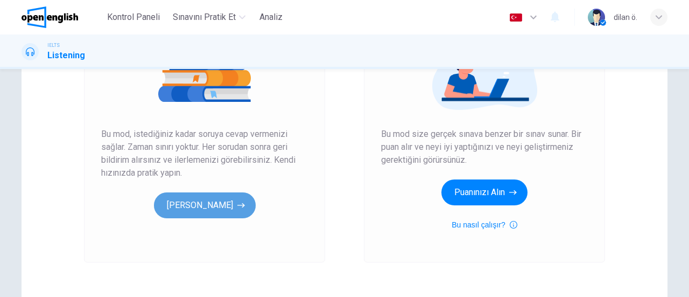
click at [190, 209] on button "[PERSON_NAME]" at bounding box center [205, 205] width 102 height 26
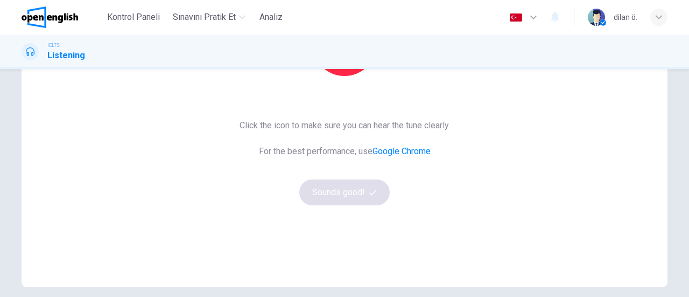
scroll to position [184, 0]
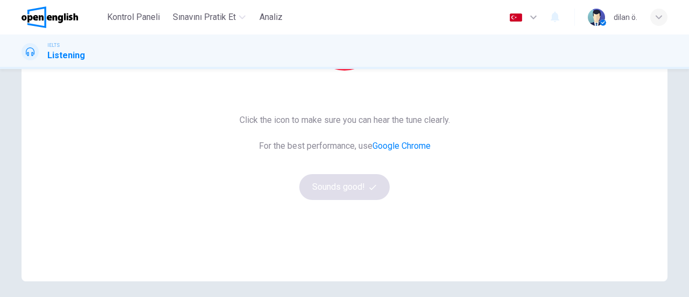
click at [366, 180] on div "Click the icon to make sure you can hear the tune clearly. For the best perform…" at bounding box center [345, 157] width 211 height 86
click at [337, 69] on button "button" at bounding box center [344, 38] width 65 height 65
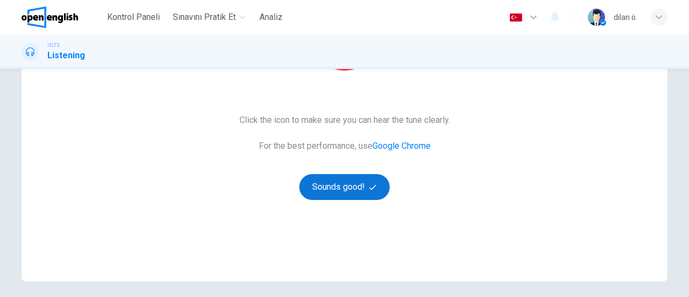
click at [351, 184] on button "Sounds good!" at bounding box center [344, 187] width 90 height 26
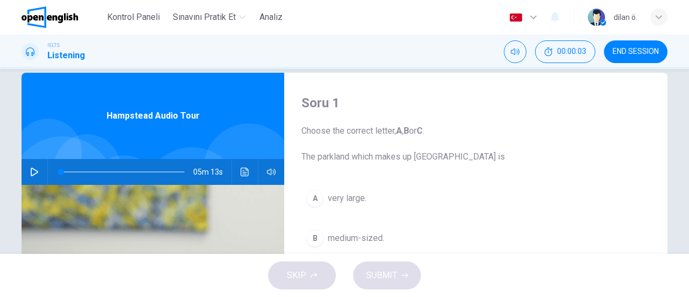
scroll to position [16, 0]
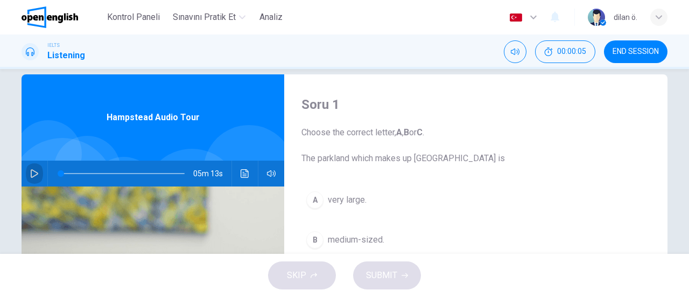
click at [31, 172] on icon "button" at bounding box center [35, 173] width 8 height 9
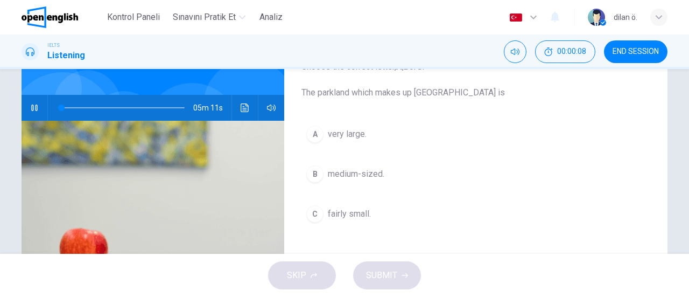
scroll to position [85, 0]
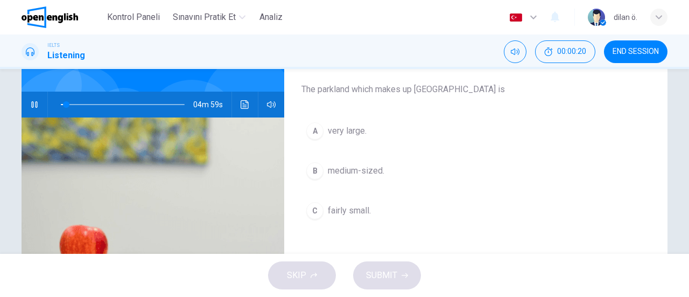
type input "*"
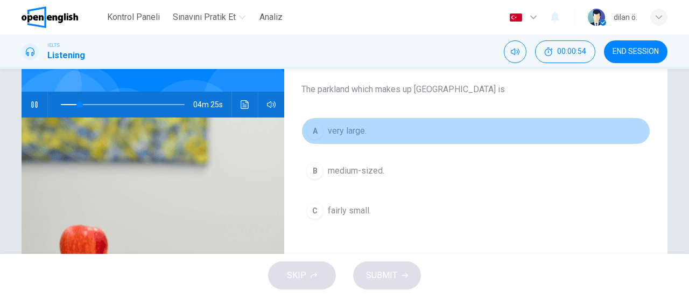
click at [313, 131] on div "A" at bounding box center [314, 130] width 17 height 17
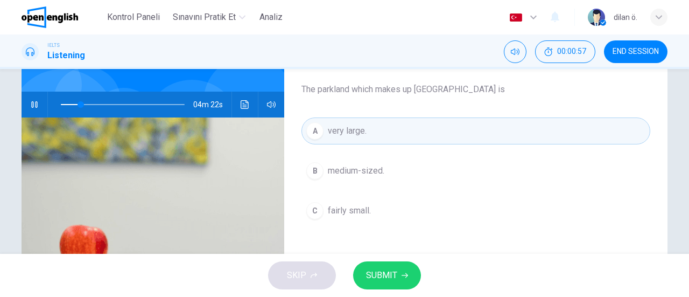
click at [377, 279] on span "SUBMIT" at bounding box center [381, 275] width 31 height 15
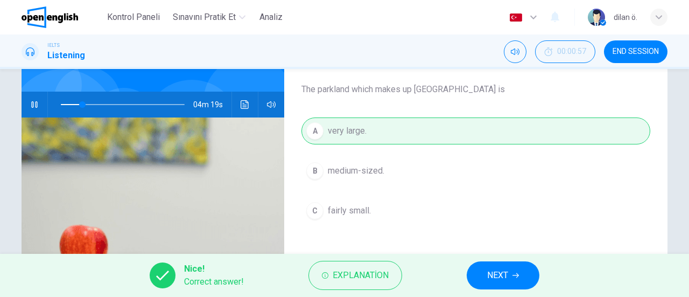
click at [499, 279] on span "NEXT" at bounding box center [497, 275] width 21 height 15
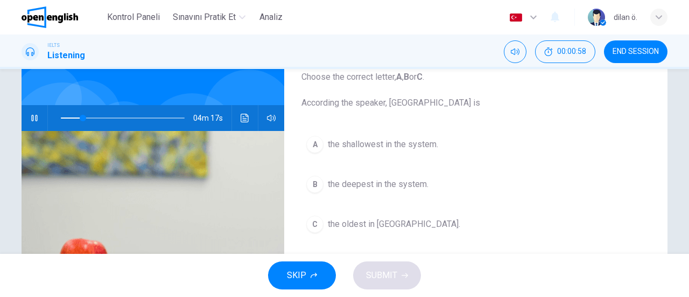
scroll to position [96, 0]
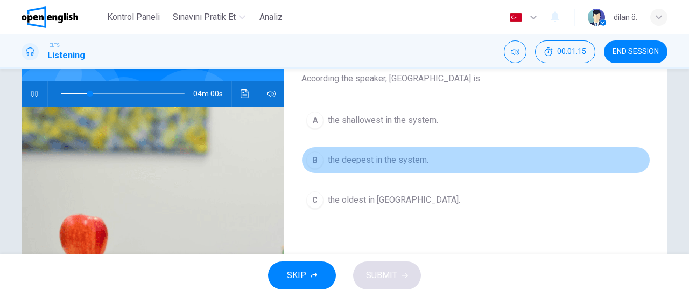
click at [423, 155] on span "the deepest in the system." at bounding box center [378, 159] width 101 height 13
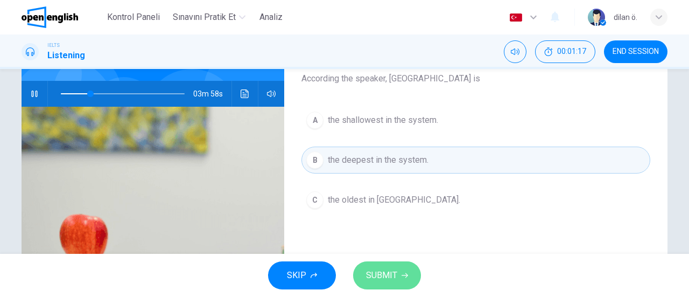
click at [395, 275] on span "SUBMIT" at bounding box center [381, 275] width 31 height 15
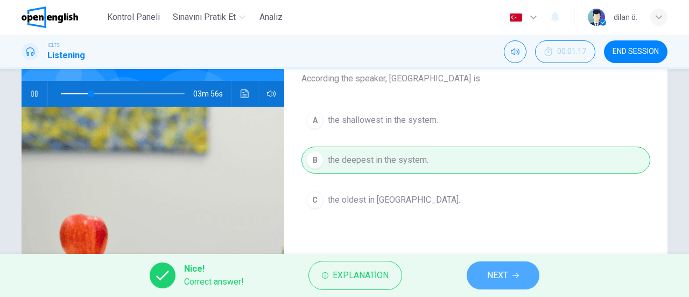
click at [513, 284] on button "NEXT" at bounding box center [503, 275] width 73 height 28
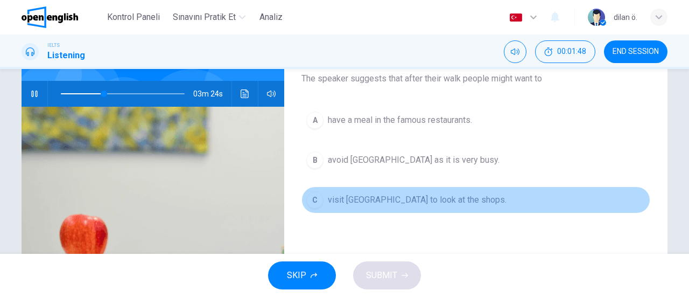
click at [342, 201] on span "visit [GEOGRAPHIC_DATA] to look at the shops." at bounding box center [417, 199] width 179 height 13
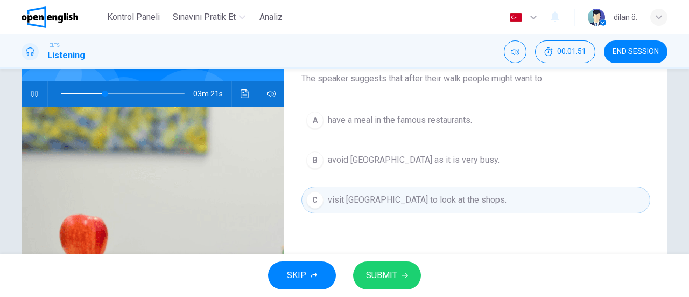
click at [403, 284] on button "SUBMIT" at bounding box center [387, 275] width 68 height 28
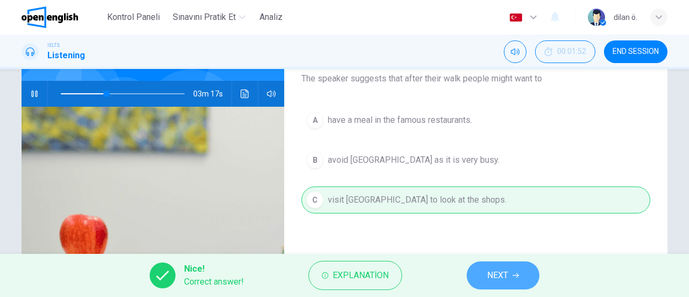
click at [524, 268] on button "NEXT" at bounding box center [503, 275] width 73 height 28
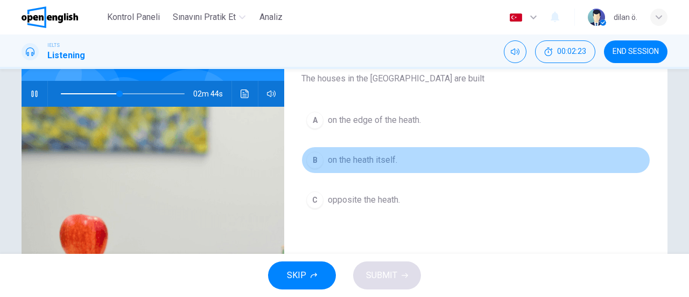
click at [363, 159] on span "on the heath itself." at bounding box center [362, 159] width 69 height 13
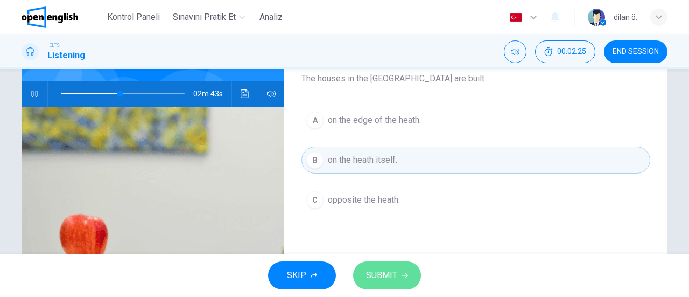
click at [419, 273] on button "SUBMIT" at bounding box center [387, 275] width 68 height 28
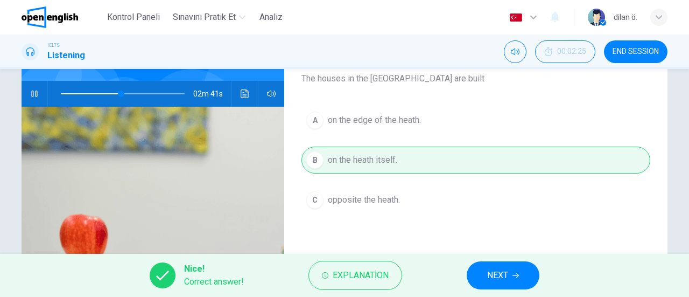
click at [513, 268] on button "NEXT" at bounding box center [503, 275] width 73 height 28
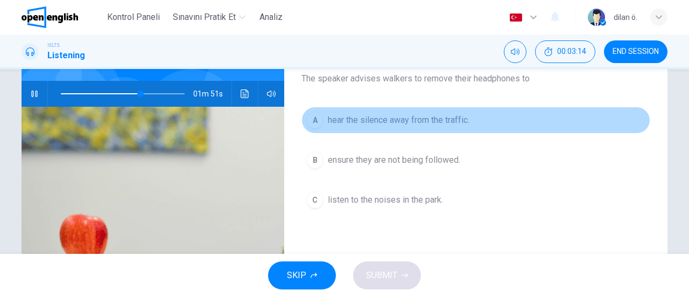
click at [406, 121] on span "hear the silence away from the traffic." at bounding box center [399, 120] width 142 height 13
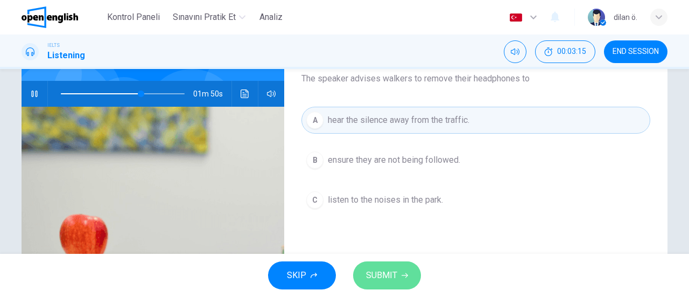
click at [410, 270] on button "SUBMIT" at bounding box center [387, 275] width 68 height 28
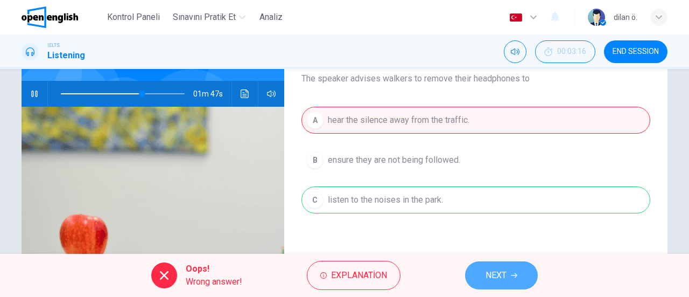
click at [497, 268] on span "NEXT" at bounding box center [496, 275] width 21 height 15
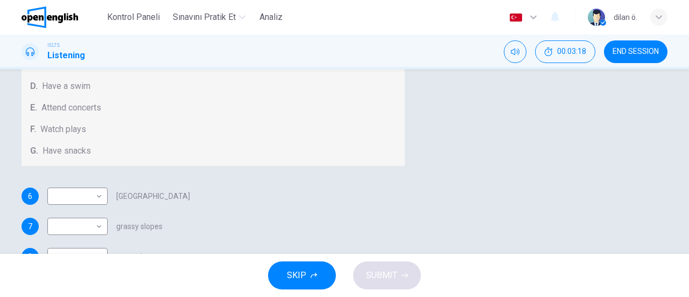
scroll to position [233, 0]
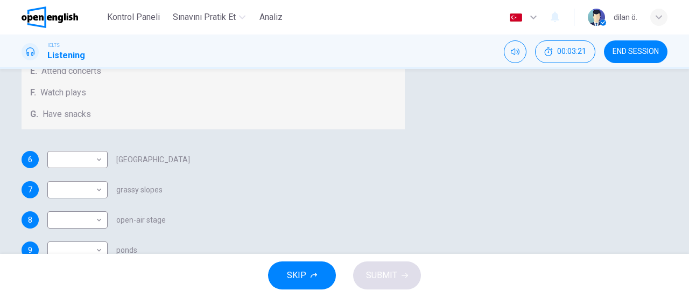
click at [405, 147] on div "Questions 6 - 10 Which activity can be done at each of the following locations …" at bounding box center [213, 84] width 383 height 452
drag, startPoint x: 658, startPoint y: 147, endPoint x: 662, endPoint y: 135, distance: 12.4
click at [405, 135] on div "Questions 6 - 10 Which activity can be done at each of the following locations …" at bounding box center [213, 84] width 383 height 452
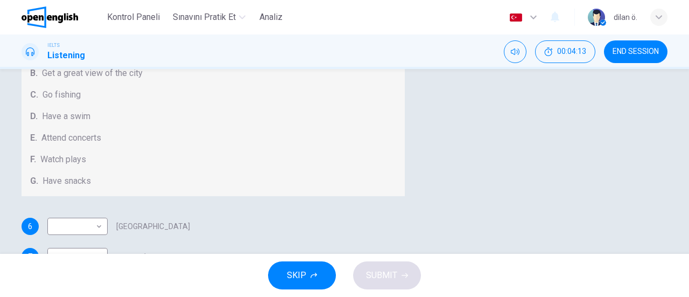
scroll to position [169, 0]
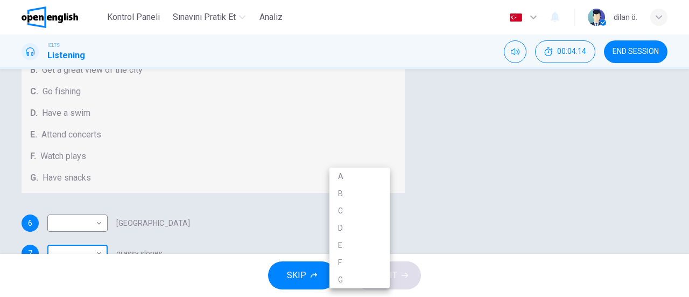
click at [360, 171] on body "This site uses cookies, as explained in our Privacy Policy . If you agree to th…" at bounding box center [344, 148] width 689 height 297
click at [351, 183] on li "A" at bounding box center [360, 175] width 60 height 17
type input "**"
type input "*"
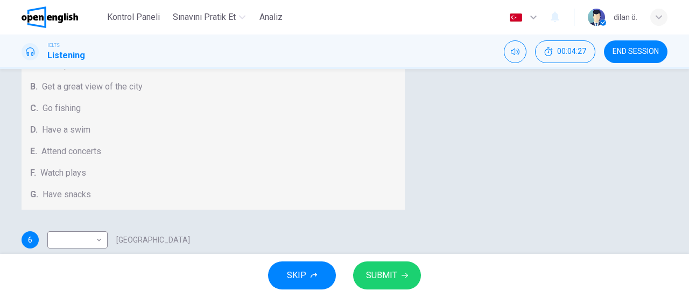
scroll to position [155, 0]
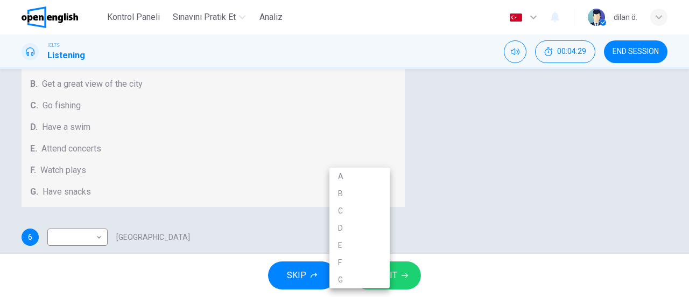
click at [377, 226] on body "This site uses cookies, as explained in our Privacy Policy . If you agree to th…" at bounding box center [344, 148] width 689 height 297
click at [351, 242] on li "E" at bounding box center [360, 244] width 60 height 17
type input "**"
type input "*"
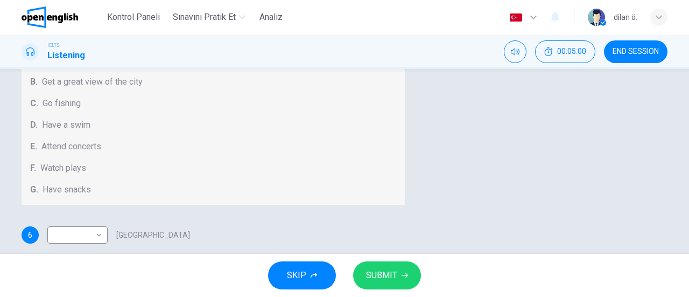
scroll to position [233, 0]
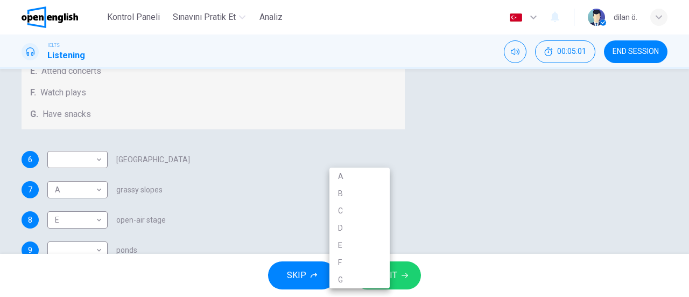
click at [342, 205] on body "This site uses cookies, as explained in our Privacy Policy . If you agree to th…" at bounding box center [344, 148] width 689 height 297
click at [342, 192] on li "B" at bounding box center [360, 193] width 60 height 17
type input "***"
type input "*"
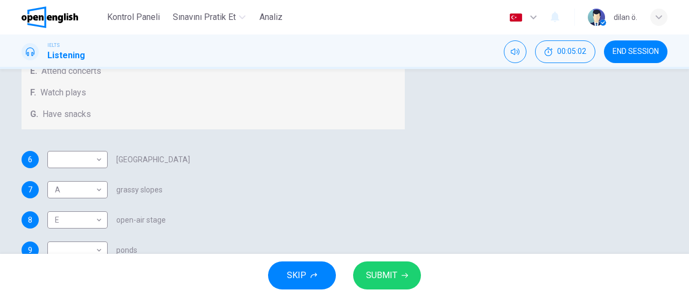
type input "*"
click at [369, 170] on body "This site uses cookies, as explained in our Privacy Policy . If you agree to th…" at bounding box center [344, 148] width 689 height 297
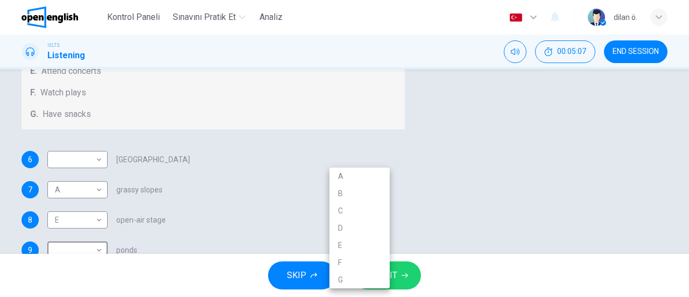
drag, startPoint x: 689, startPoint y: 199, endPoint x: 689, endPoint y: 149, distance: 50.1
click at [689, 149] on div at bounding box center [344, 148] width 689 height 297
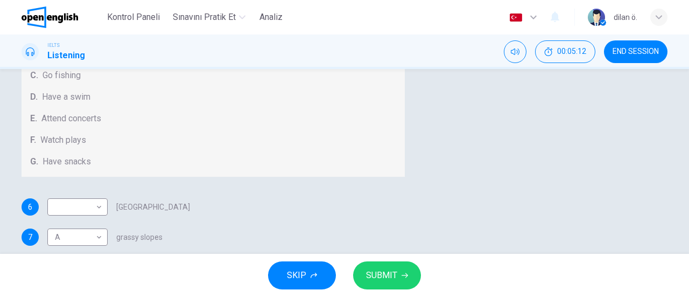
scroll to position [224, 0]
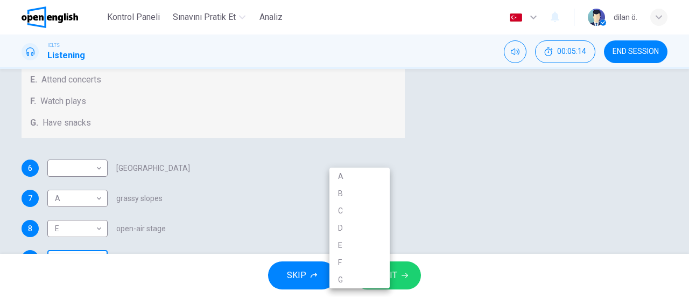
click at [364, 179] on body "This site uses cookies, as explained in our Privacy Policy . If you agree to th…" at bounding box center [344, 148] width 689 height 297
click at [337, 209] on li "C" at bounding box center [360, 210] width 60 height 17
type input "*"
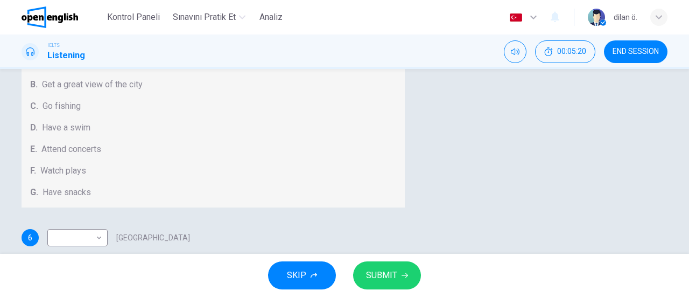
scroll to position [159, 0]
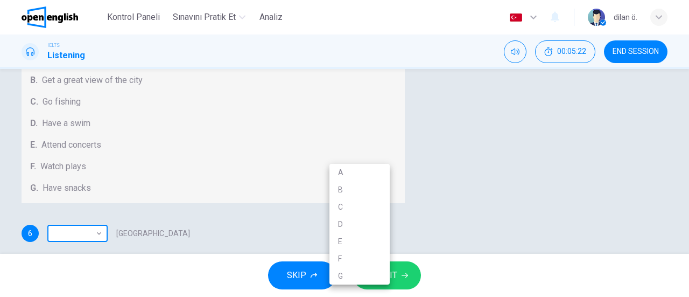
click at [352, 149] on body "This site uses cookies, as explained in our Privacy Policy . If you agree to th…" at bounding box center [344, 148] width 689 height 297
click at [342, 251] on li "F" at bounding box center [360, 258] width 60 height 17
type input "*"
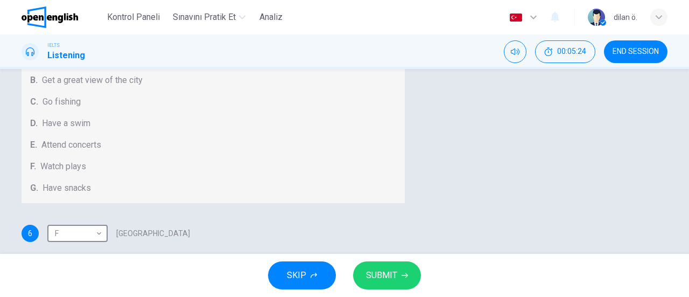
click at [387, 278] on span "SUBMIT" at bounding box center [381, 275] width 31 height 15
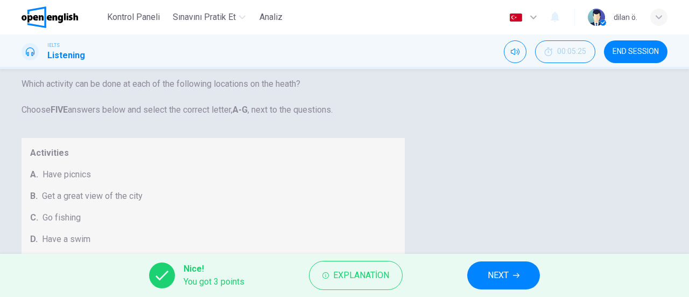
scroll to position [40, 0]
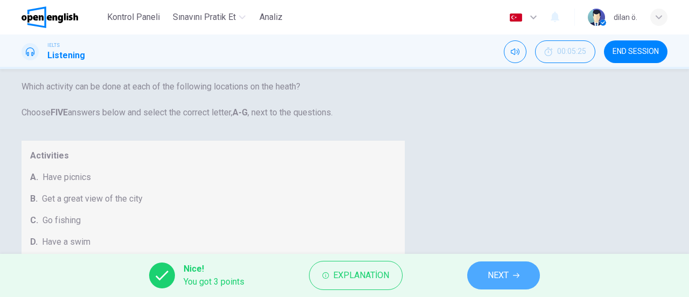
click at [517, 281] on button "NEXT" at bounding box center [503, 275] width 73 height 28
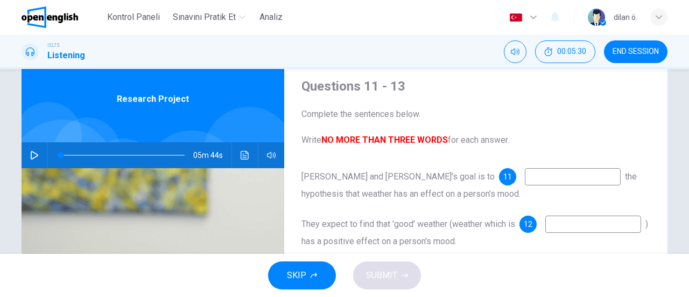
scroll to position [30, 0]
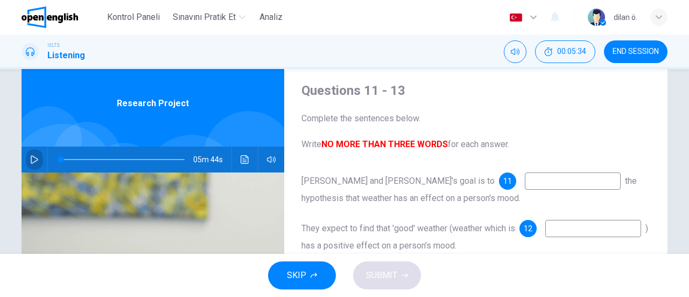
click at [37, 160] on button "button" at bounding box center [34, 159] width 17 height 26
type input "*"
